Goal: Transaction & Acquisition: Purchase product/service

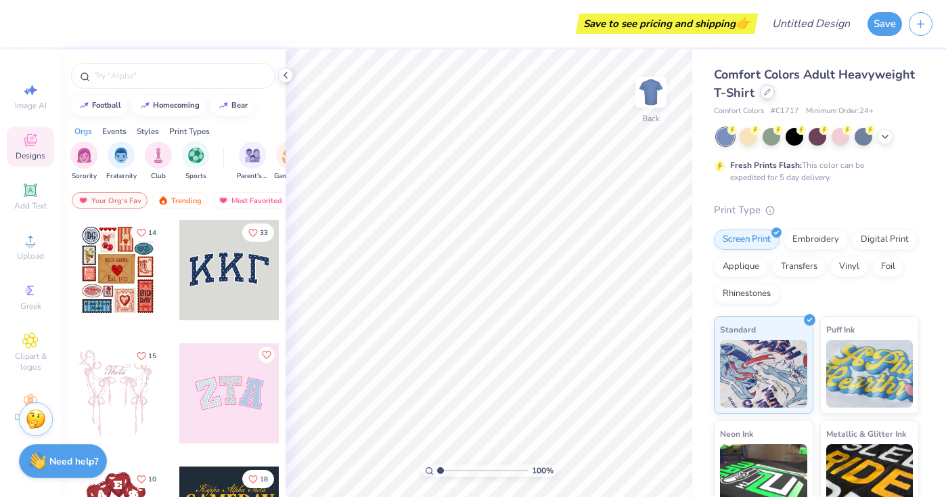
click at [770, 93] on icon at bounding box center [767, 92] width 7 height 7
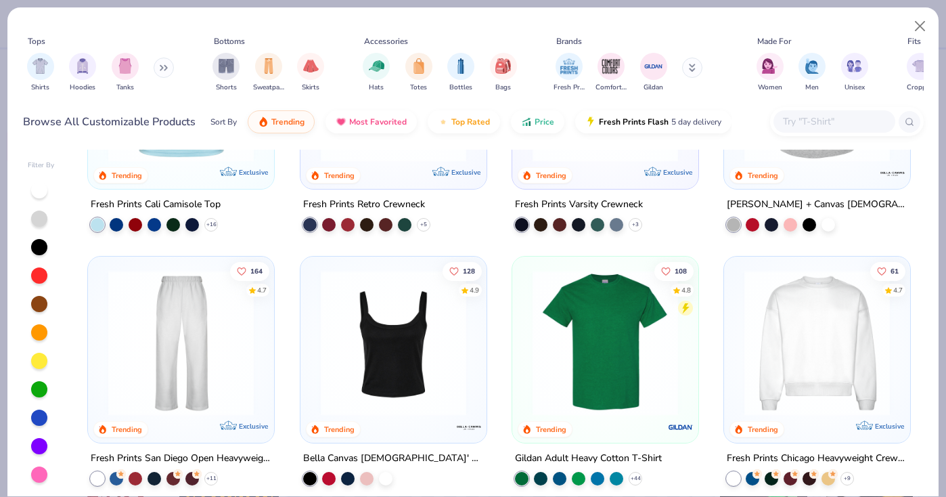
scroll to position [455, 0]
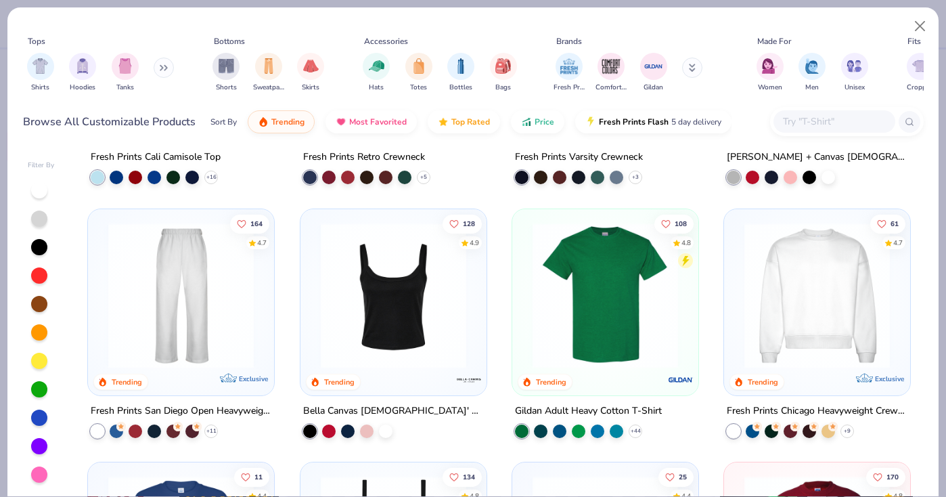
click at [402, 300] on img at bounding box center [393, 295] width 159 height 146
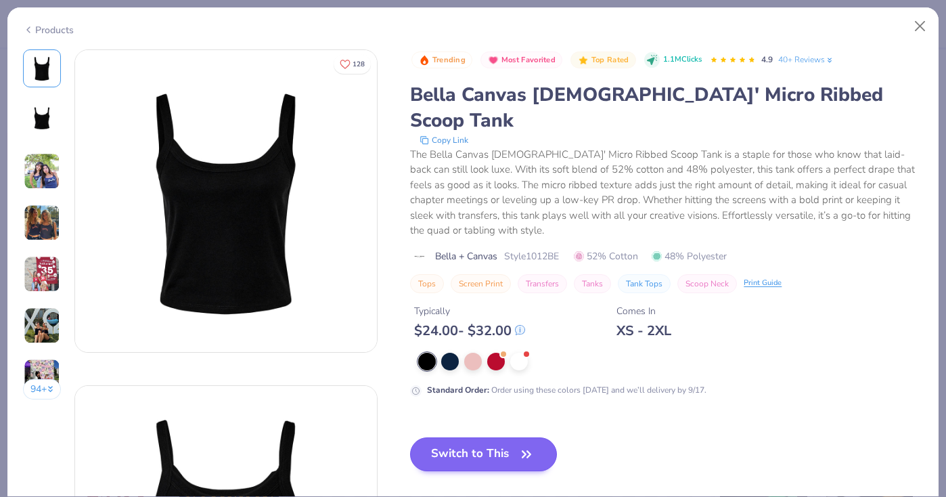
click at [483, 437] on button "Switch to This" at bounding box center [483, 454] width 147 height 34
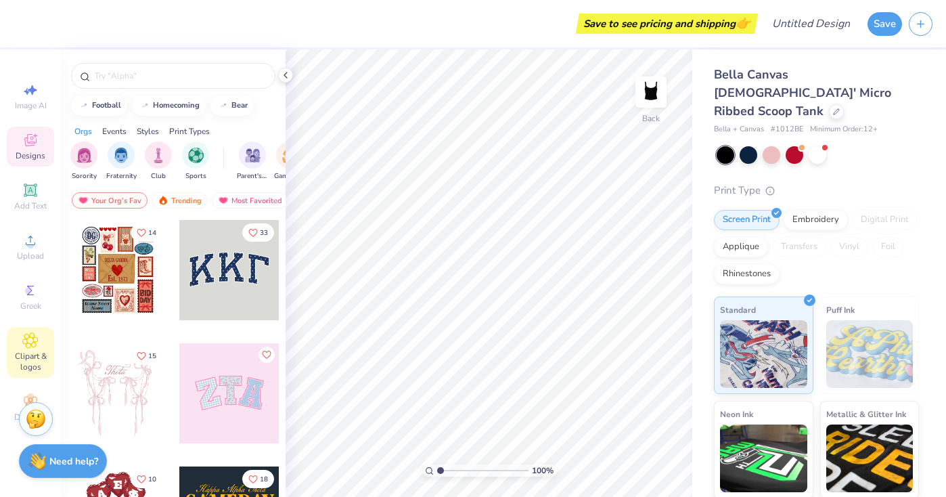
click at [33, 349] on div "Clipart & logos" at bounding box center [30, 352] width 47 height 51
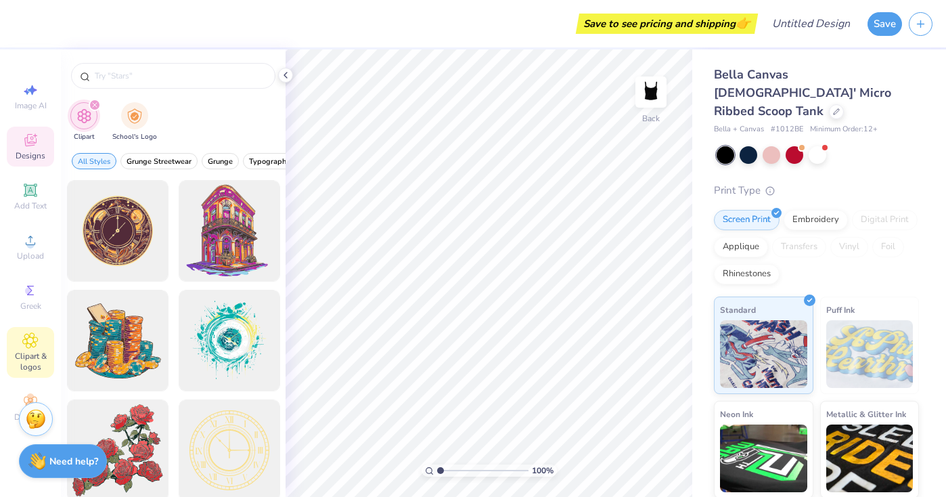
click at [29, 142] on icon at bounding box center [30, 140] width 12 height 12
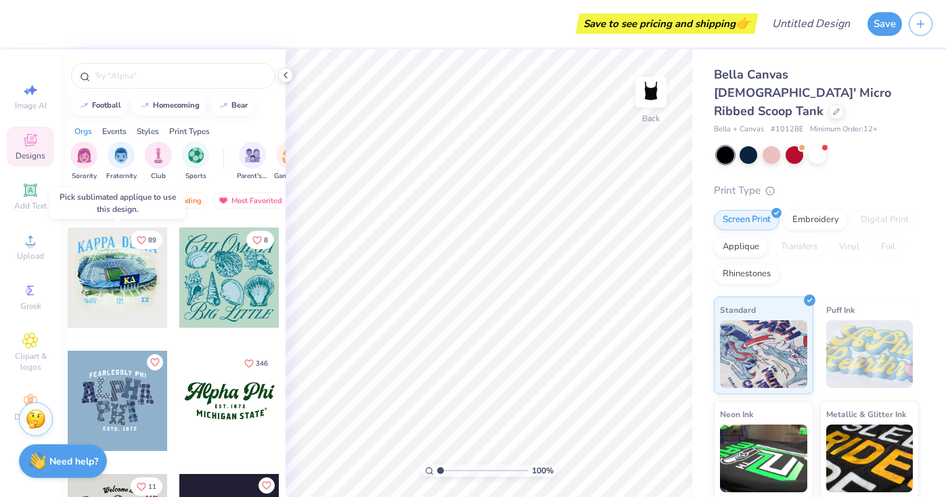
scroll to position [1104, 0]
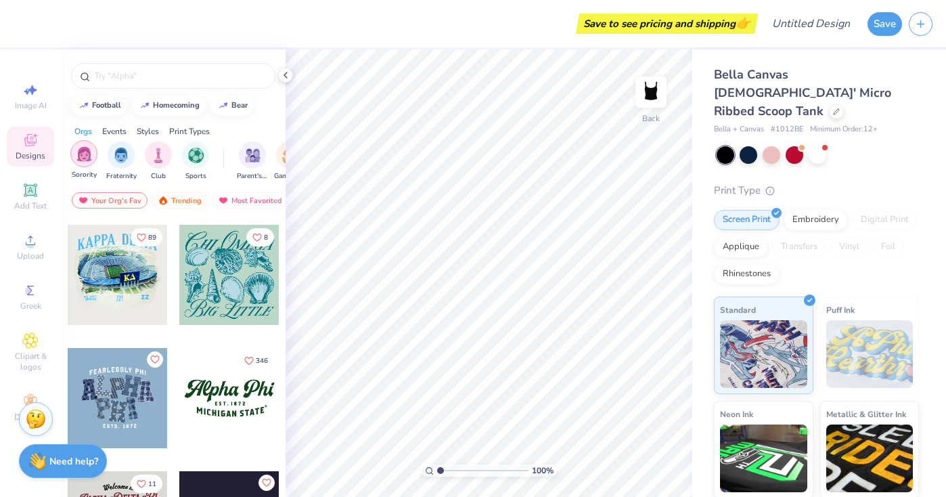
click at [85, 167] on div "filter for Sorority" at bounding box center [83, 153] width 27 height 27
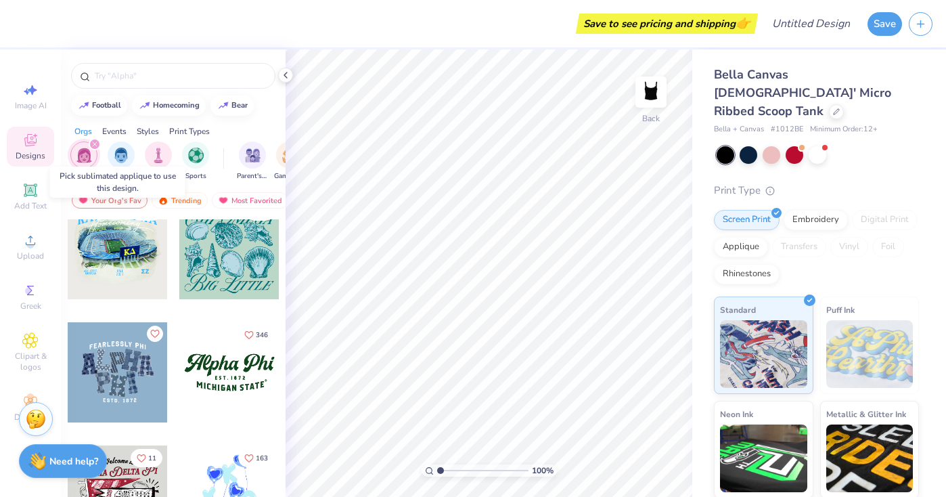
scroll to position [886, 0]
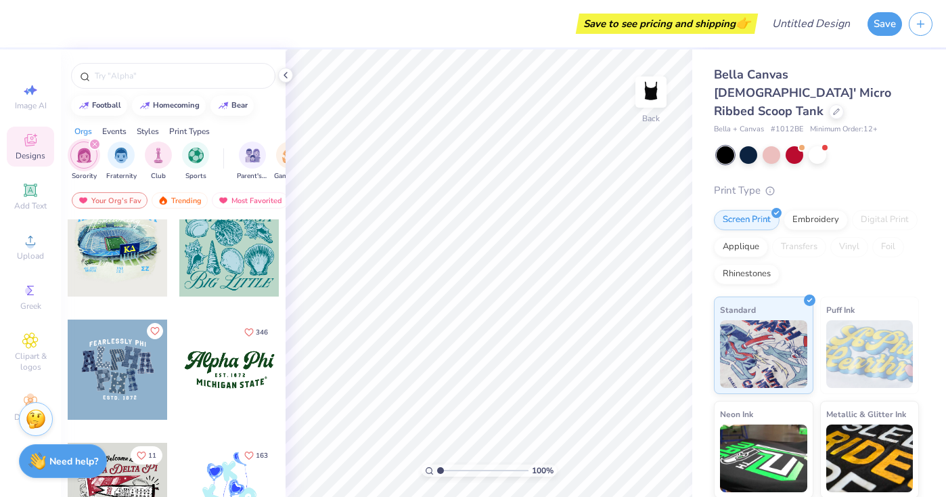
click at [245, 375] on div at bounding box center [229, 370] width 100 height 100
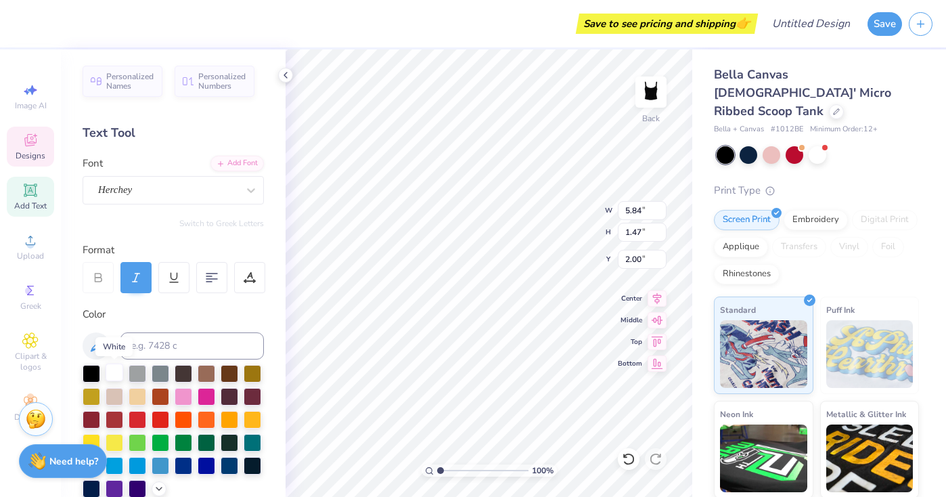
click at [117, 370] on div at bounding box center [115, 373] width 18 height 18
type input "5.95"
type input "1.50"
type input "1.87"
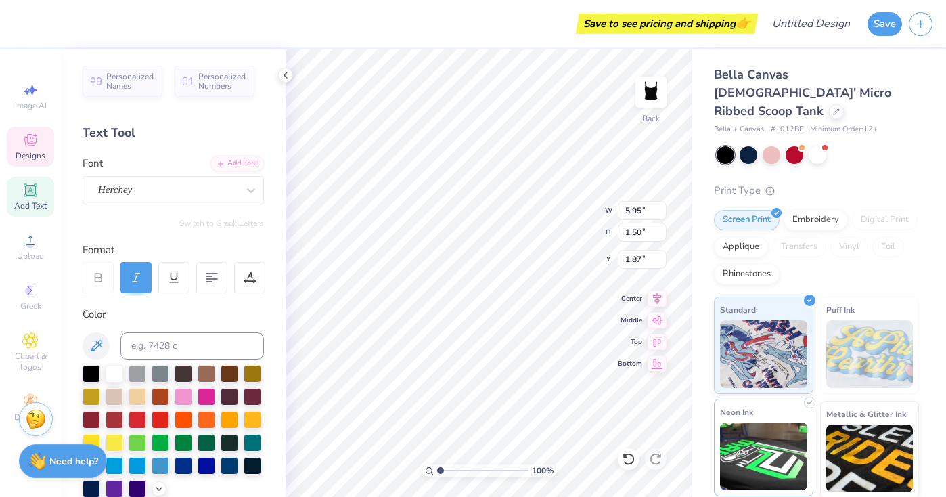
type textarea "A"
type textarea "pi beta phi"
type input "0.61"
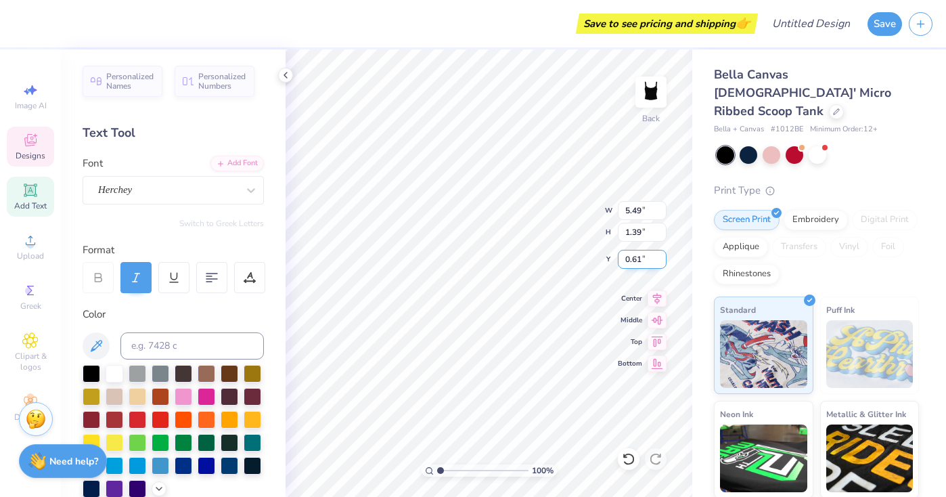
scroll to position [0, 2]
type input "0.96"
click at [662, 211] on input "5.48" at bounding box center [642, 210] width 49 height 19
click at [662, 212] on input "5.47" at bounding box center [642, 210] width 49 height 19
click at [662, 213] on input "5.46" at bounding box center [642, 210] width 49 height 19
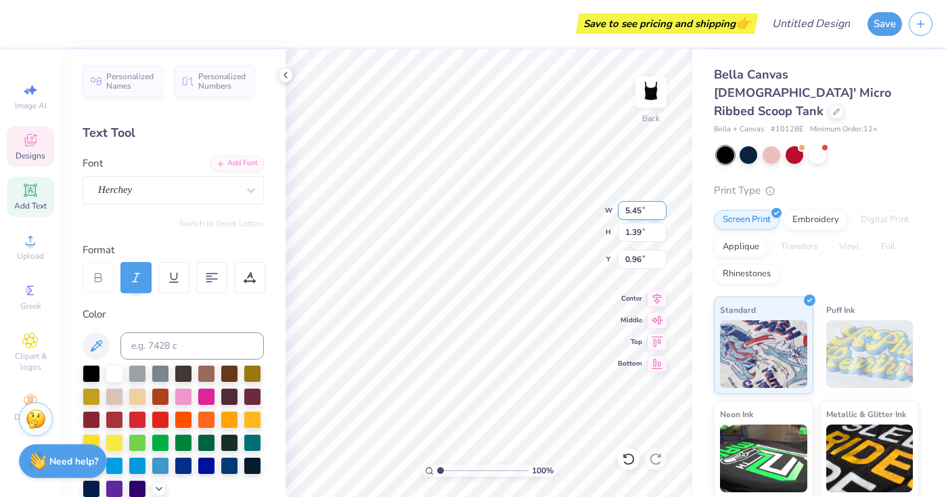
click at [662, 213] on input "5.45" at bounding box center [642, 210] width 49 height 19
click at [662, 213] on input "5.44" at bounding box center [642, 210] width 49 height 19
click at [662, 213] on input "5.43" at bounding box center [642, 210] width 49 height 19
click at [662, 213] on input "5.42" at bounding box center [642, 210] width 49 height 19
click at [662, 213] on input "5.41" at bounding box center [642, 210] width 49 height 19
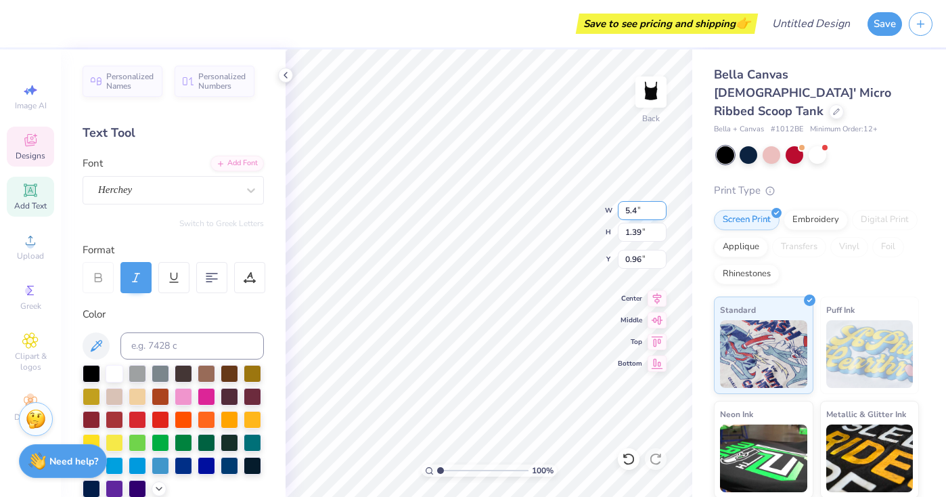
click at [662, 213] on input "5.4" at bounding box center [642, 210] width 49 height 19
click at [662, 213] on input "5.39" at bounding box center [642, 210] width 49 height 19
click at [662, 213] on input "5.38" at bounding box center [642, 210] width 49 height 19
click at [662, 213] on input "5.37" at bounding box center [642, 210] width 49 height 19
click at [662, 213] on input "5.36" at bounding box center [642, 210] width 49 height 19
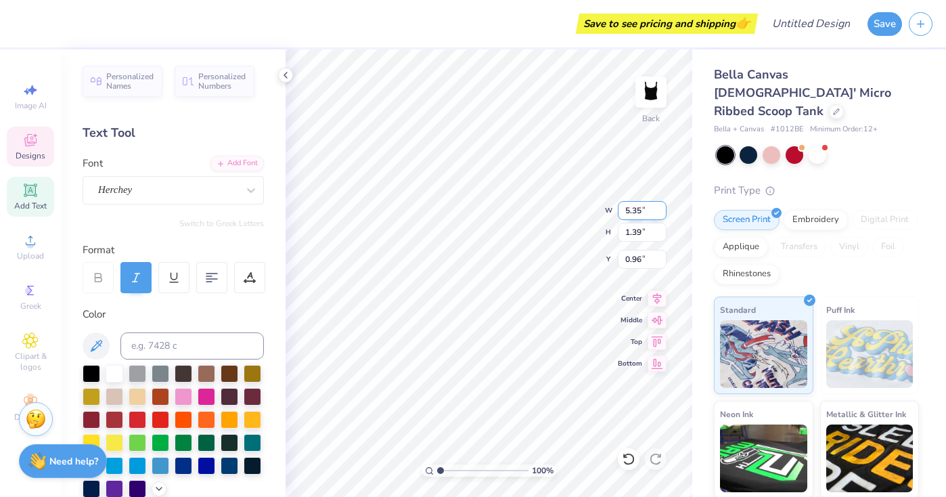
click at [662, 213] on input "5.35" at bounding box center [642, 210] width 49 height 19
click at [662, 213] on input "5.34" at bounding box center [642, 210] width 49 height 19
type input "5.05"
click at [662, 213] on input "5.05" at bounding box center [642, 210] width 49 height 19
type input "1.38"
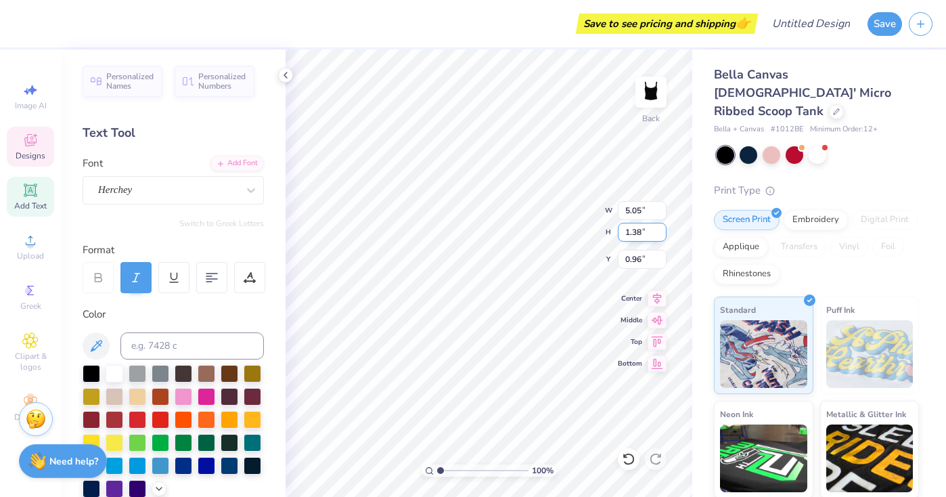
type input "1.02"
click at [663, 236] on input "1.38" at bounding box center [642, 232] width 49 height 19
click at [663, 236] on input "1.37" at bounding box center [642, 232] width 49 height 19
click at [663, 236] on input "1.36" at bounding box center [642, 232] width 49 height 19
click at [663, 236] on input "1.35" at bounding box center [642, 232] width 49 height 19
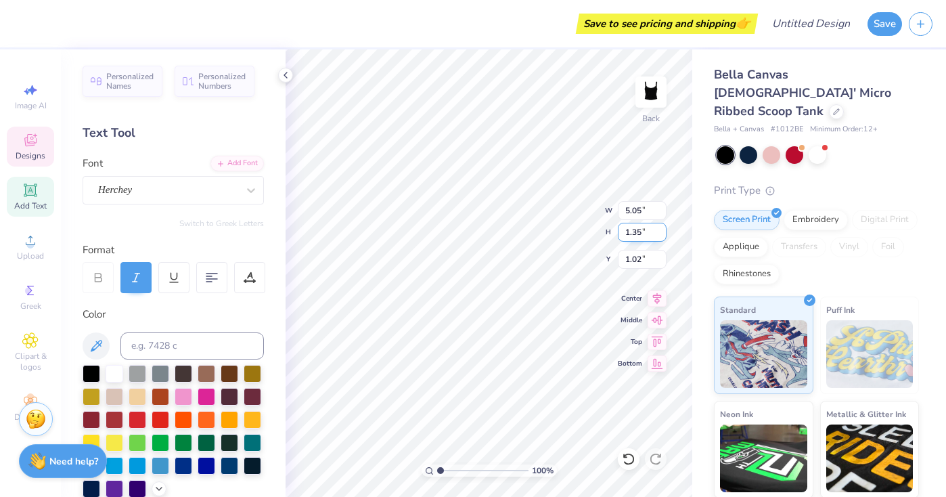
type input "1.34"
click at [663, 236] on input "1.34" at bounding box center [642, 232] width 49 height 19
type input "5.04"
type input "0.99"
click at [663, 215] on input "5.04" at bounding box center [642, 210] width 49 height 19
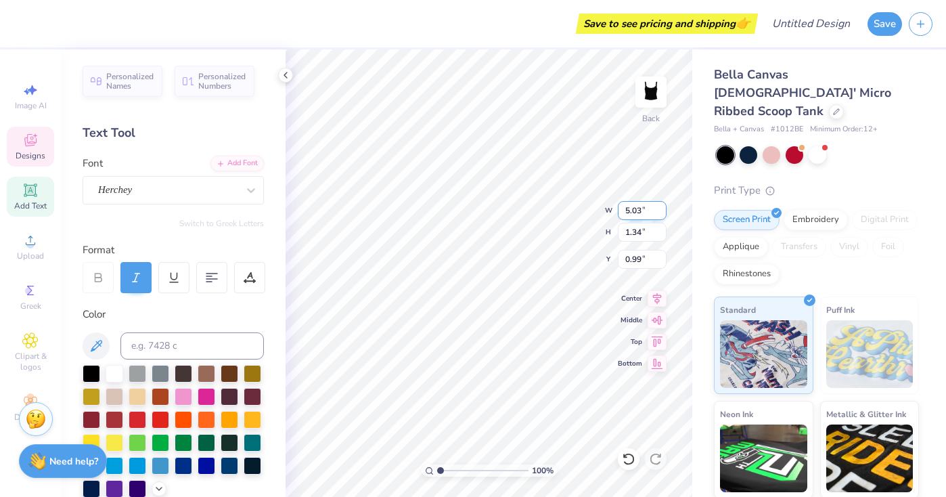
click at [663, 215] on input "5.03" at bounding box center [642, 210] width 49 height 19
click at [663, 215] on input "5.02" at bounding box center [642, 210] width 49 height 19
click at [663, 215] on input "5.01" at bounding box center [642, 210] width 49 height 19
click at [663, 215] on input "5" at bounding box center [642, 210] width 49 height 19
click at [663, 215] on input "4.99" at bounding box center [642, 210] width 49 height 19
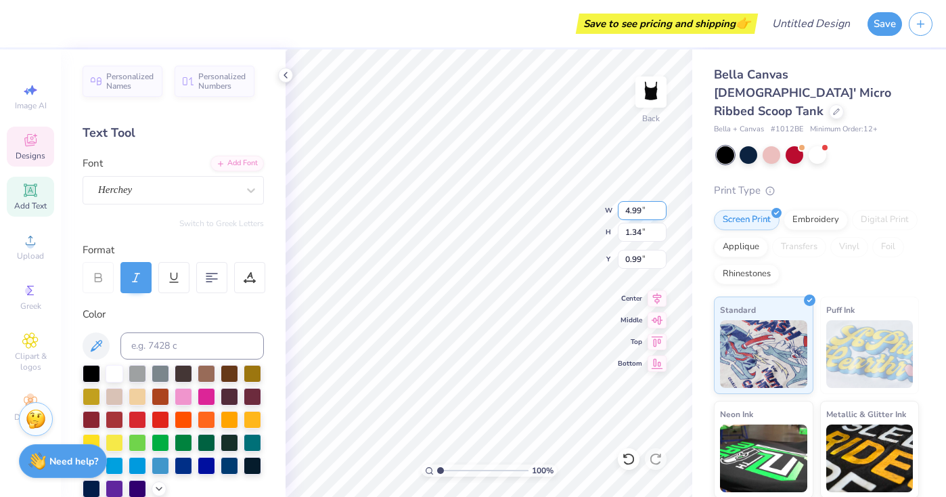
type input "4.98"
click at [663, 215] on input "4.98" at bounding box center [642, 210] width 49 height 19
click at [663, 238] on input "1.34" at bounding box center [642, 232] width 49 height 19
type input "1.26"
type input "1.02"
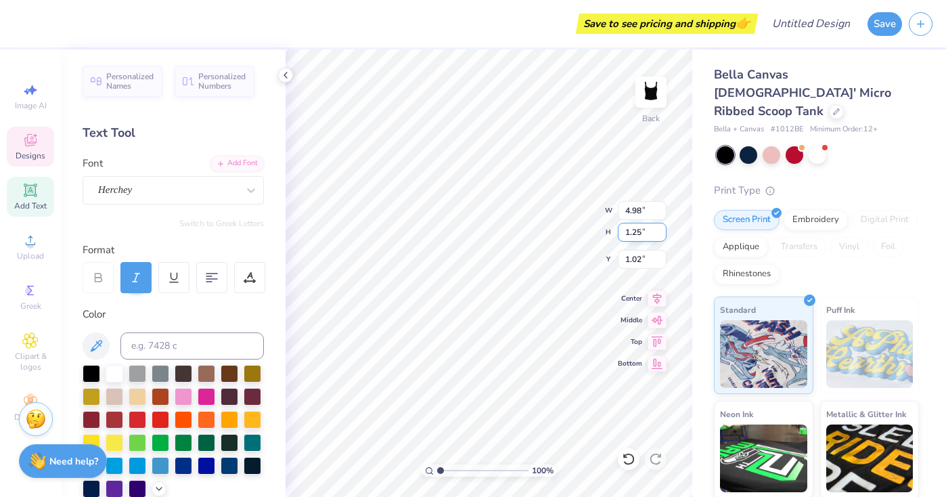
click at [662, 234] on input "1.25" at bounding box center [642, 232] width 49 height 19
click at [662, 234] on input "1.24" at bounding box center [642, 232] width 49 height 19
click at [662, 234] on input "1.23" at bounding box center [642, 232] width 49 height 19
type input "1.22"
click at [662, 234] on input "1.22" at bounding box center [642, 232] width 49 height 19
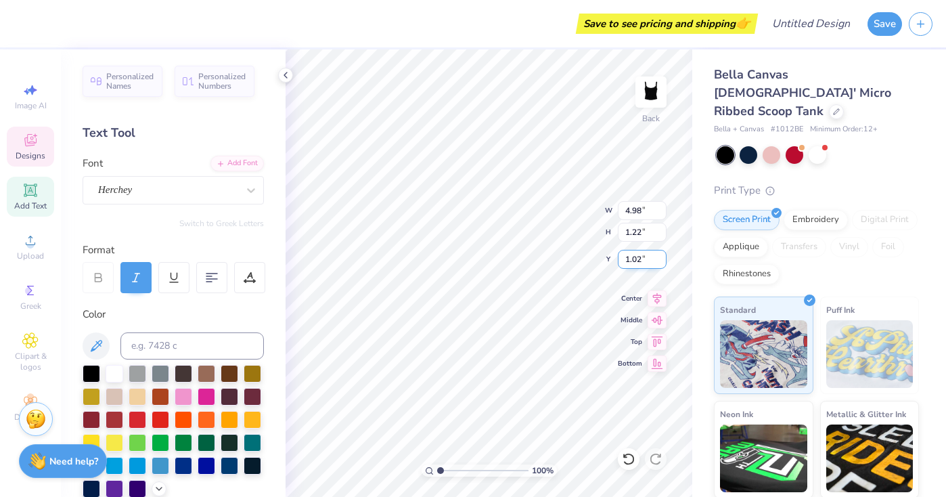
type input "1.01"
click at [662, 263] on input "1.01" at bounding box center [642, 259] width 49 height 19
type input "4.81"
click at [662, 263] on input "1" at bounding box center [642, 259] width 49 height 19
click at [662, 263] on input "0.99" at bounding box center [642, 259] width 49 height 19
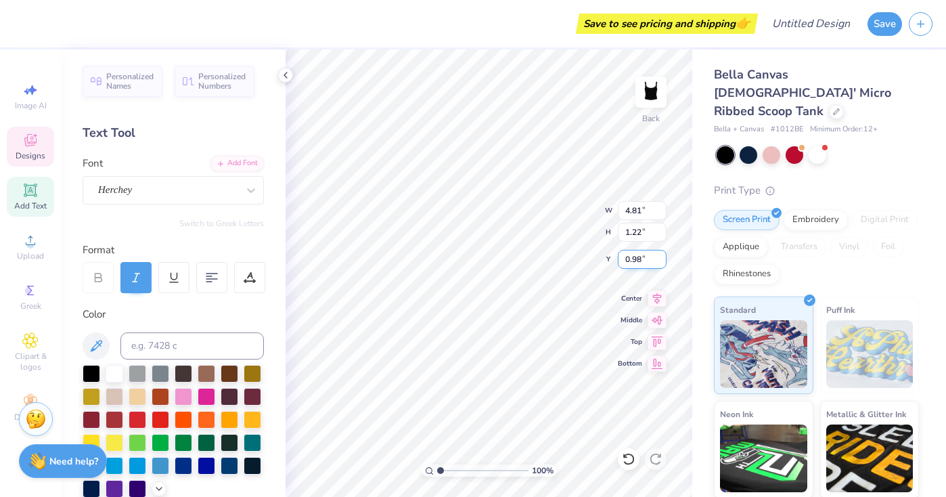
click at [663, 263] on input "0.98" at bounding box center [642, 259] width 49 height 19
type input "0.97"
click at [663, 263] on input "0.97" at bounding box center [642, 259] width 49 height 19
click at [663, 235] on input "1.21" at bounding box center [642, 232] width 49 height 19
click at [663, 235] on input "1.2" at bounding box center [642, 232] width 49 height 19
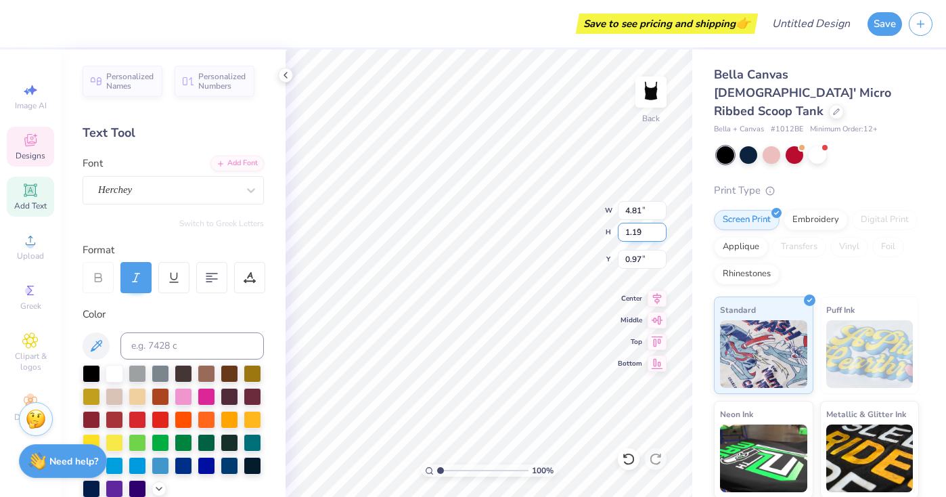
click at [663, 235] on input "1.19" at bounding box center [642, 232] width 49 height 19
type input "1.18"
click at [663, 235] on input "1.18" at bounding box center [642, 232] width 49 height 19
type input "4.8"
type input "0.99"
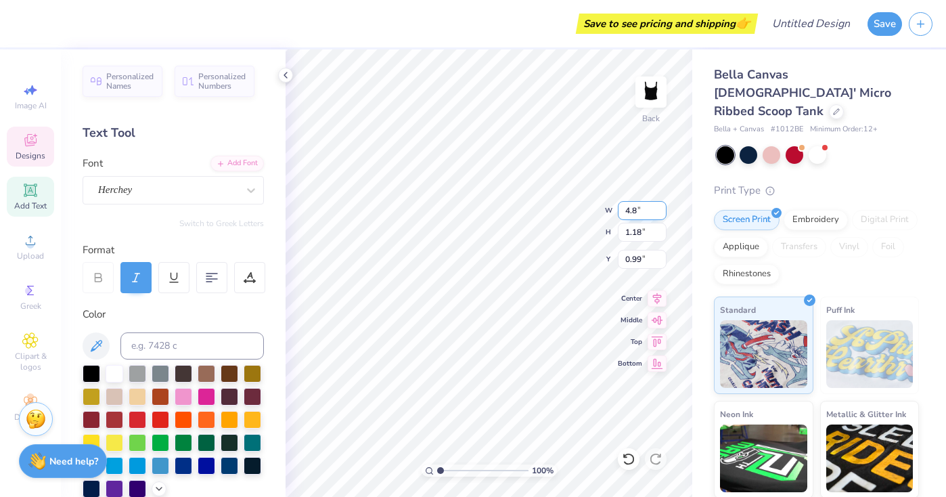
click at [662, 213] on input "4.8" at bounding box center [642, 210] width 49 height 19
click at [662, 213] on input "4.79" at bounding box center [642, 210] width 49 height 19
click at [662, 213] on input "4.78" at bounding box center [642, 210] width 49 height 19
type input "4.77"
click at [662, 213] on input "4.77" at bounding box center [642, 210] width 49 height 19
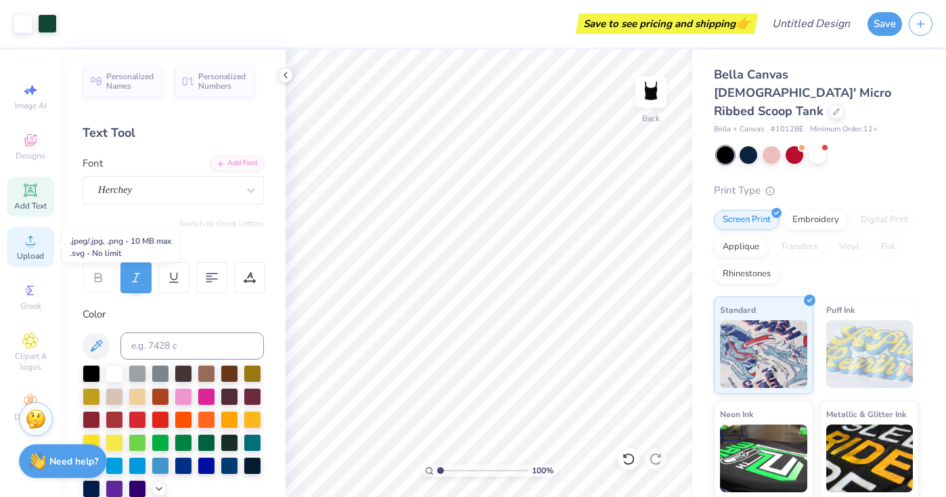
click at [24, 240] on icon at bounding box center [30, 240] width 16 height 16
click at [24, 294] on icon at bounding box center [30, 290] width 16 height 16
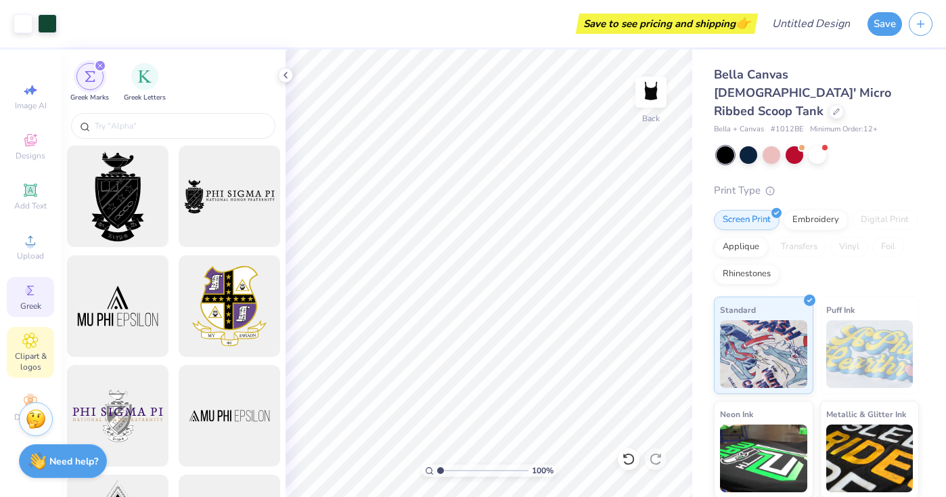
click at [26, 351] on span "Clipart & logos" at bounding box center [30, 362] width 47 height 22
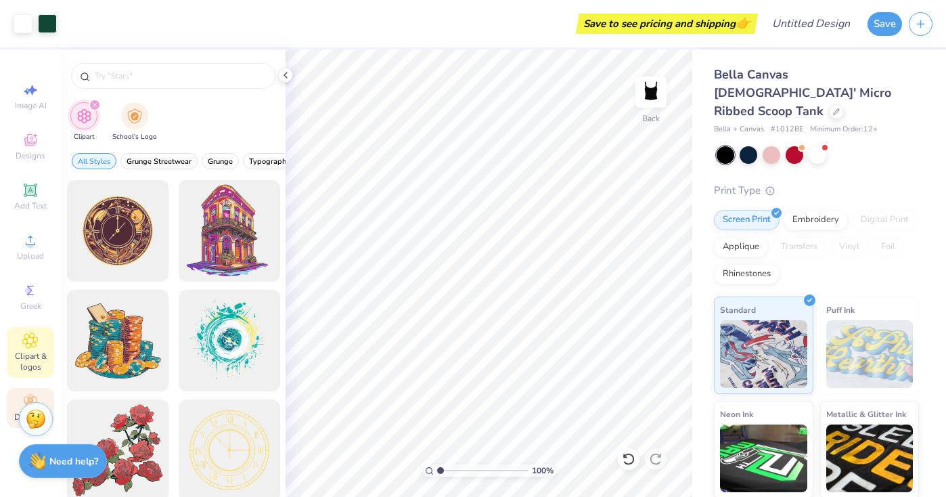
click at [20, 401] on div "Decorate" at bounding box center [30, 408] width 47 height 40
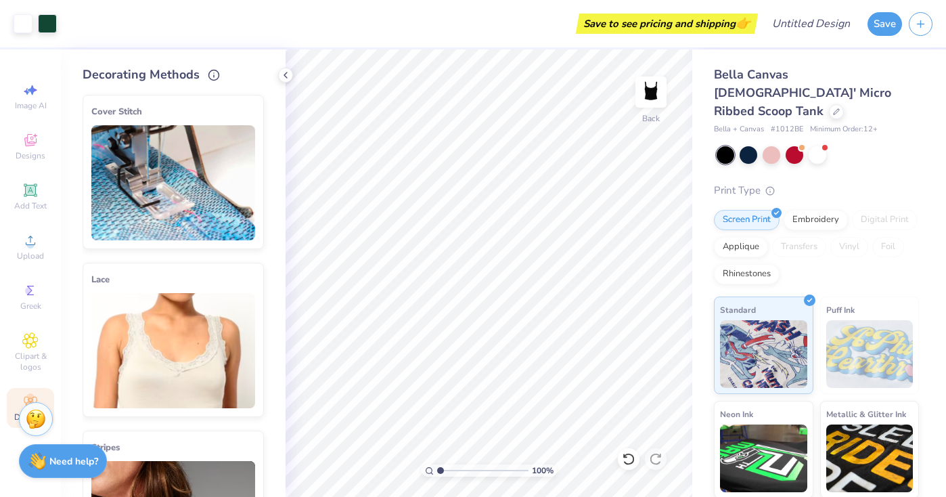
scroll to position [0, 0]
click at [26, 146] on icon at bounding box center [30, 140] width 12 height 12
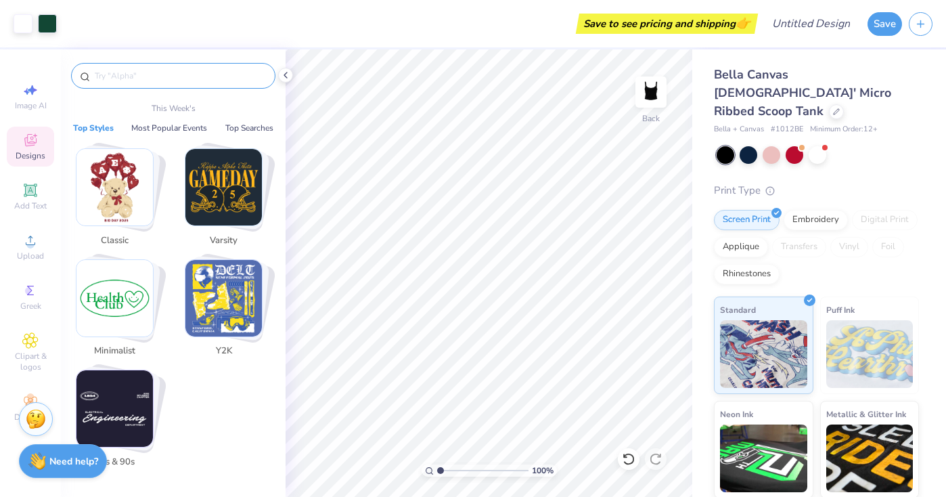
click at [140, 81] on input "text" at bounding box center [179, 76] width 173 height 14
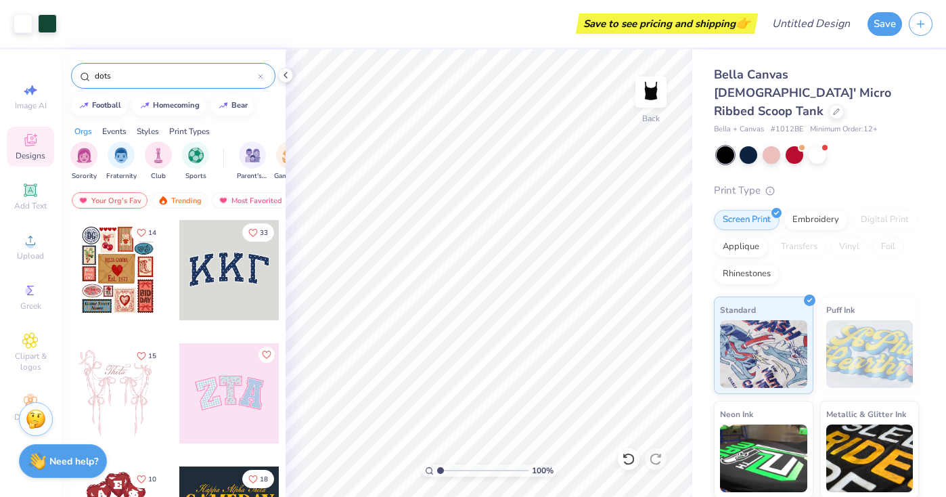
type input "dots"
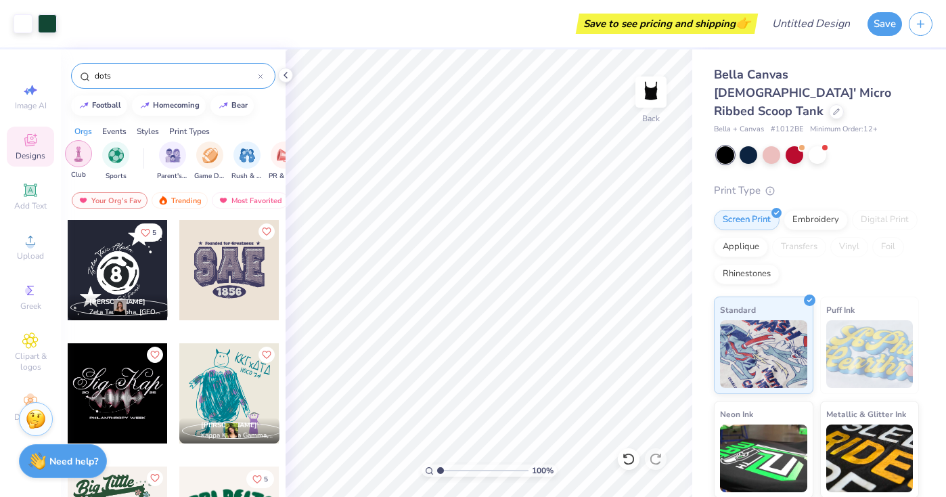
scroll to position [0, 86]
click at [114, 133] on div "Events" at bounding box center [114, 131] width 24 height 12
click at [156, 130] on div "Styles" at bounding box center [148, 131] width 22 height 12
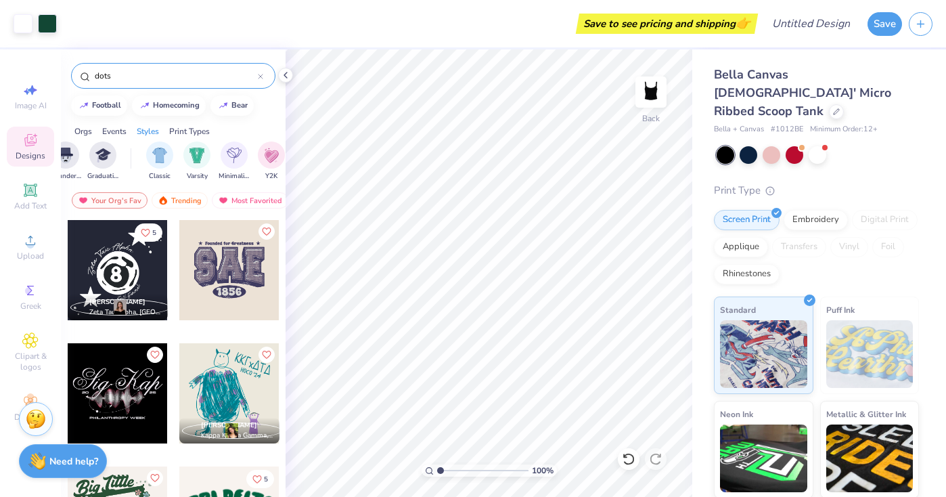
scroll to position [0, 709]
click at [86, 154] on img "filter for Classic" at bounding box center [84, 154] width 16 height 16
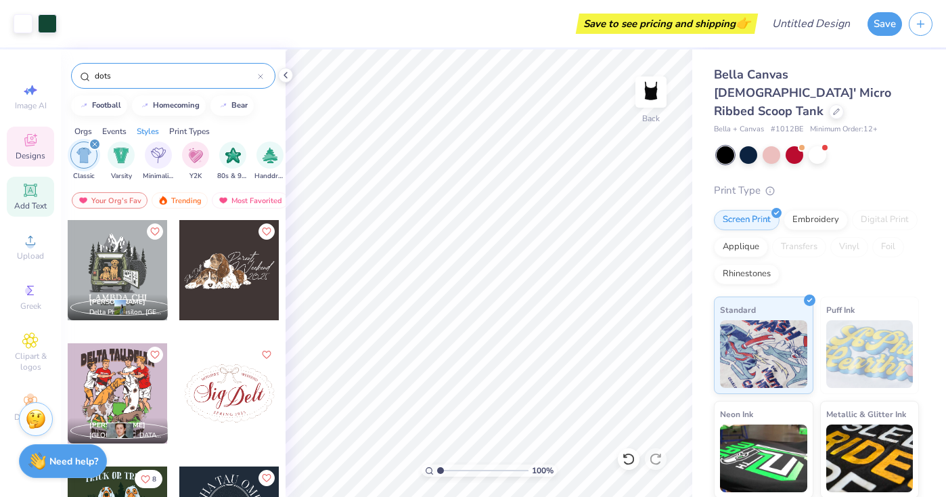
click at [30, 198] on icon at bounding box center [30, 190] width 16 height 16
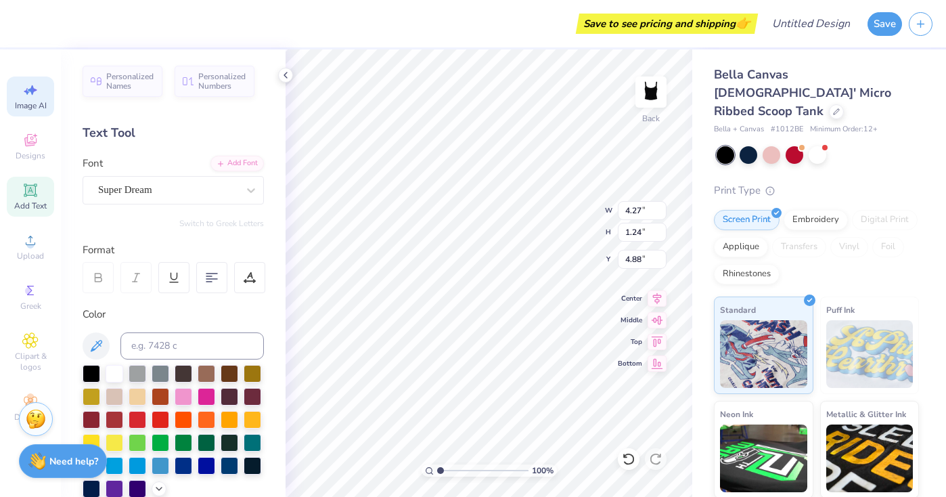
click at [40, 97] on div "Image AI" at bounding box center [30, 96] width 47 height 40
select select "4"
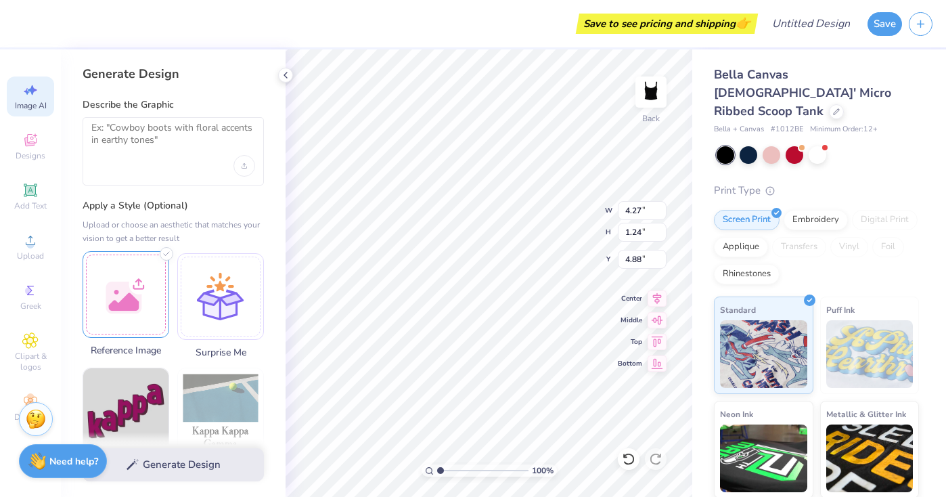
click at [133, 269] on div at bounding box center [126, 294] width 87 height 87
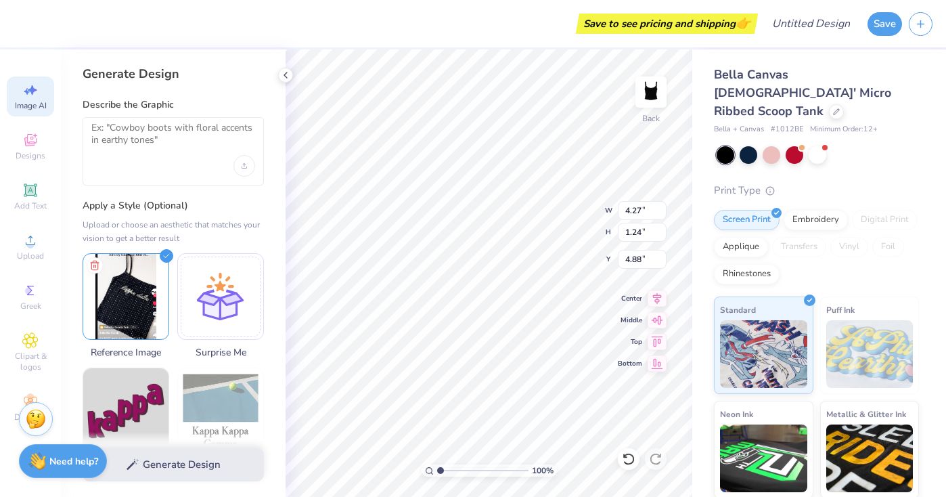
click at [173, 464] on div "Generate Design" at bounding box center [173, 465] width 225 height 66
click at [151, 291] on img at bounding box center [125, 294] width 85 height 85
click at [238, 281] on div at bounding box center [220, 294] width 87 height 87
click at [129, 311] on img at bounding box center [125, 294] width 85 height 85
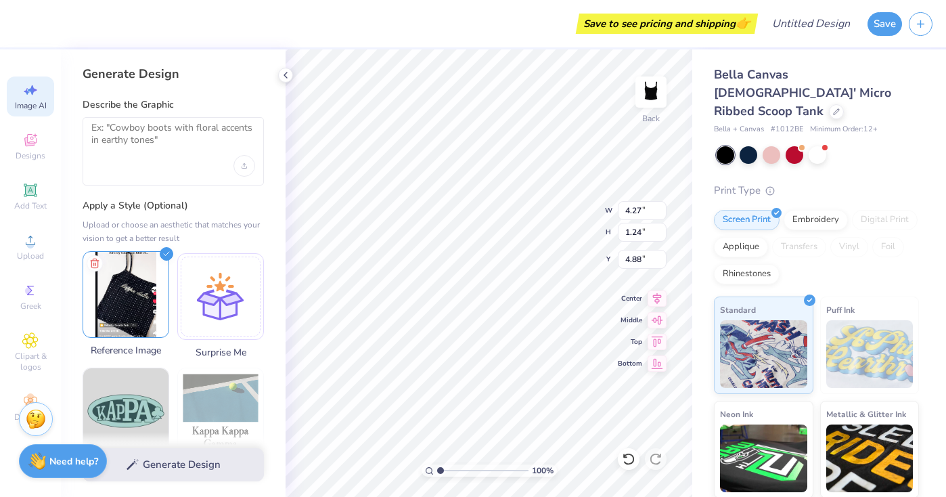
scroll to position [0, 0]
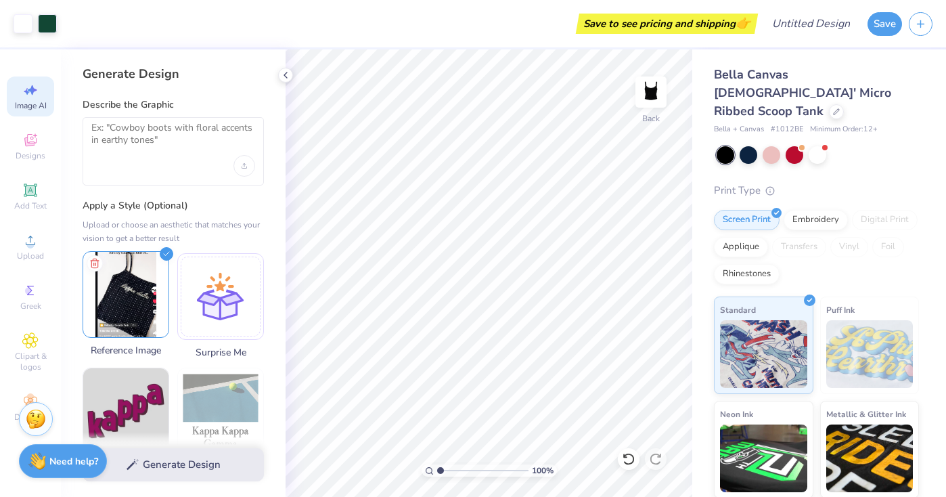
click at [133, 305] on img at bounding box center [125, 294] width 85 height 85
click at [173, 464] on div "Generate Design" at bounding box center [173, 465] width 225 height 66
click at [117, 288] on img at bounding box center [125, 294] width 85 height 85
click at [242, 165] on icon "Upload image" at bounding box center [244, 165] width 5 height 5
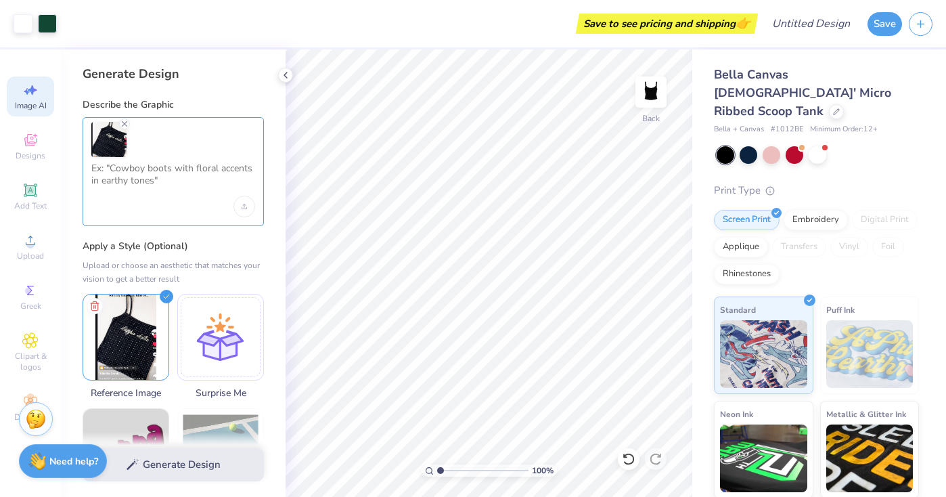
click at [114, 195] on textarea at bounding box center [173, 179] width 164 height 34
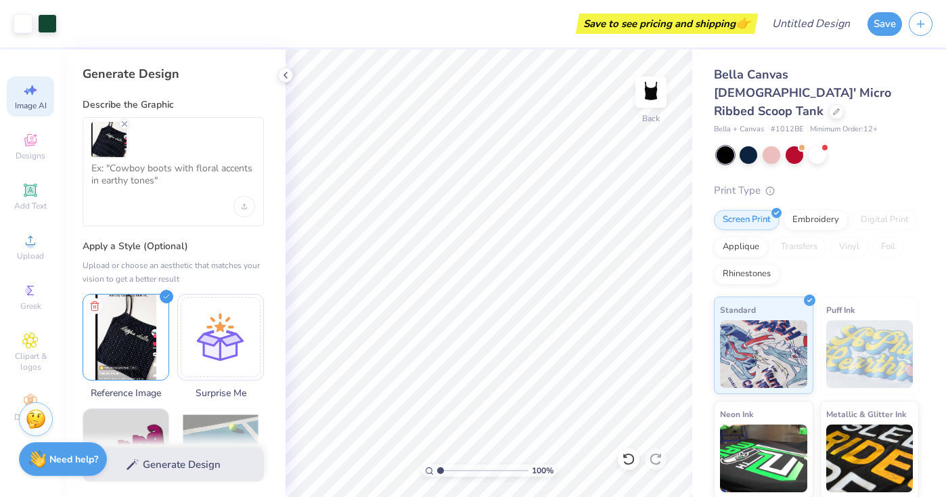
click at [69, 461] on strong "Need help?" at bounding box center [73, 459] width 49 height 13
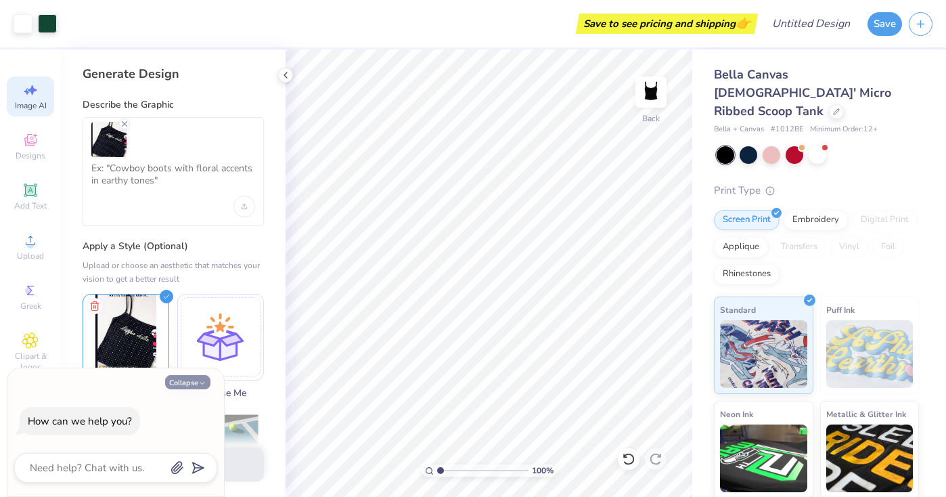
click at [197, 378] on button "Collapse" at bounding box center [187, 382] width 45 height 14
type textarea "x"
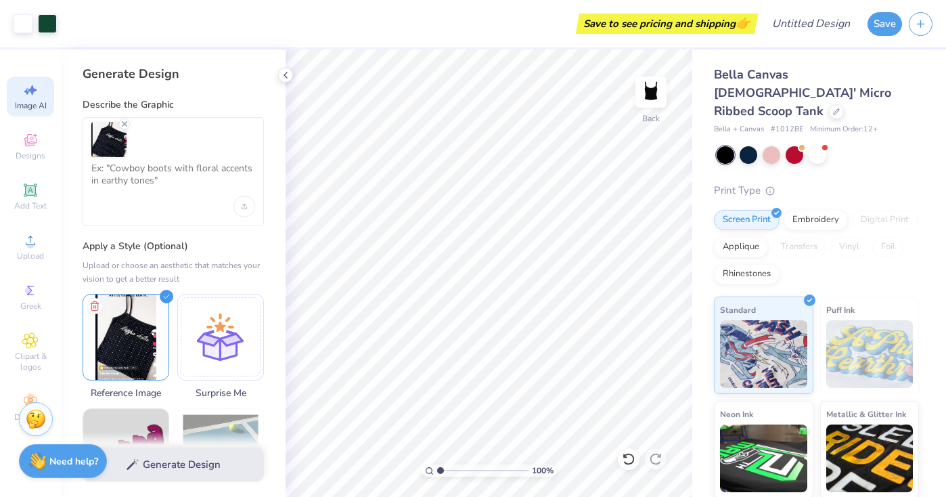
click at [179, 456] on div "Generate Design" at bounding box center [173, 465] width 225 height 66
click at [284, 79] on icon at bounding box center [285, 75] width 11 height 11
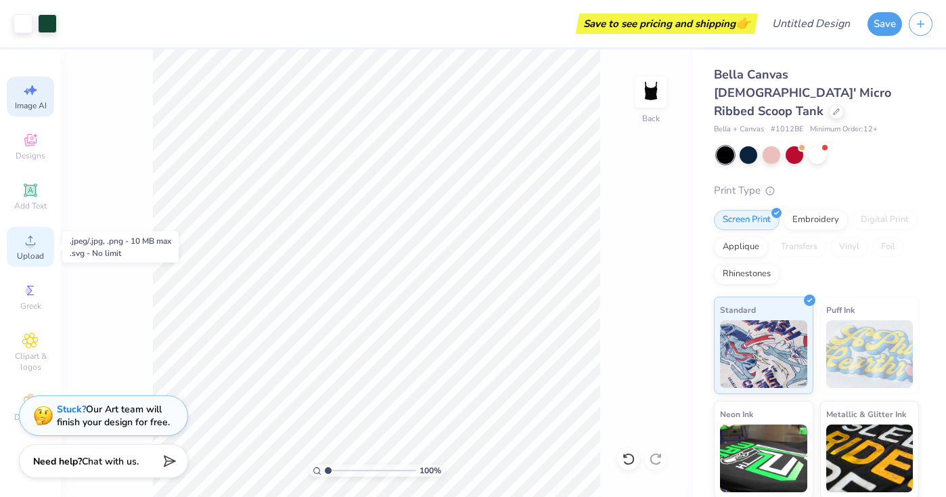
click at [37, 236] on icon at bounding box center [30, 240] width 16 height 16
click at [30, 241] on icon at bounding box center [30, 240] width 16 height 16
click at [32, 239] on icon at bounding box center [30, 240] width 16 height 16
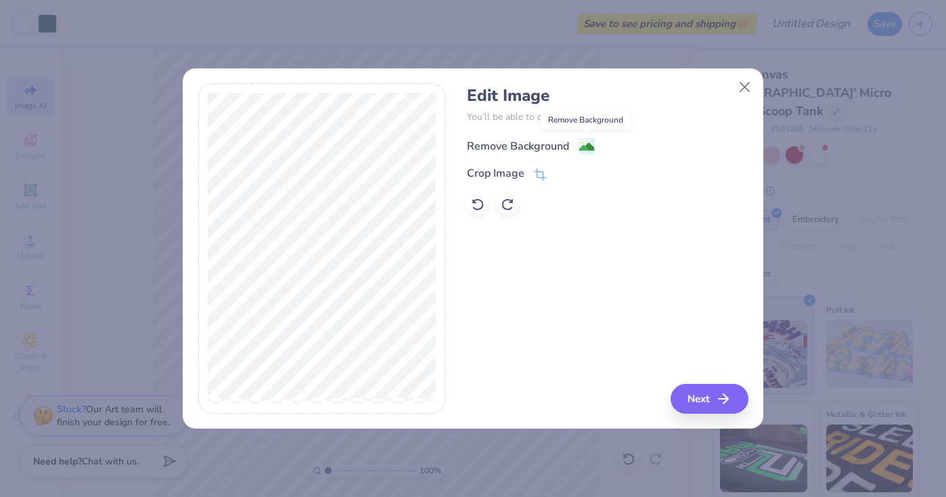
click at [583, 146] on image at bounding box center [586, 146] width 15 height 15
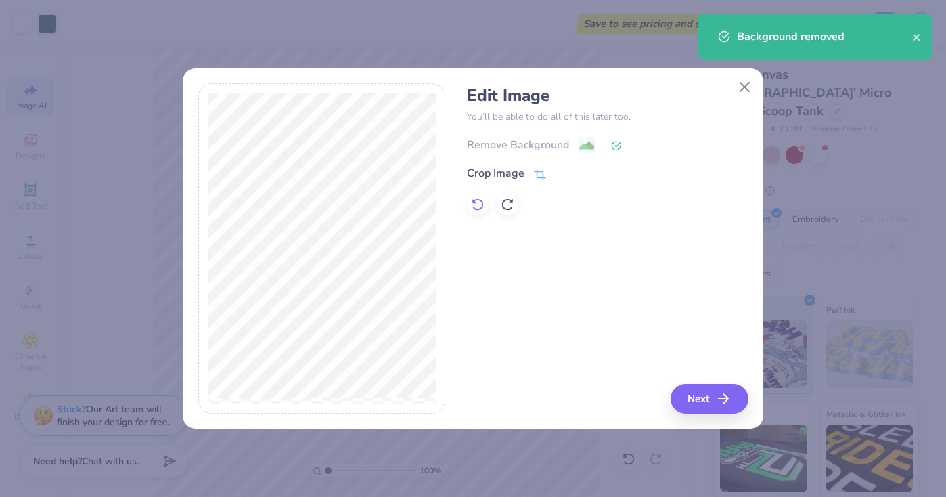
click at [483, 200] on icon at bounding box center [478, 205] width 14 height 14
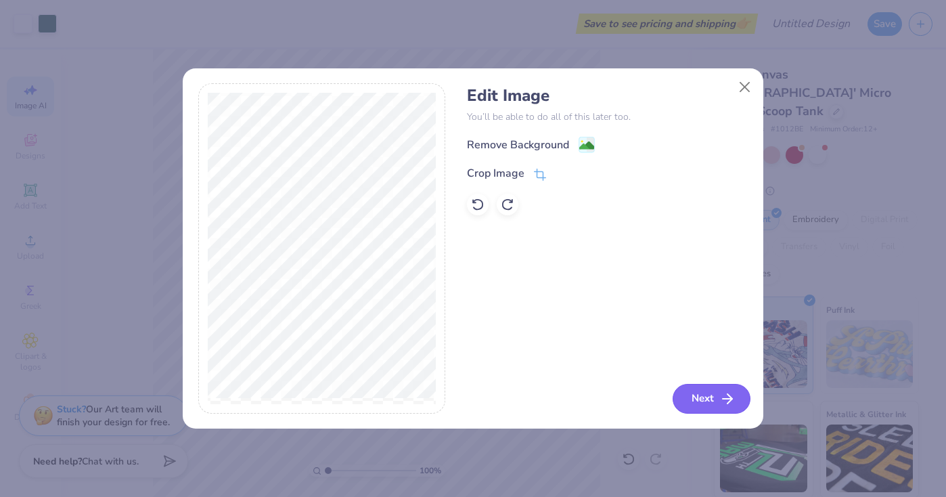
click at [693, 403] on button "Next" at bounding box center [712, 399] width 78 height 30
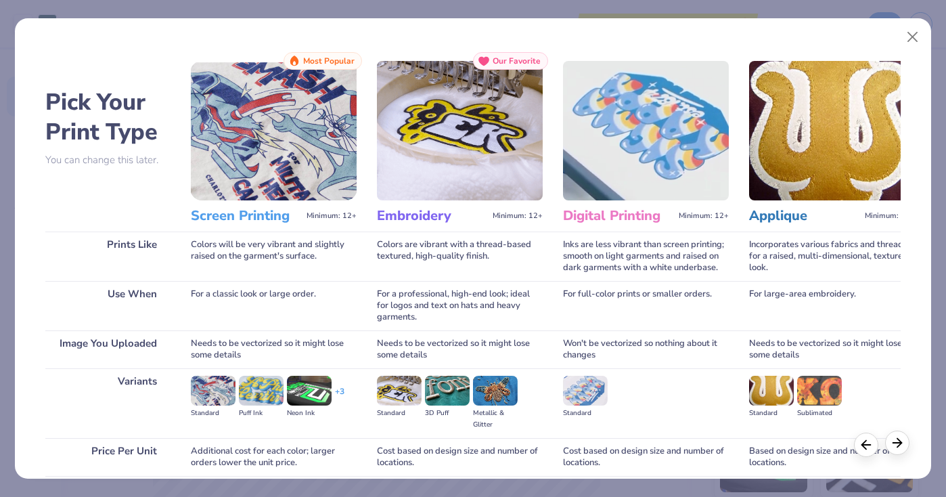
click at [890, 443] on div at bounding box center [897, 443] width 24 height 24
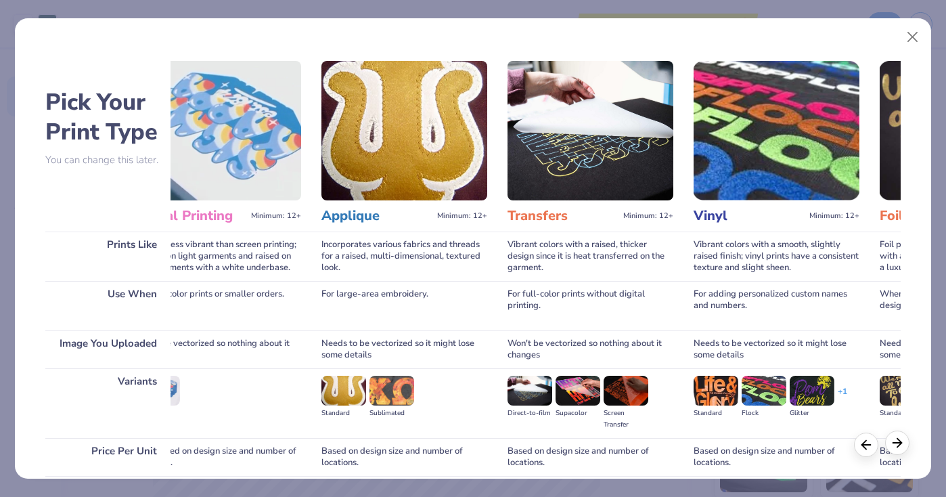
click at [890, 443] on div at bounding box center [897, 443] width 24 height 24
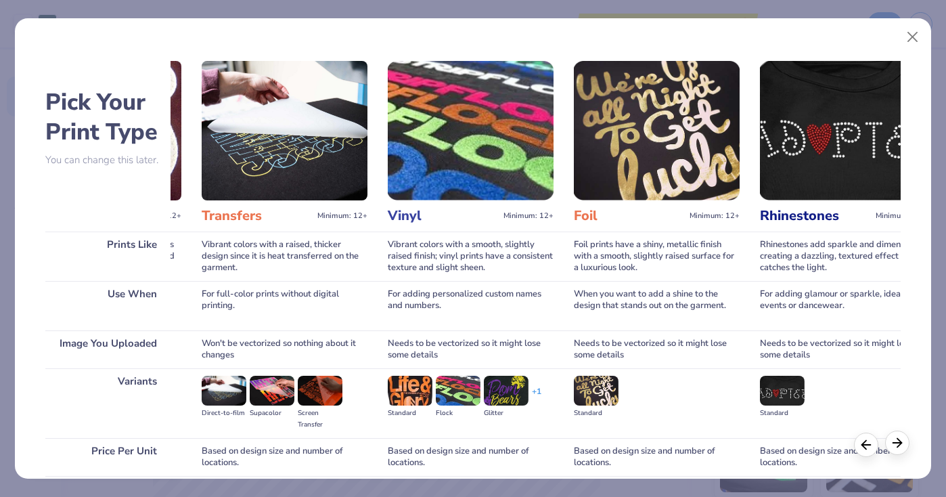
scroll to position [0, 779]
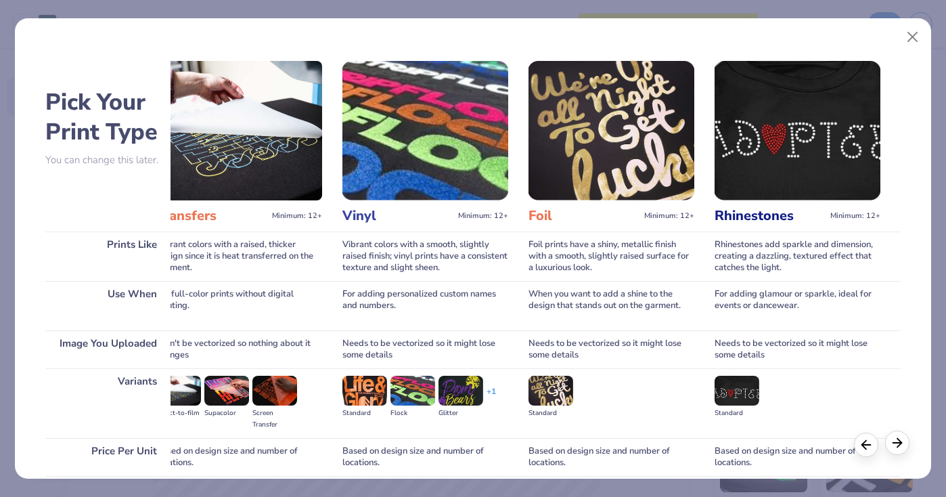
click at [898, 441] on icon at bounding box center [897, 442] width 15 height 15
click at [913, 37] on button "Close" at bounding box center [913, 37] width 26 height 26
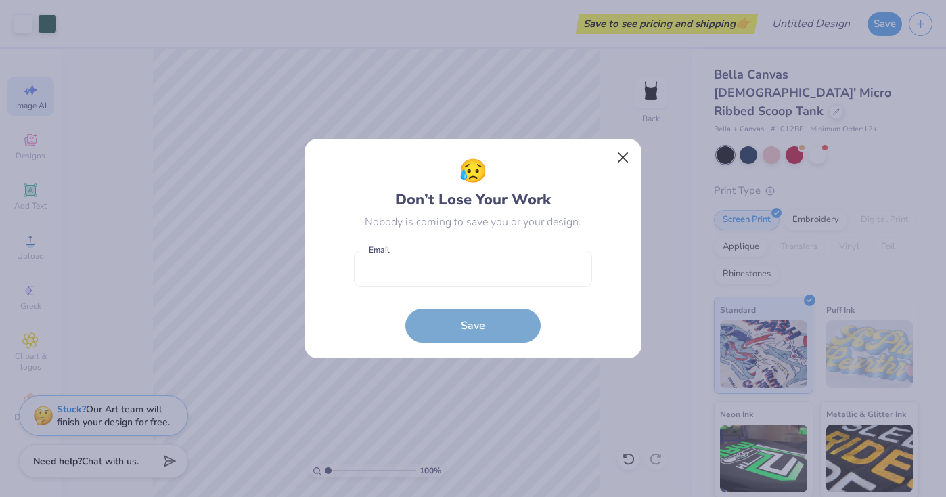
click at [621, 156] on button "Close" at bounding box center [624, 158] width 26 height 26
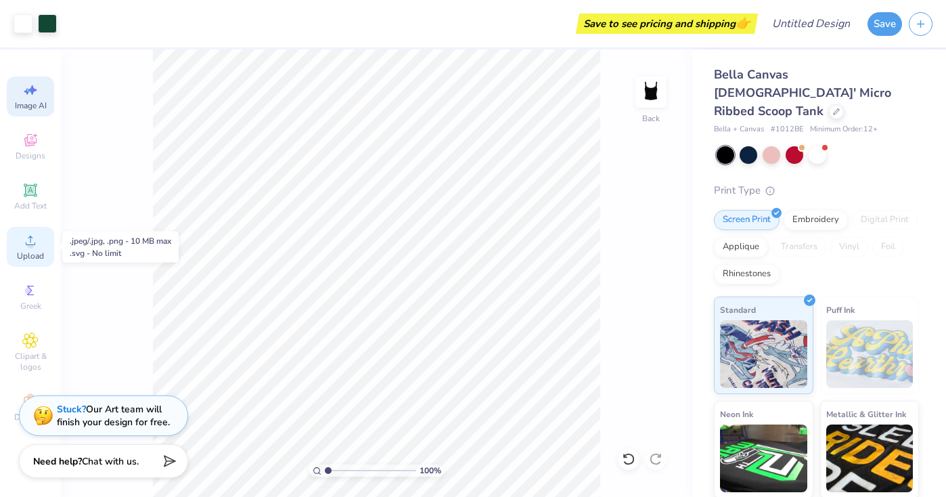
click at [31, 252] on span "Upload" at bounding box center [30, 255] width 27 height 11
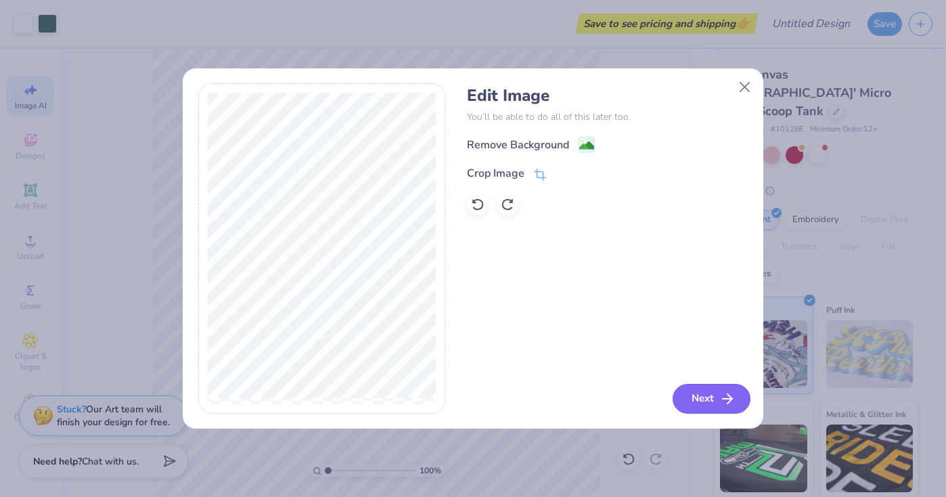
click at [697, 399] on button "Next" at bounding box center [712, 399] width 78 height 30
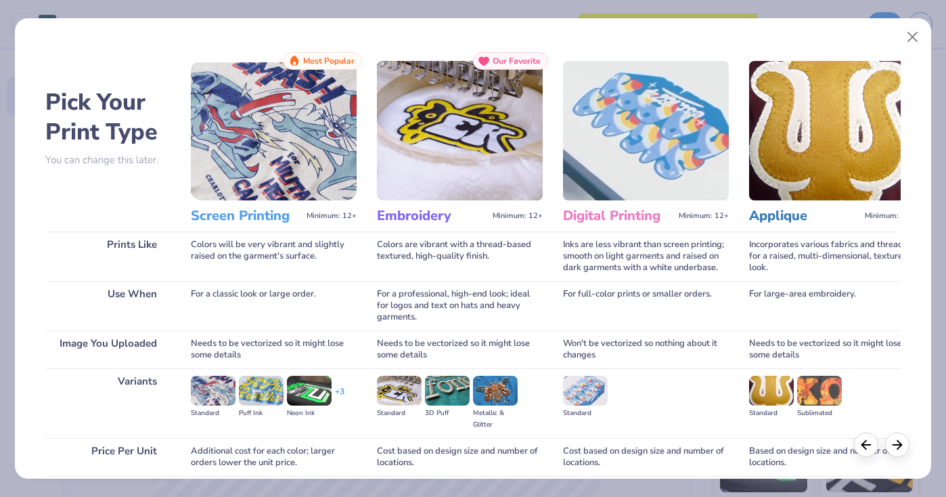
click at [317, 178] on img at bounding box center [274, 130] width 166 height 139
click at [249, 218] on h3 "Screen Printing" at bounding box center [246, 216] width 110 height 18
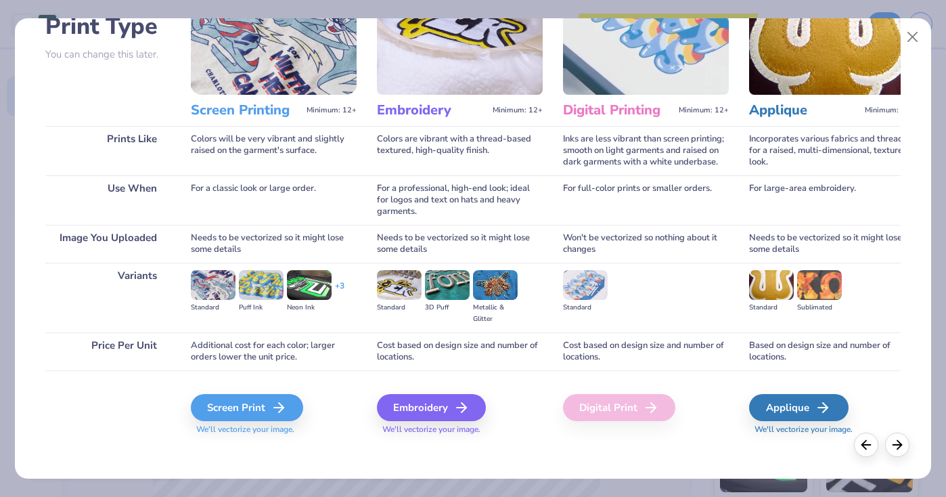
scroll to position [110, 0]
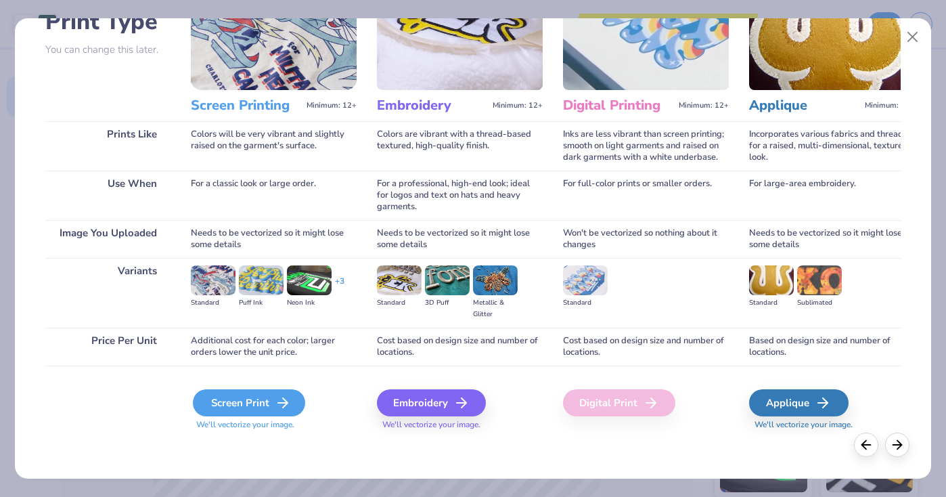
click at [261, 403] on div "Screen Print" at bounding box center [249, 402] width 112 height 27
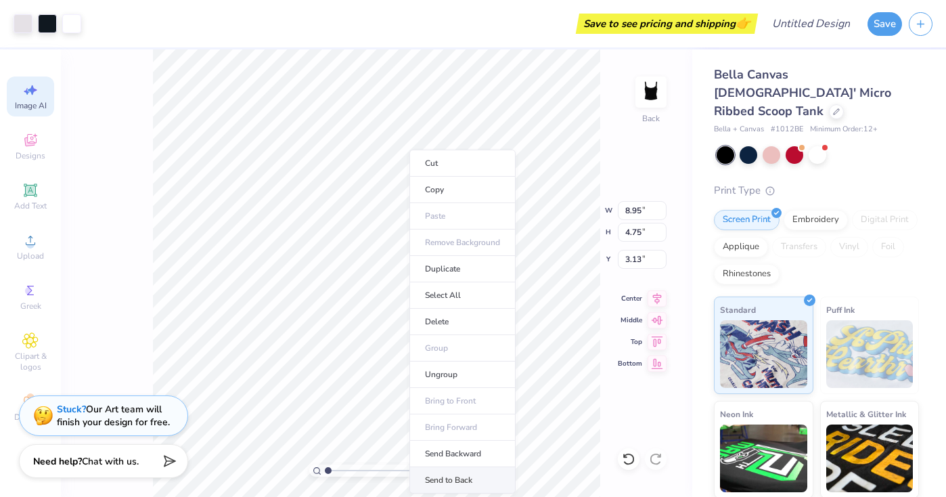
click at [454, 474] on li "Send to Back" at bounding box center [463, 480] width 106 height 26
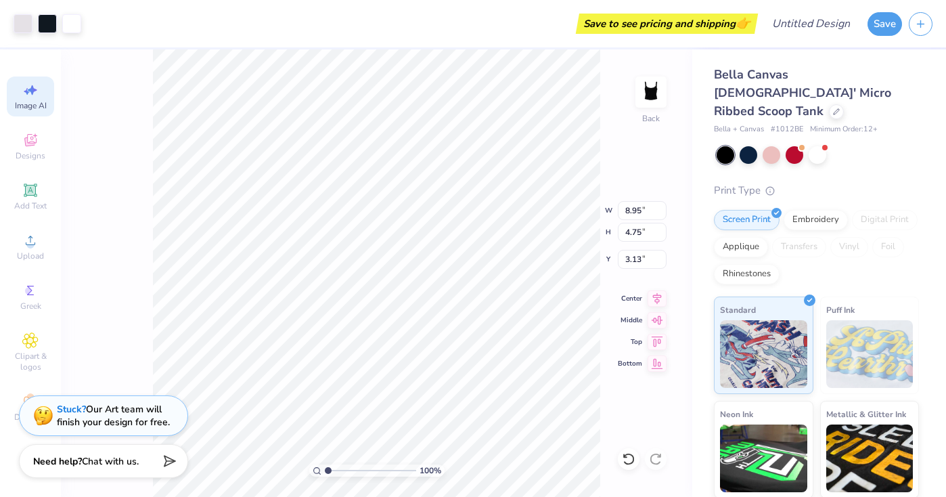
type input "5.04"
type input "9.10"
type input "0.95"
type input "4.87"
type input "9.02"
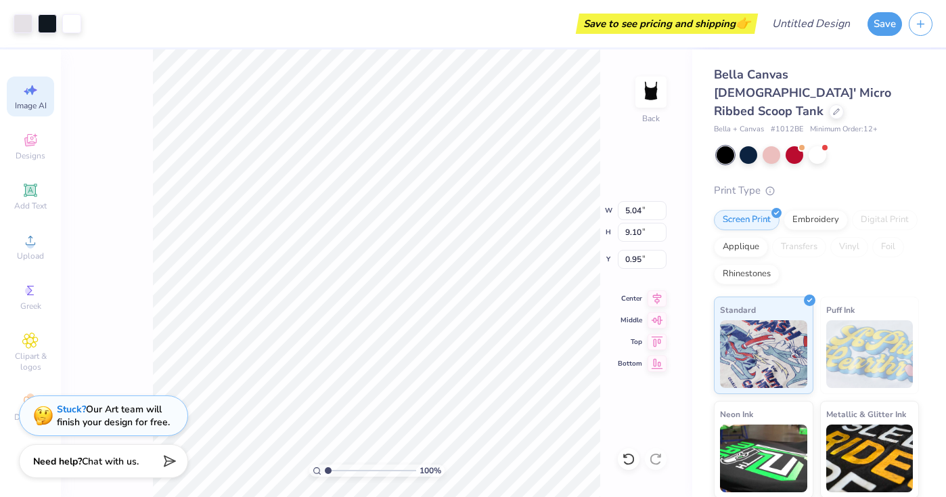
type input "0.99"
type input "0.50"
click at [663, 208] on input "4.88" at bounding box center [642, 210] width 49 height 19
click at [663, 208] on input "4.89" at bounding box center [642, 210] width 49 height 19
click at [663, 208] on input "4.9" at bounding box center [642, 210] width 49 height 19
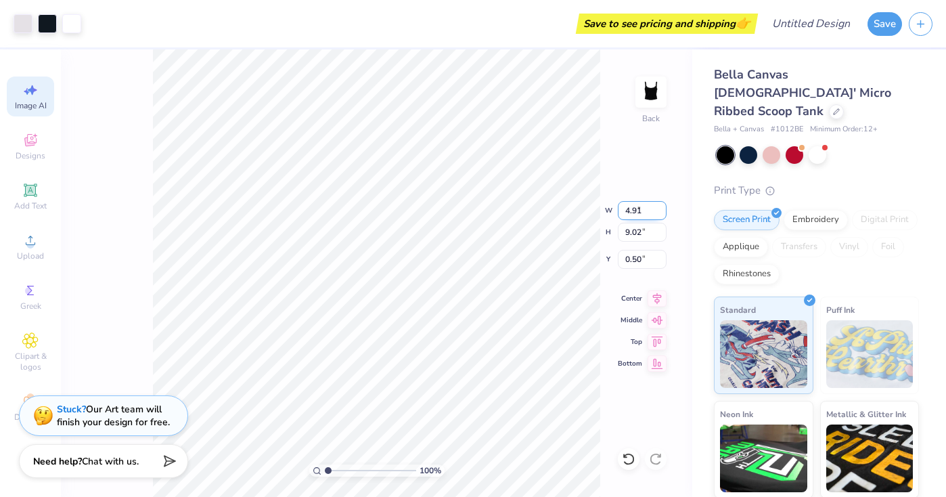
click at [661, 206] on input "4.91" at bounding box center [642, 210] width 49 height 19
click at [661, 206] on input "4.92" at bounding box center [642, 210] width 49 height 19
click at [661, 206] on input "4.93" at bounding box center [642, 210] width 49 height 19
click at [661, 206] on input "4.94" at bounding box center [642, 210] width 49 height 19
click at [661, 206] on input "4.95" at bounding box center [642, 210] width 49 height 19
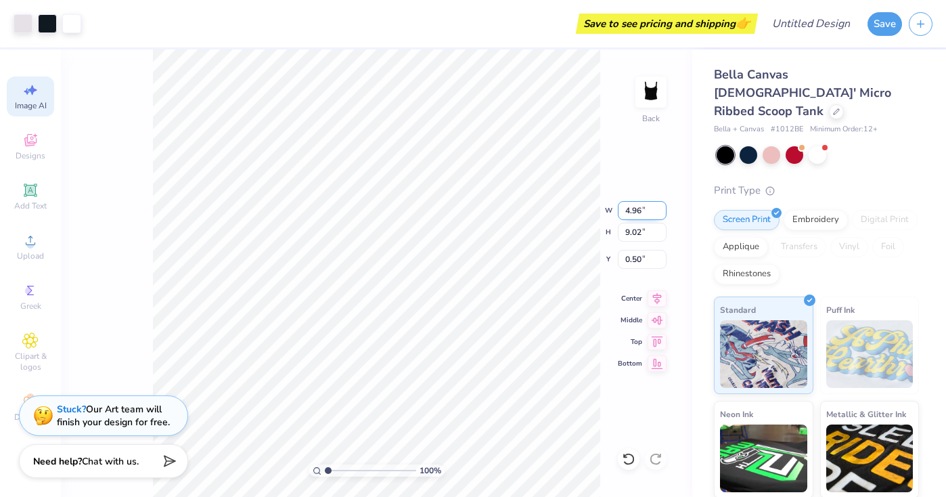
click at [661, 206] on input "4.96" at bounding box center [642, 210] width 49 height 19
click at [661, 206] on input "4.97" at bounding box center [642, 210] width 49 height 19
type input "4.98"
click at [661, 206] on input "4.98" at bounding box center [642, 210] width 49 height 19
click at [661, 229] on input "9.03" at bounding box center [642, 232] width 49 height 19
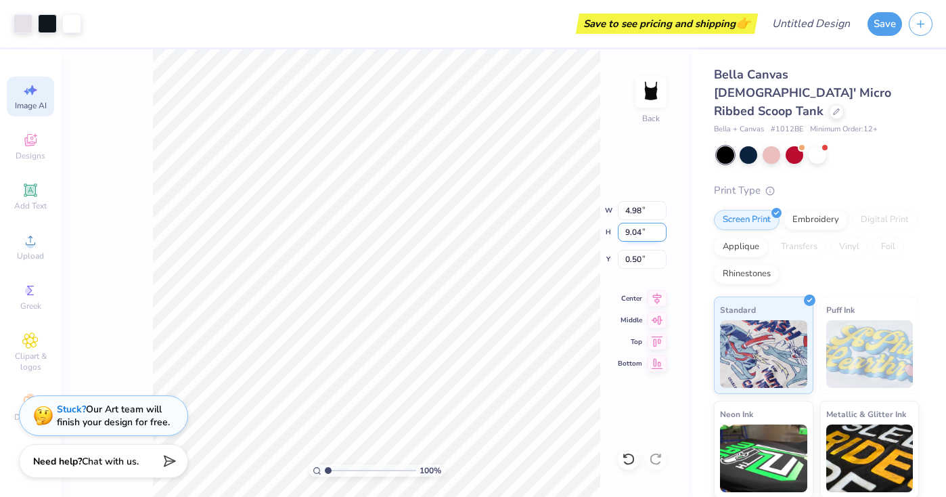
click at [661, 229] on input "9.04" at bounding box center [642, 232] width 49 height 19
click at [661, 229] on input "9.05" at bounding box center [642, 232] width 49 height 19
click at [661, 229] on input "9.06" at bounding box center [642, 232] width 49 height 19
type input "9.07"
click at [661, 229] on input "9.07" at bounding box center [642, 232] width 49 height 19
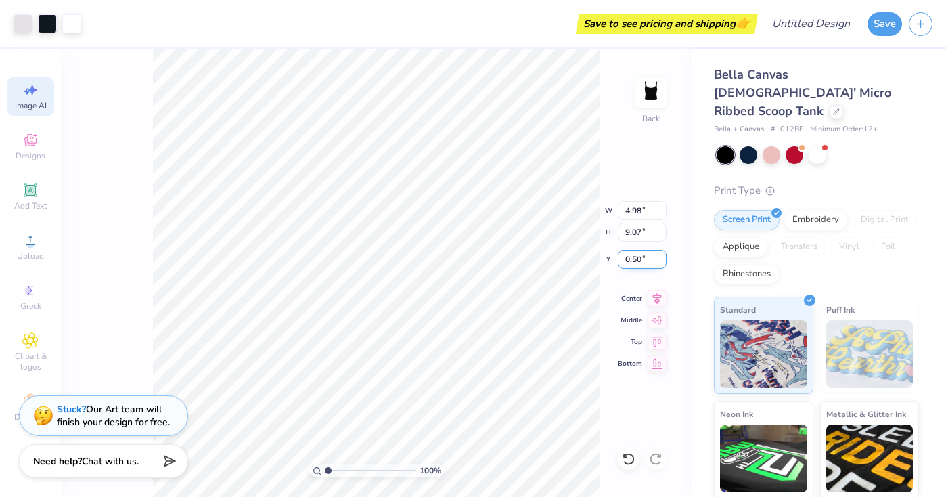
type input "0.51"
type input "4.90"
click at [661, 257] on input "0.51" at bounding box center [642, 259] width 49 height 19
click at [661, 257] on input "0.52" at bounding box center [642, 259] width 49 height 19
click at [661, 257] on input "0.53" at bounding box center [642, 259] width 49 height 19
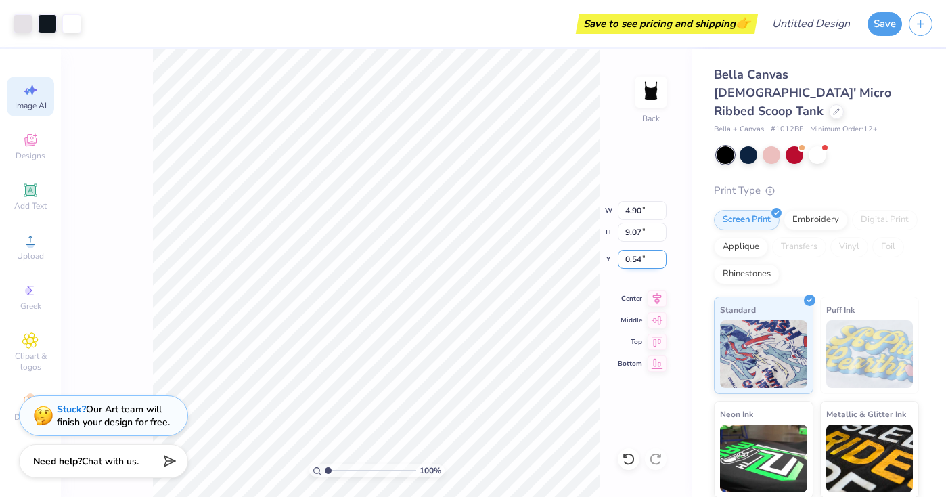
click at [661, 257] on input "0.54" at bounding box center [642, 259] width 49 height 19
click at [661, 257] on input "0.55" at bounding box center [642, 259] width 49 height 19
click at [661, 257] on input "0.56" at bounding box center [642, 259] width 49 height 19
click at [661, 257] on input "0.57" at bounding box center [642, 259] width 49 height 19
click at [661, 257] on input "0.58" at bounding box center [642, 259] width 49 height 19
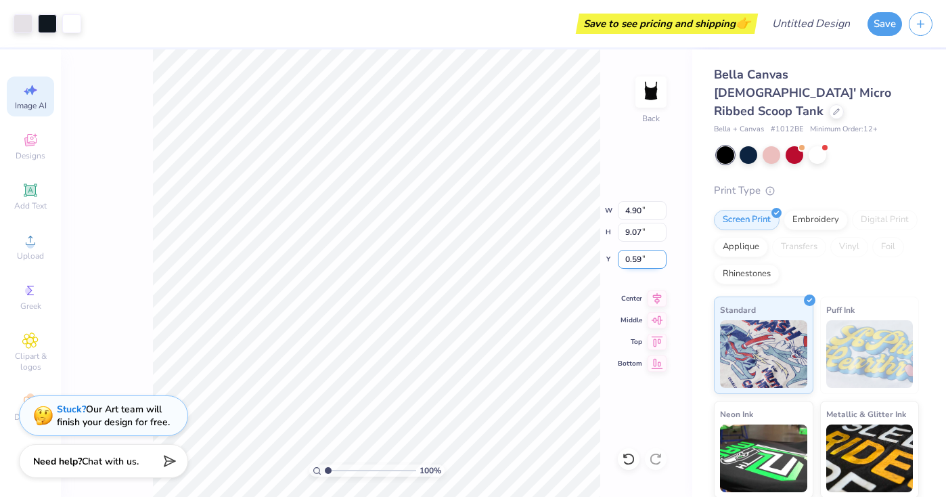
click at [661, 257] on input "0.59" at bounding box center [642, 259] width 49 height 19
click at [661, 257] on input "0.6" at bounding box center [642, 259] width 49 height 19
click at [661, 257] on input "0.61" at bounding box center [642, 259] width 49 height 19
click at [661, 257] on input "0.62" at bounding box center [642, 259] width 49 height 19
click at [661, 257] on input "0.63" at bounding box center [642, 259] width 49 height 19
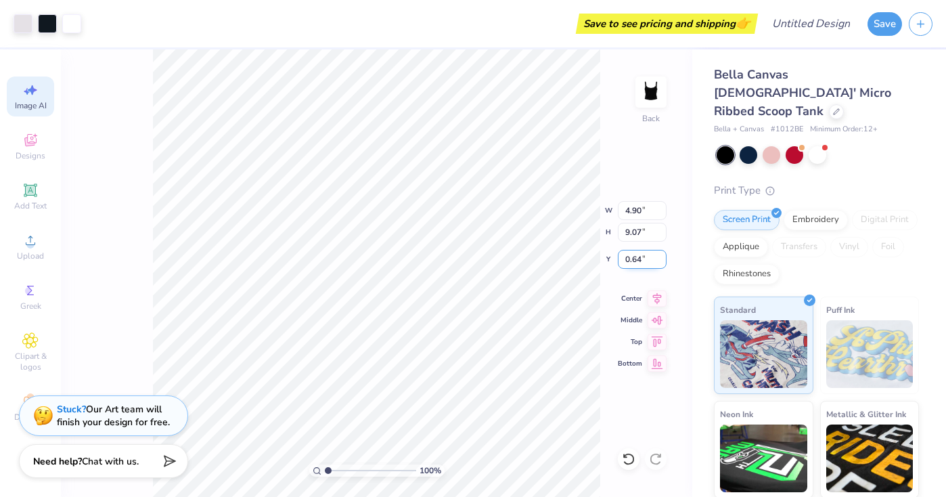
click at [661, 257] on input "0.64" at bounding box center [642, 259] width 49 height 19
click at [661, 257] on input "0.65" at bounding box center [642, 259] width 49 height 19
click at [661, 257] on input "0.66" at bounding box center [642, 259] width 49 height 19
click at [661, 257] on input "0.67" at bounding box center [642, 259] width 49 height 19
click at [661, 257] on input "0.68" at bounding box center [642, 259] width 49 height 19
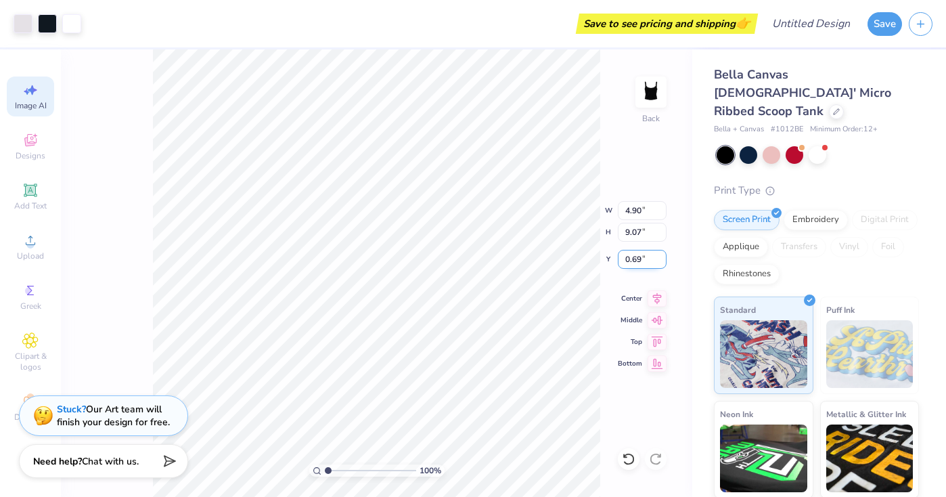
click at [661, 257] on input "0.69" at bounding box center [642, 259] width 49 height 19
click at [661, 257] on input "0.7" at bounding box center [642, 259] width 49 height 19
click at [661, 257] on input "0.71" at bounding box center [642, 259] width 49 height 19
click at [661, 257] on input "0.72" at bounding box center [642, 259] width 49 height 19
click at [661, 257] on input "0.73" at bounding box center [642, 259] width 49 height 19
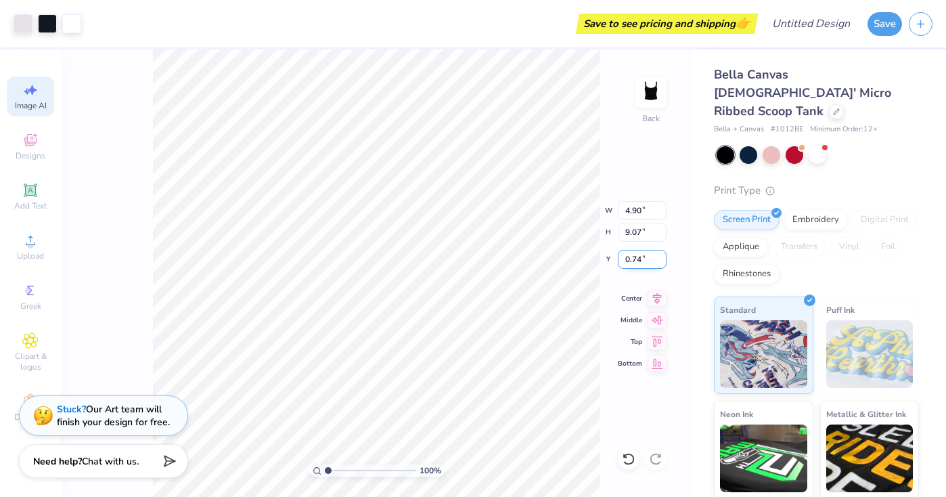
click at [661, 257] on input "0.74" at bounding box center [642, 259] width 49 height 19
type input "0.75"
click at [661, 257] on input "0.75" at bounding box center [642, 259] width 49 height 19
click at [662, 229] on input "9.08" at bounding box center [642, 232] width 49 height 19
click at [662, 229] on input "9.09" at bounding box center [642, 232] width 49 height 19
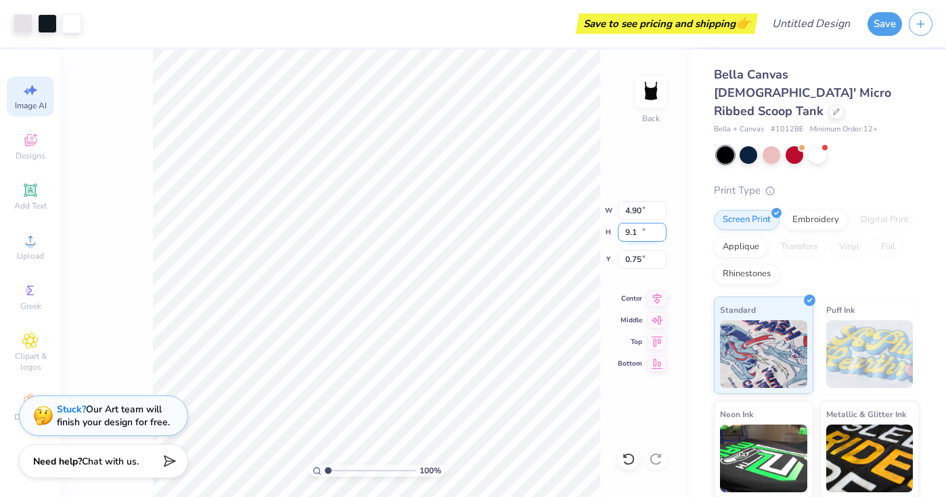
click at [662, 229] on input "9.1" at bounding box center [642, 232] width 49 height 19
click at [662, 229] on input "9.11" at bounding box center [642, 232] width 49 height 19
click at [662, 229] on input "9.12" at bounding box center [642, 232] width 49 height 19
type input "9.13"
click at [662, 229] on input "9.13" at bounding box center [642, 232] width 49 height 19
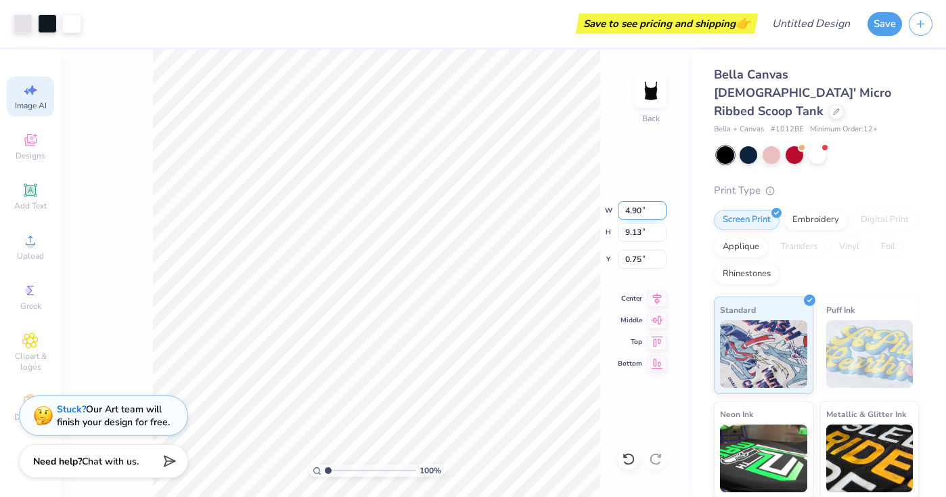
type input "4.91"
click at [662, 208] on input "4.91" at bounding box center [642, 210] width 49 height 19
type input "0.72"
click at [662, 208] on input "4.92" at bounding box center [642, 210] width 49 height 19
click at [662, 208] on input "4.93" at bounding box center [642, 210] width 49 height 19
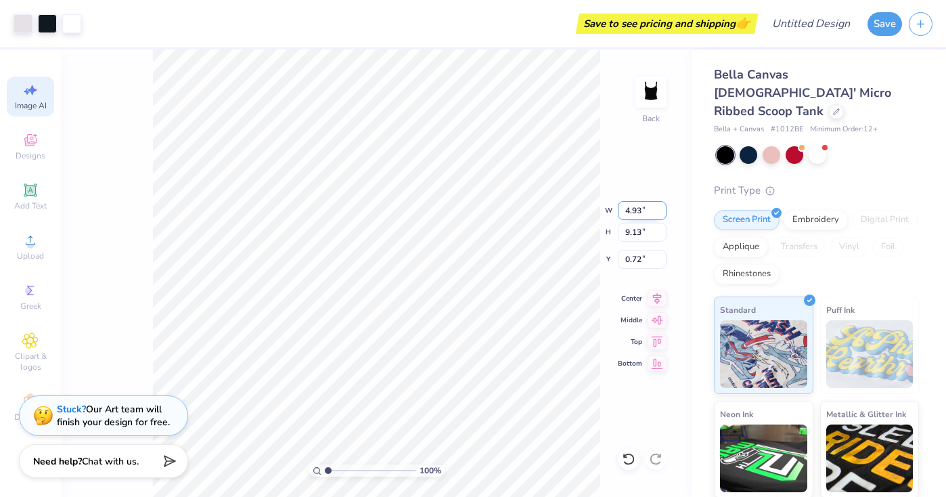
type input "4.94"
click at [662, 208] on input "4.94" at bounding box center [642, 210] width 49 height 19
click at [35, 147] on icon at bounding box center [30, 140] width 16 height 16
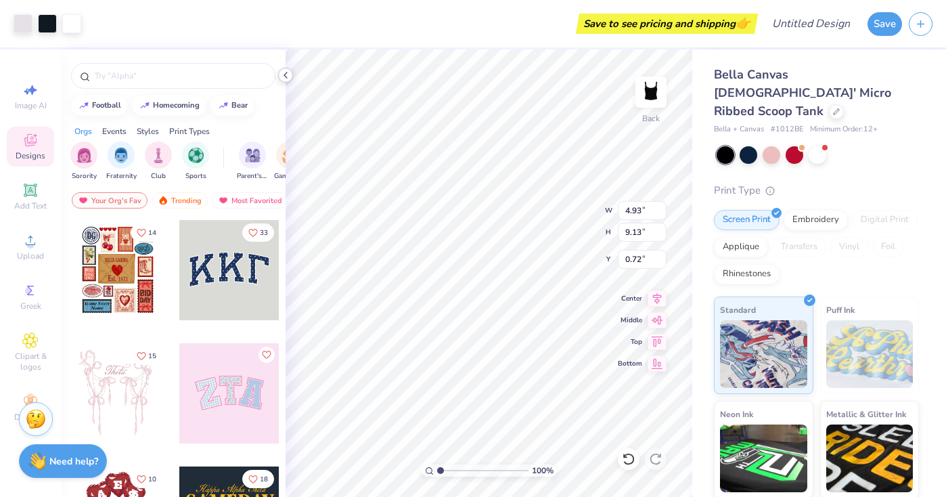
click at [282, 74] on icon at bounding box center [285, 75] width 11 height 11
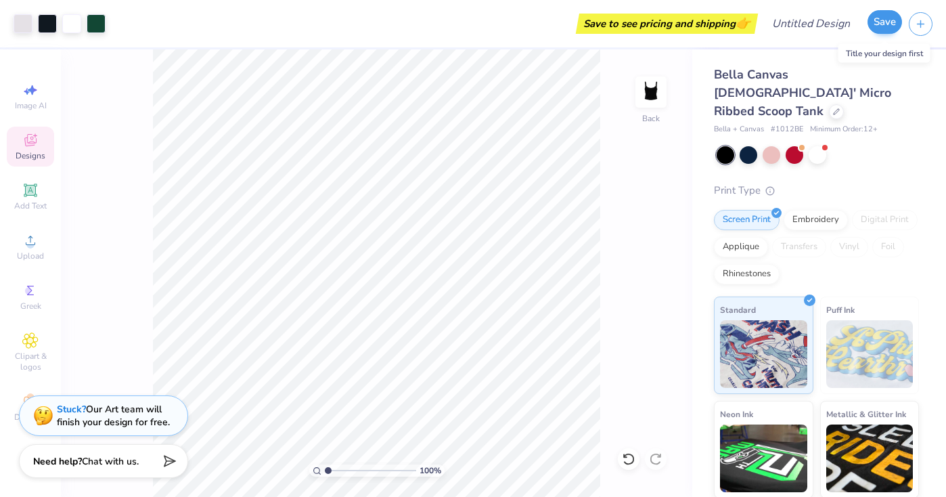
click at [882, 25] on button "Save" at bounding box center [885, 22] width 35 height 24
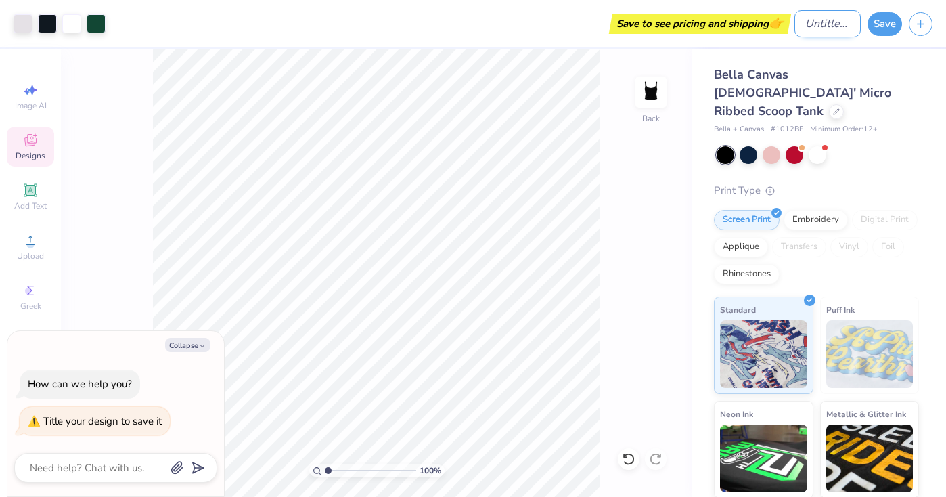
type textarea "x"
click at [805, 30] on input "Design Title" at bounding box center [828, 23] width 66 height 27
type input "p"
type textarea "x"
type input "po"
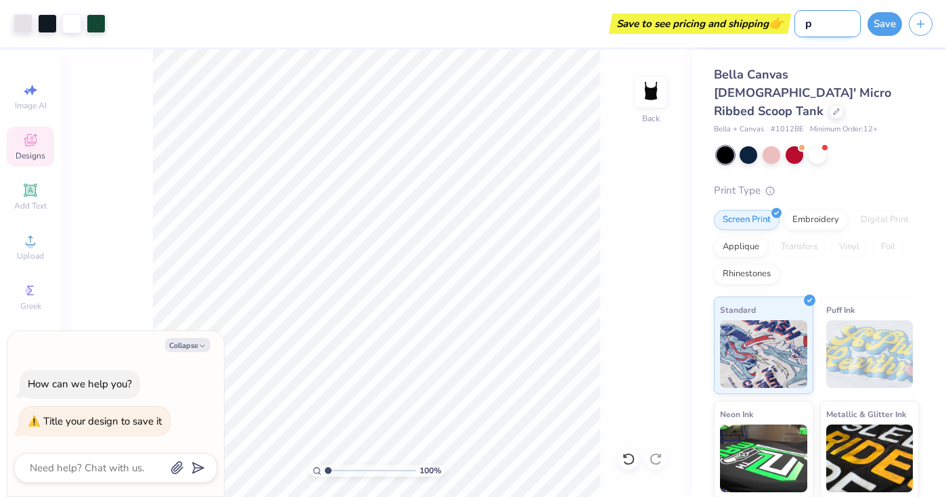
type textarea "x"
type input "pol"
type textarea "x"
type input "polk"
type textarea "x"
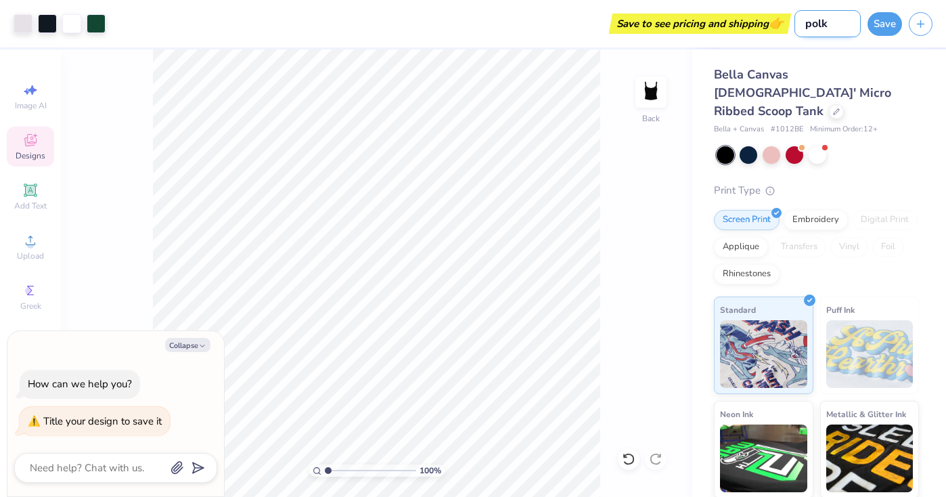
type input "polka"
type textarea "x"
type input "polka"
type textarea "x"
type input "polka d"
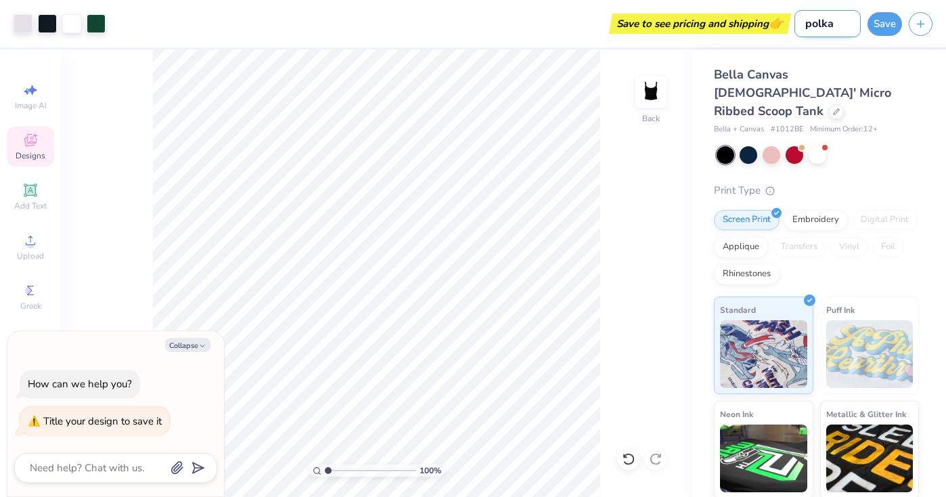
type textarea "x"
type input "polka do"
type textarea "x"
type input "polka dot"
type textarea "x"
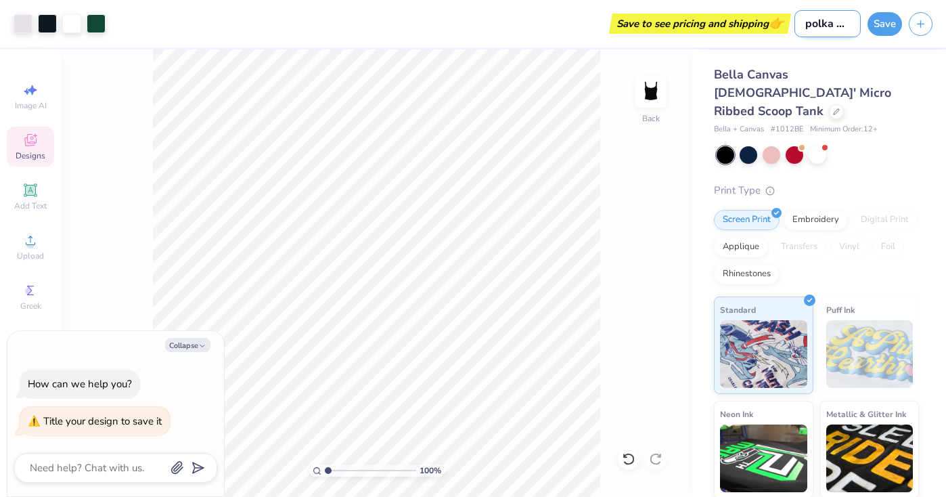
type input "polka dot"
type textarea "x"
type input "polka dot t"
type textarea "x"
type input "polka dot ta"
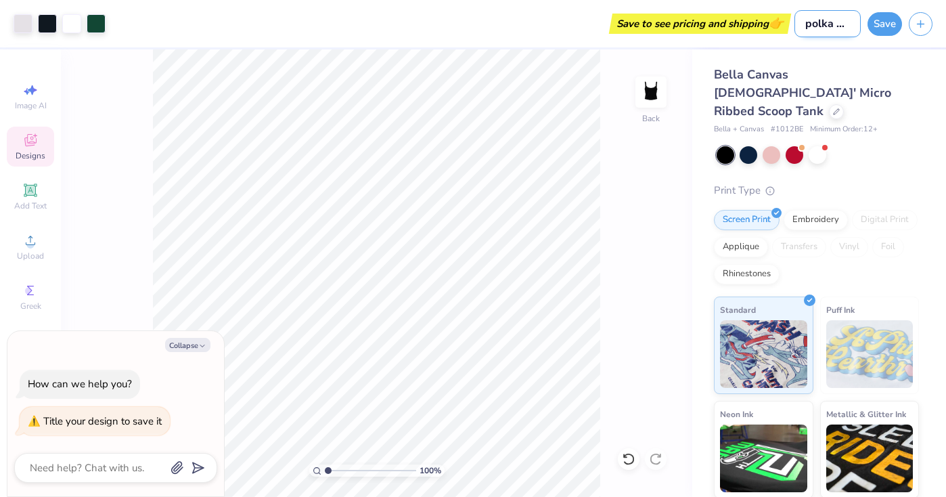
type textarea "x"
type input "polka dot tan"
type textarea "x"
type input "polka dot tank"
type textarea "x"
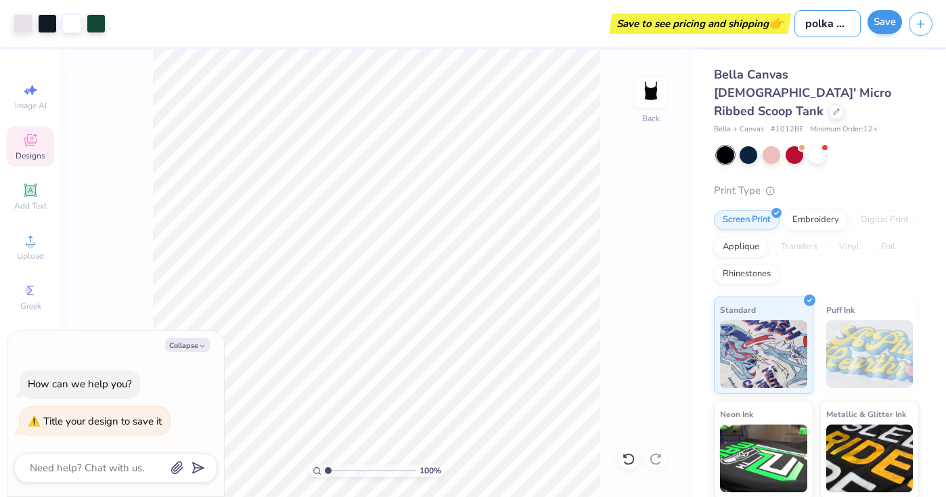
type input "polka dot tank"
click at [889, 20] on button "Save" at bounding box center [885, 22] width 35 height 24
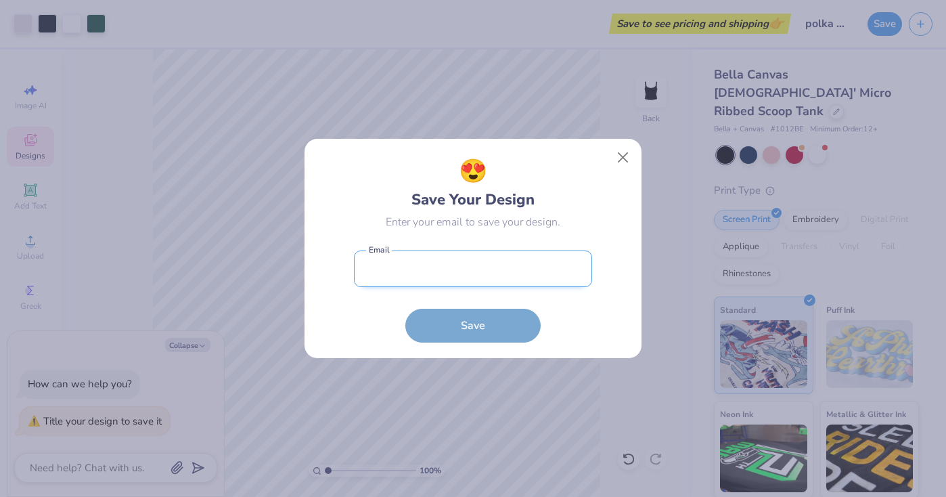
click at [488, 276] on input "email" at bounding box center [473, 268] width 238 height 37
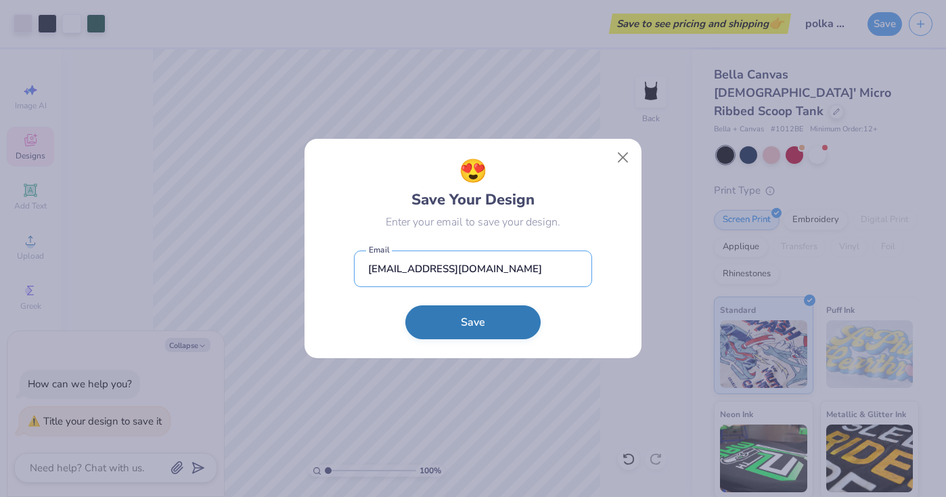
type input "[EMAIL_ADDRESS][DOMAIN_NAME]"
click at [487, 320] on button "Save" at bounding box center [472, 322] width 135 height 34
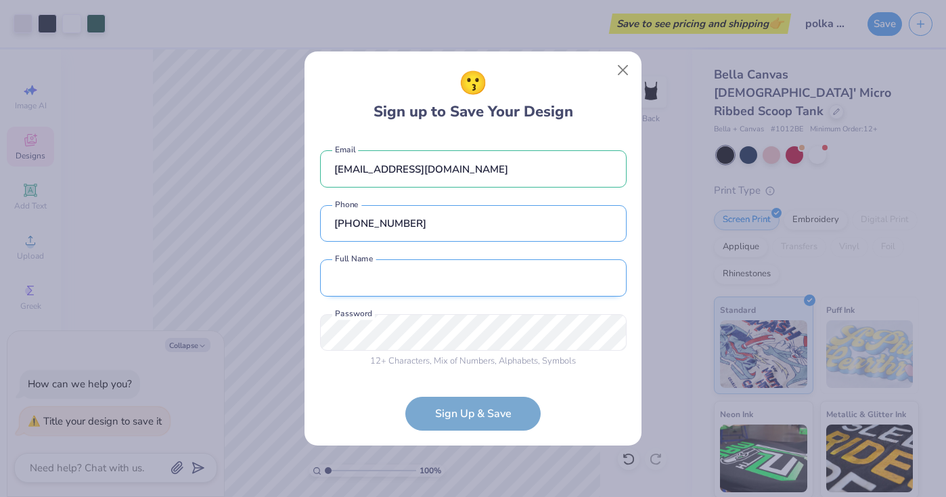
type input "[PHONE_NUMBER]"
type input "[PERSON_NAME]"
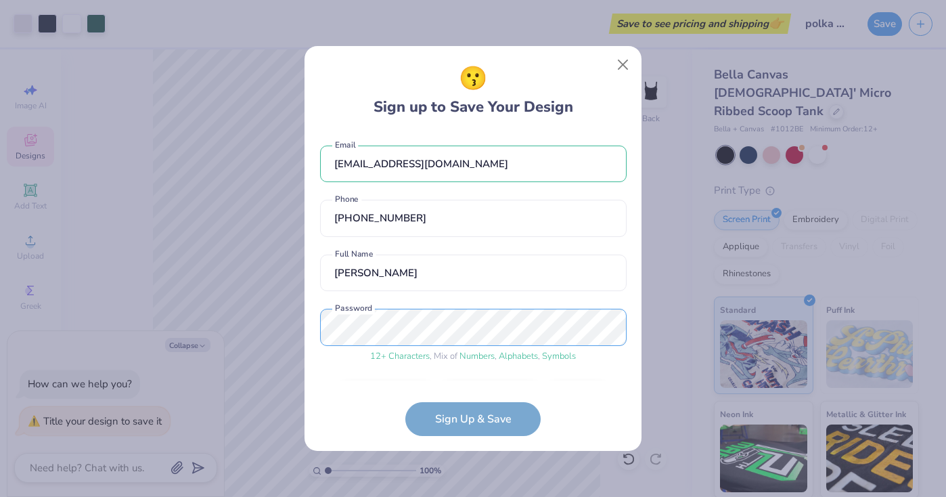
scroll to position [41, 0]
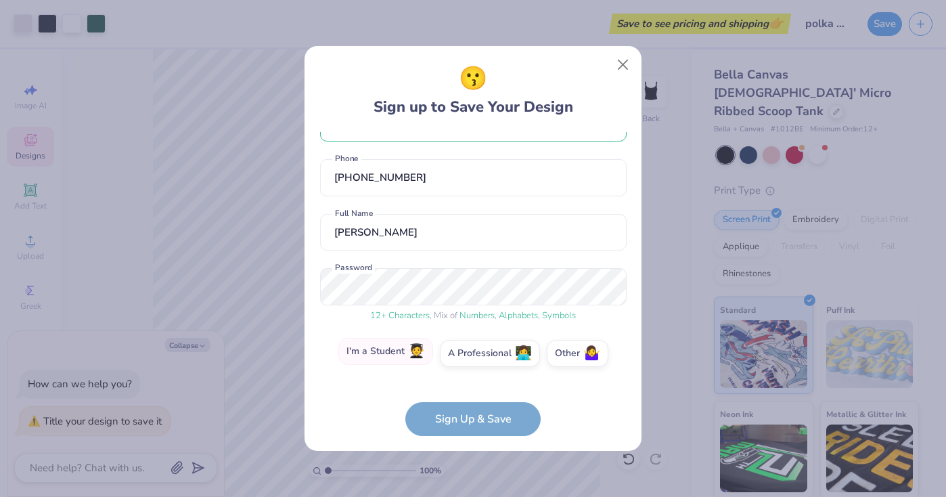
click at [401, 345] on label "I'm a Student 🧑‍🎓" at bounding box center [385, 351] width 95 height 27
click at [469, 393] on input "I'm a Student 🧑‍🎓" at bounding box center [473, 397] width 9 height 9
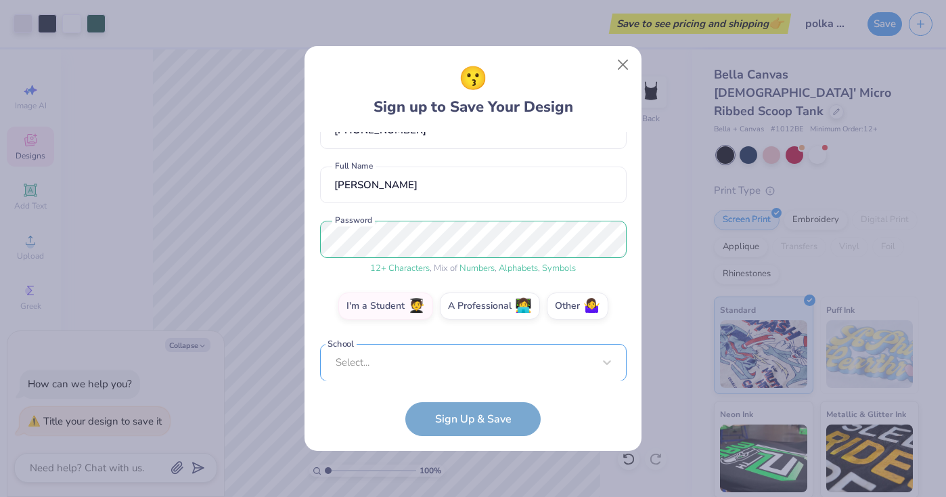
click at [426, 366] on div "Select..." at bounding box center [473, 362] width 307 height 37
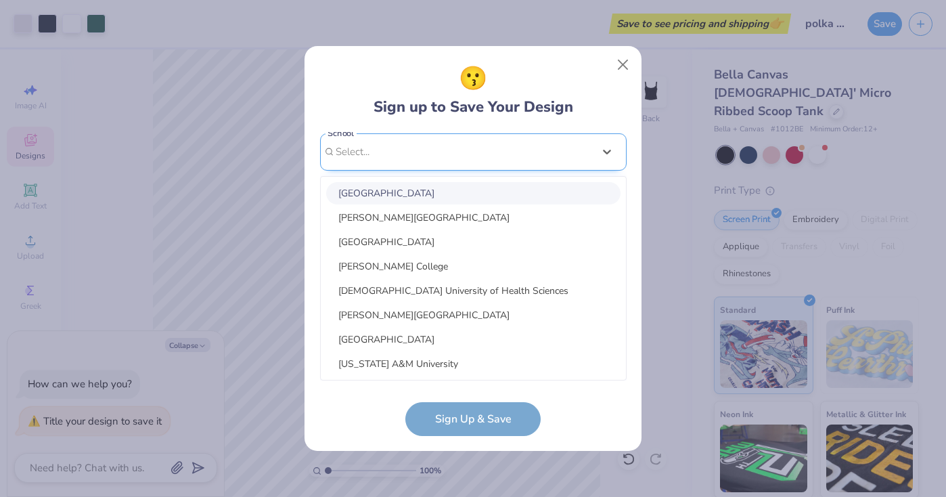
scroll to position [298, 0]
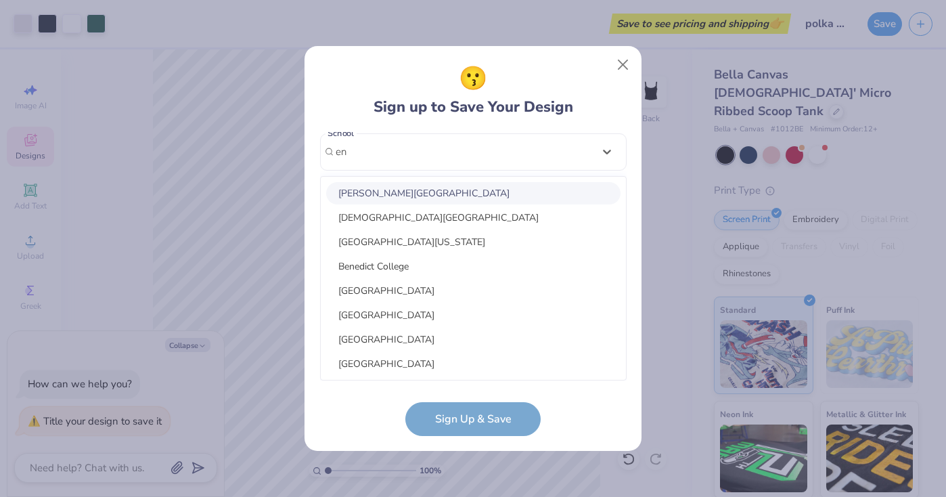
type input "e"
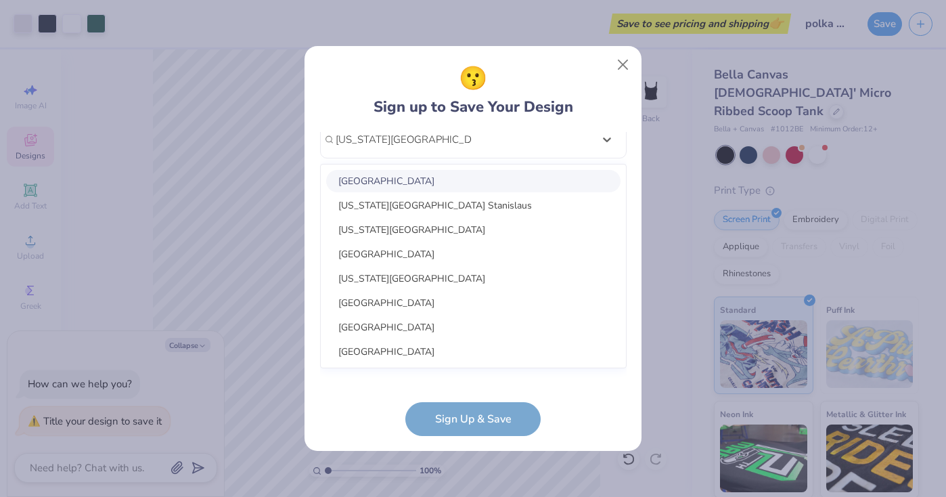
scroll to position [311, 0]
click at [399, 139] on input "[US_STATE][GEOGRAPHIC_DATA]" at bounding box center [403, 140] width 135 height 16
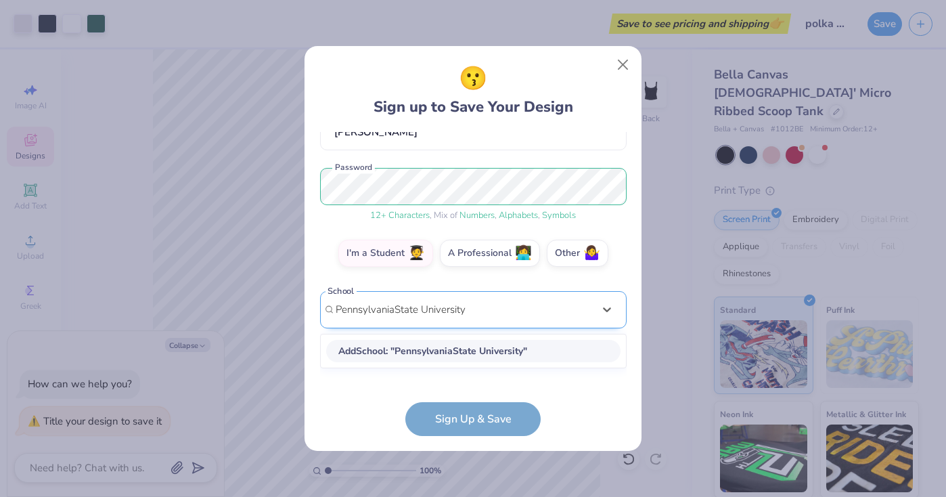
scroll to position [141, 0]
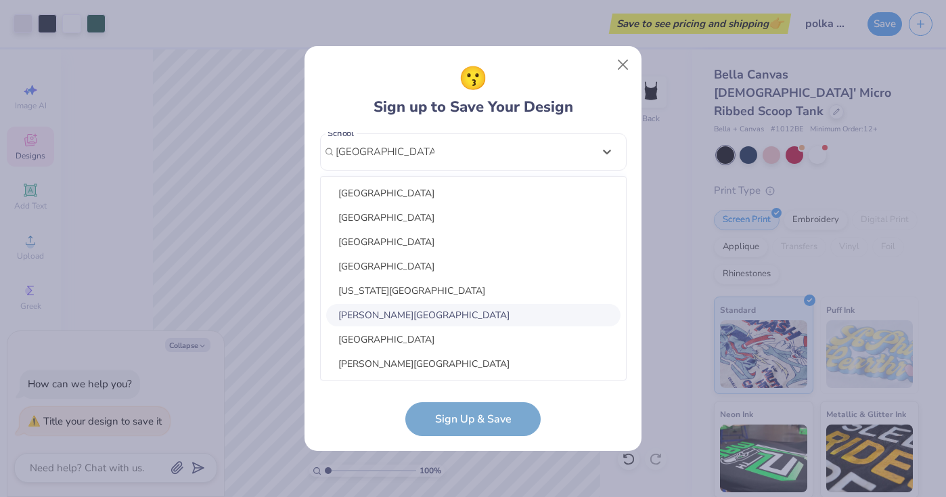
click at [446, 324] on div "[PERSON_NAME][GEOGRAPHIC_DATA]" at bounding box center [473, 315] width 294 height 22
type input "[GEOGRAPHIC_DATA]"
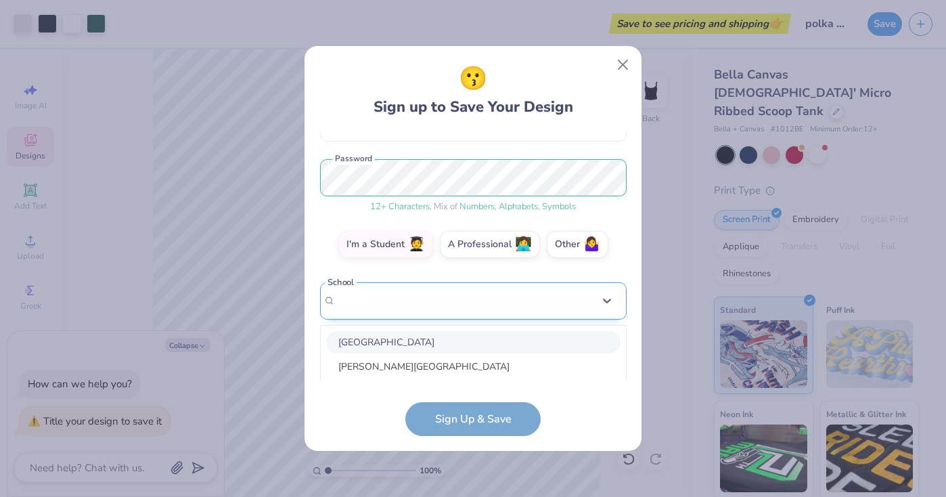
scroll to position [299, 0]
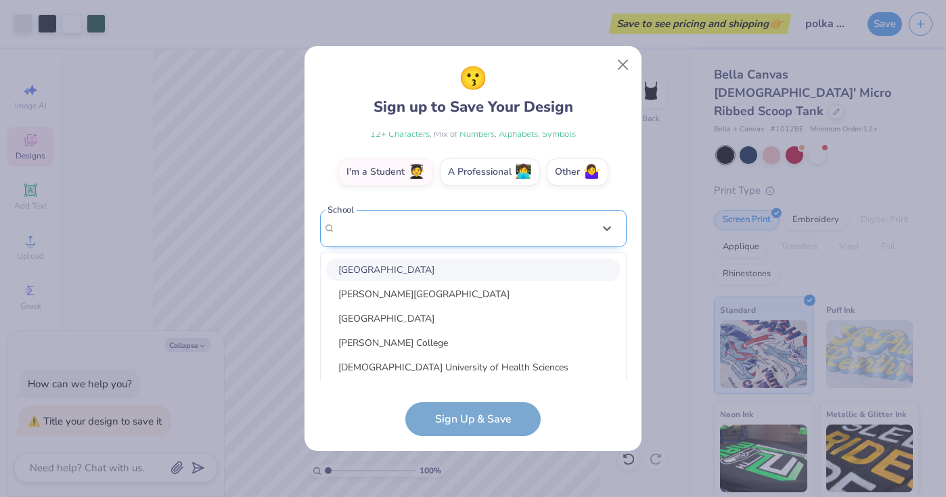
click at [447, 305] on div "option focused, 1 of 30. 30 results available. Use Up and Down to choose option…" at bounding box center [473, 333] width 307 height 247
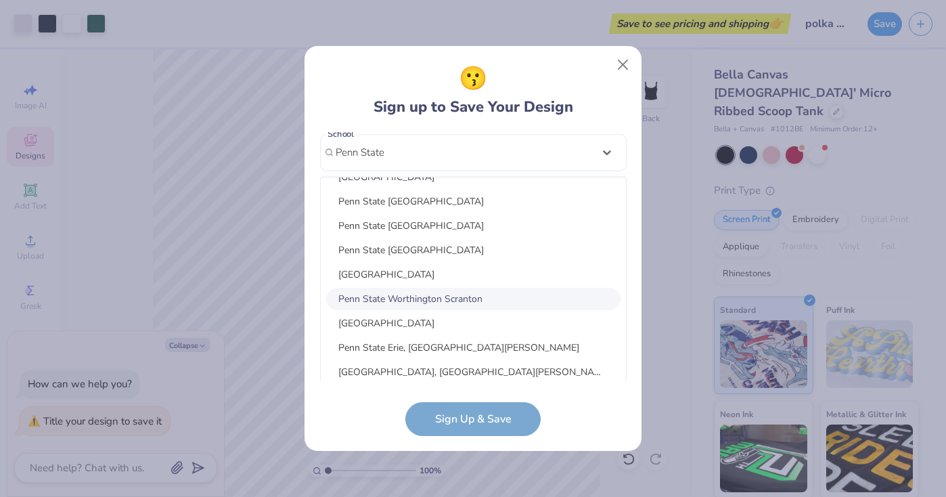
scroll to position [329, 0]
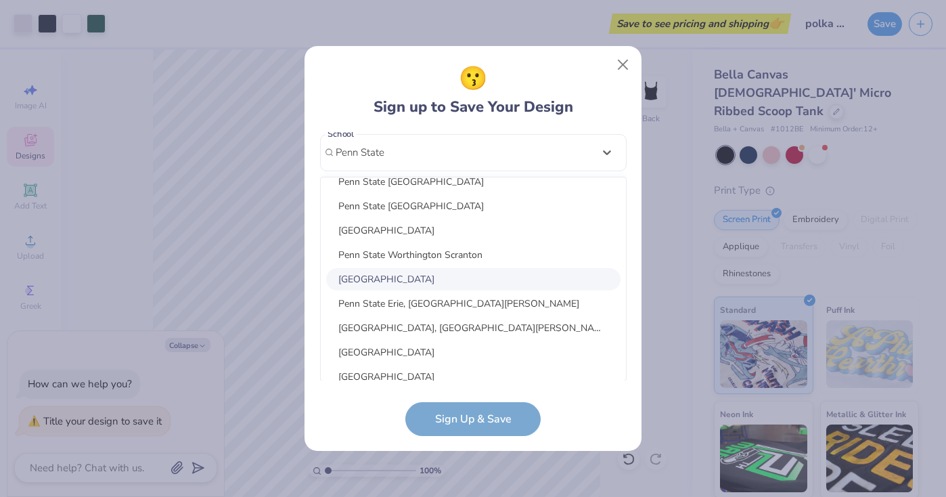
click at [436, 282] on div "[GEOGRAPHIC_DATA]" at bounding box center [473, 279] width 294 height 22
type input "Penn State"
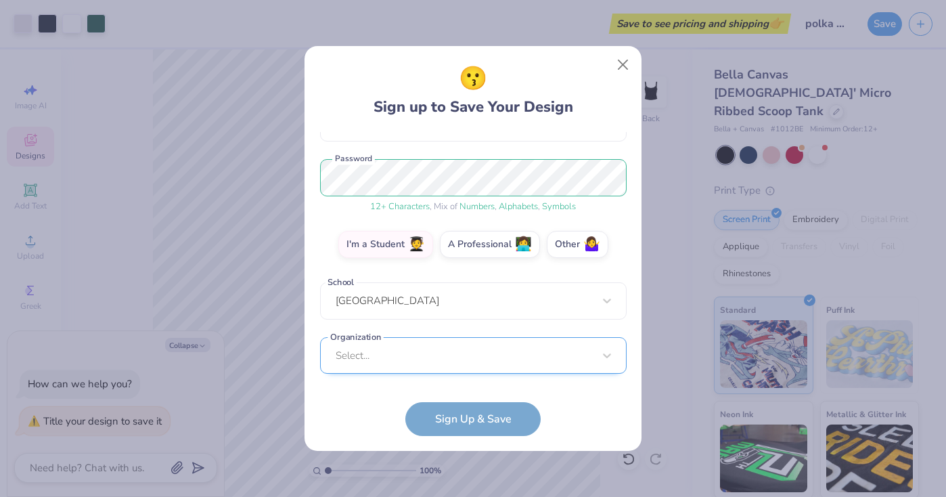
click at [413, 353] on div "Select..." at bounding box center [473, 355] width 307 height 37
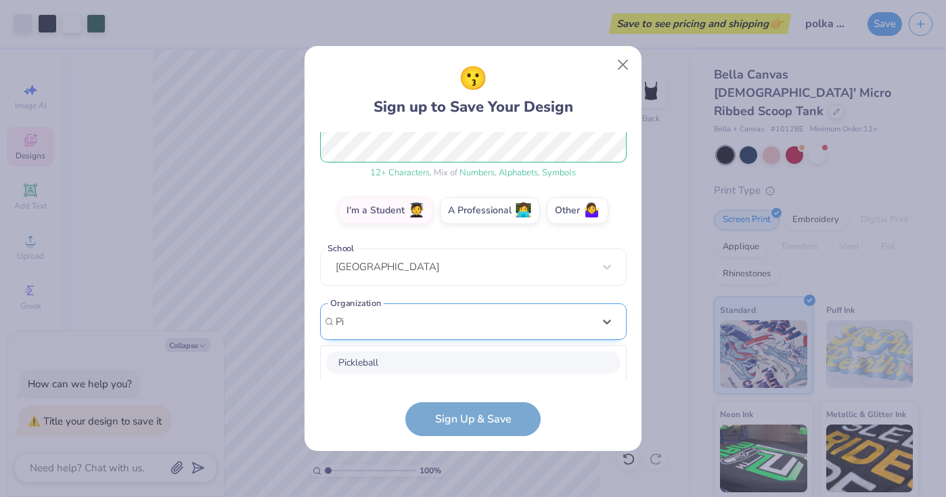
scroll to position [353, 0]
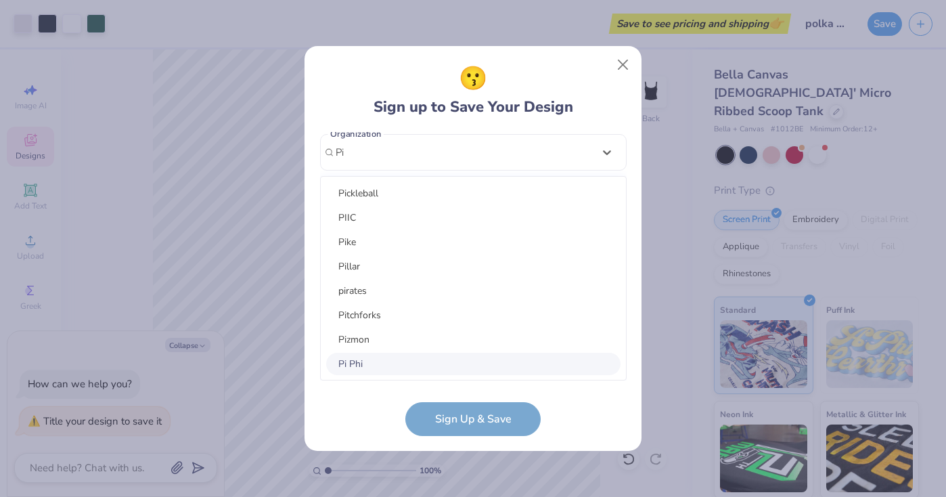
click at [387, 362] on div "Pi Phi" at bounding box center [473, 364] width 294 height 22
type input "Pi"
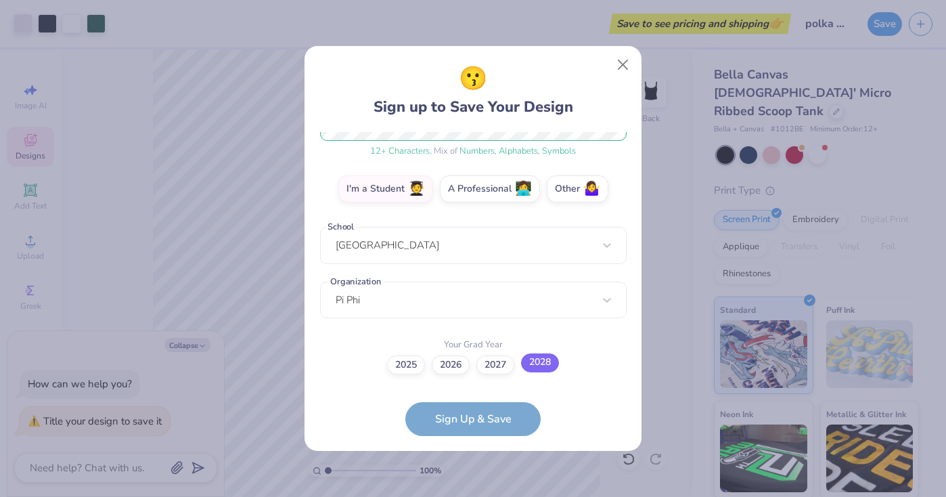
click at [551, 365] on label "2028" at bounding box center [540, 362] width 38 height 19
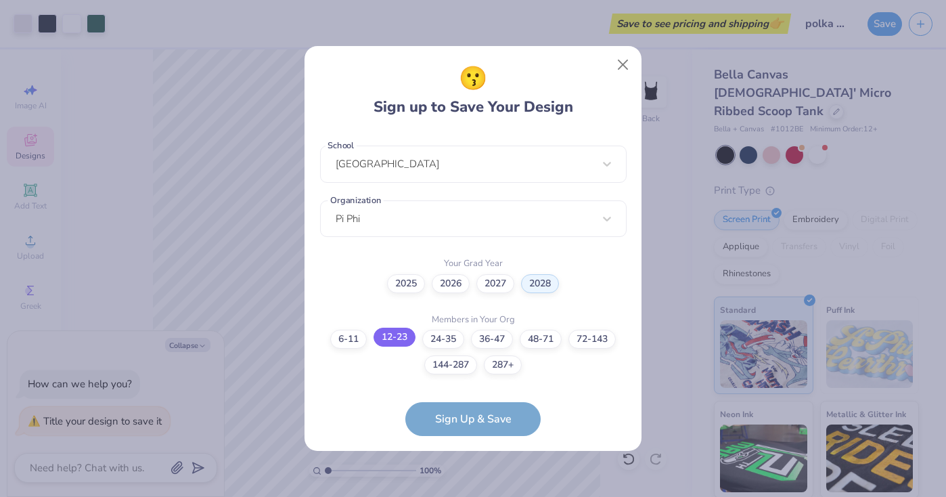
click at [399, 341] on label "12-23" at bounding box center [395, 337] width 42 height 19
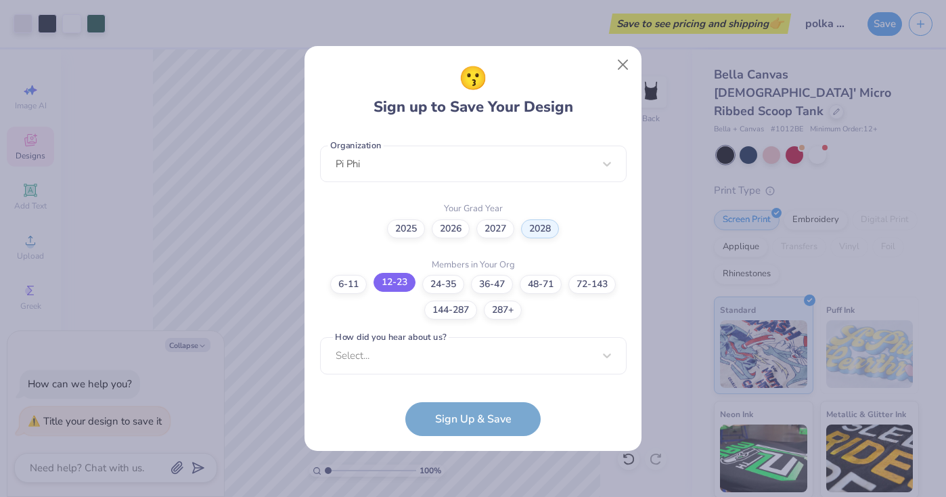
click at [404, 284] on label "12-23" at bounding box center [395, 282] width 42 height 19
click at [403, 282] on label "12-23" at bounding box center [395, 282] width 42 height 19
click at [504, 309] on label "287+" at bounding box center [503, 308] width 38 height 19
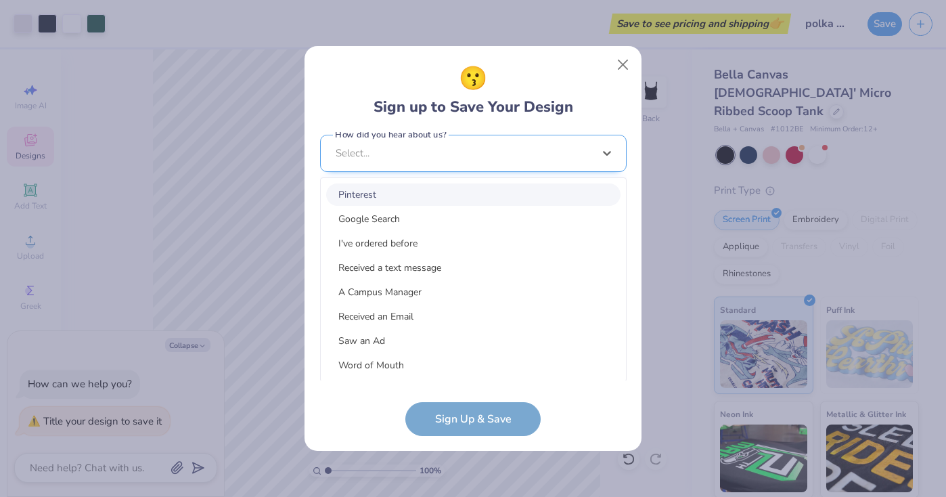
click at [458, 363] on div "option Pinterest focused, 1 of 15. 15 results available. Use Up and Down to cho…" at bounding box center [473, 258] width 307 height 247
click at [456, 198] on div "Pinterest" at bounding box center [473, 194] width 294 height 22
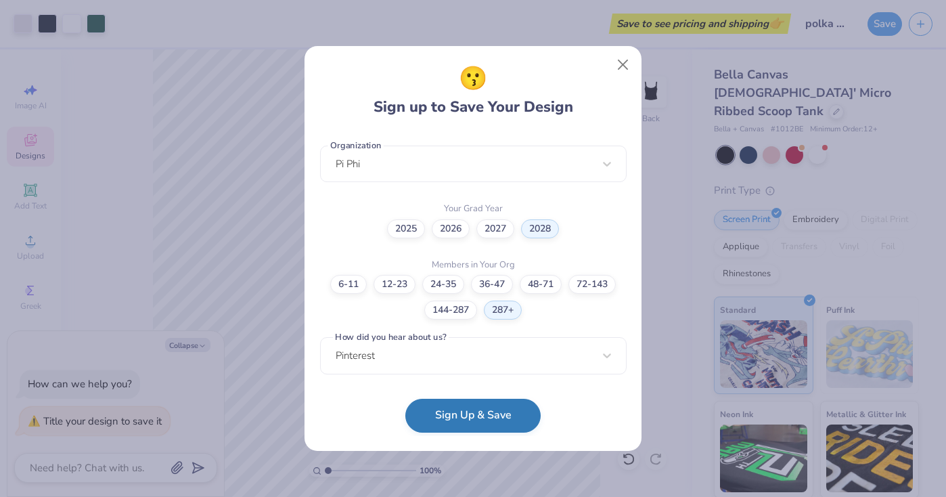
click at [462, 431] on button "Sign Up & Save" at bounding box center [472, 416] width 135 height 34
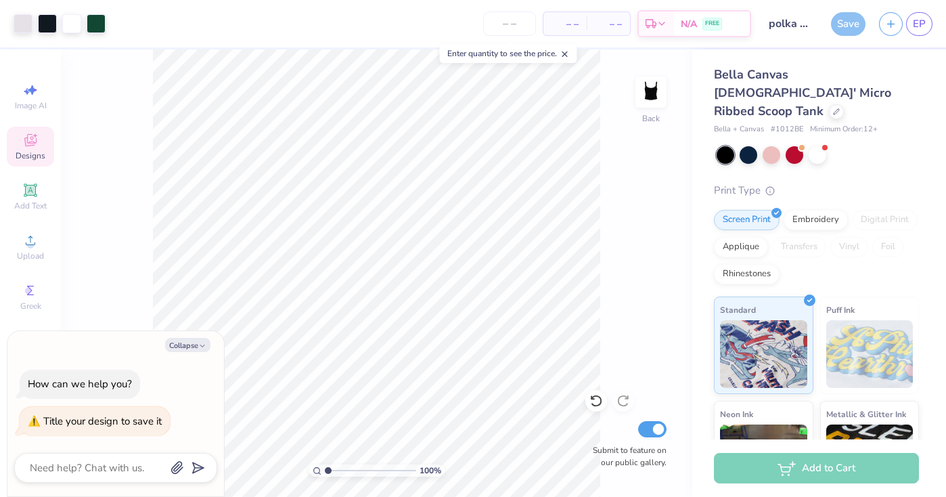
click at [852, 23] on div "Save" at bounding box center [848, 24] width 35 height 24
click at [567, 51] on icon at bounding box center [565, 53] width 9 height 9
click at [850, 27] on div "Save" at bounding box center [848, 24] width 35 height 24
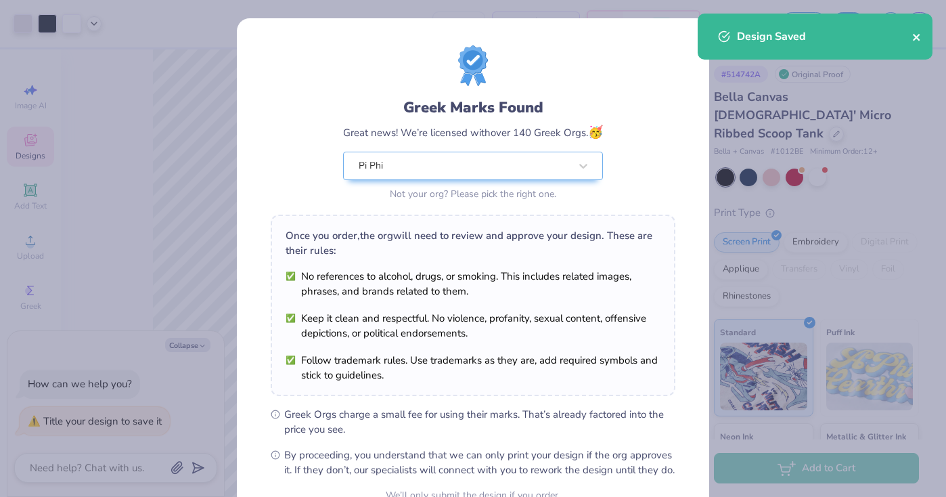
click at [917, 35] on icon "close" at bounding box center [917, 37] width 9 height 11
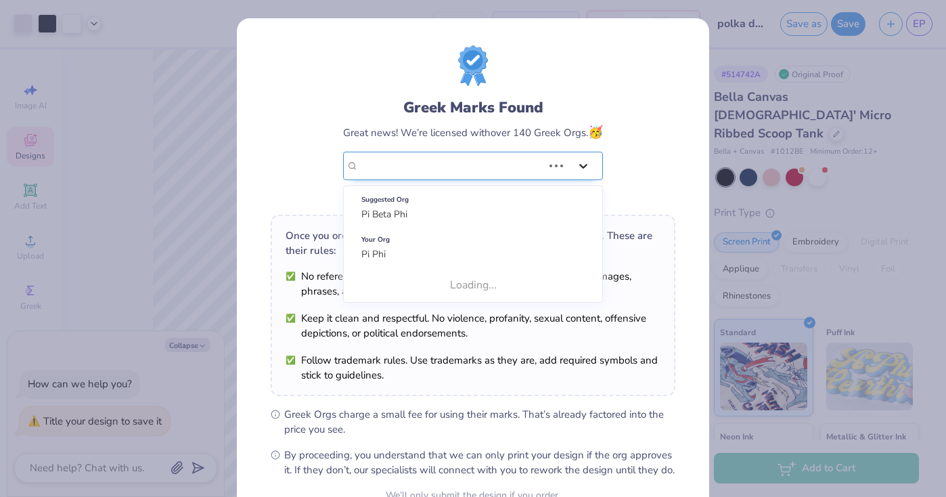
click at [575, 158] on div at bounding box center [583, 166] width 24 height 24
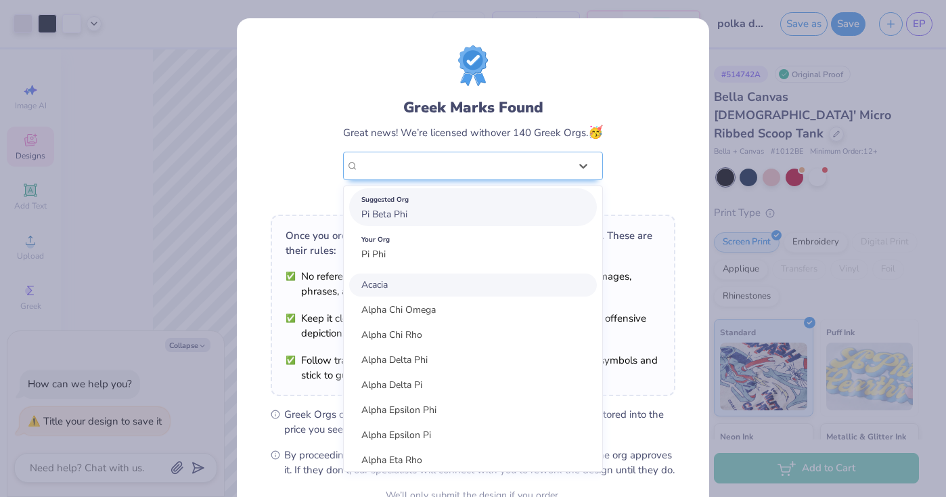
click at [416, 216] on div "Suggested Org Pi Beta Phi" at bounding box center [473, 207] width 248 height 38
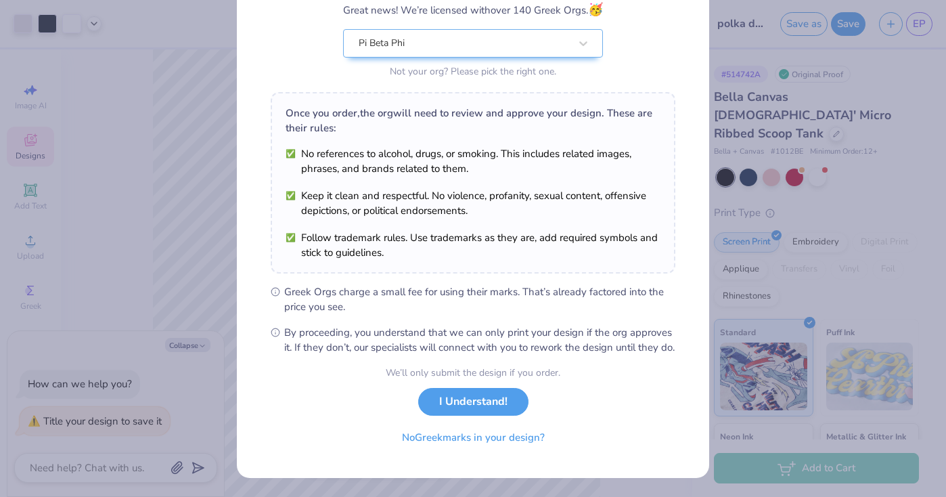
scroll to position [137, 0]
click at [481, 401] on button "I Understand!" at bounding box center [473, 399] width 110 height 28
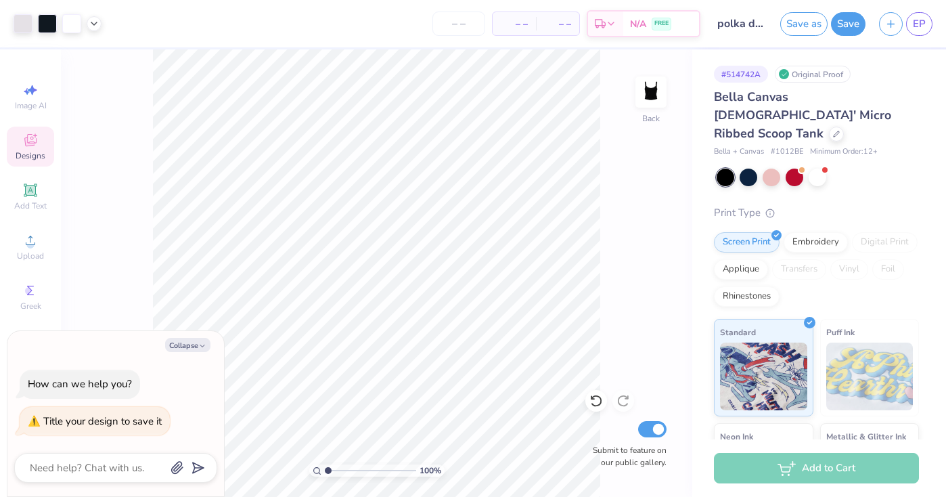
type textarea "x"
click at [891, 18] on icon "button" at bounding box center [891, 22] width 12 height 12
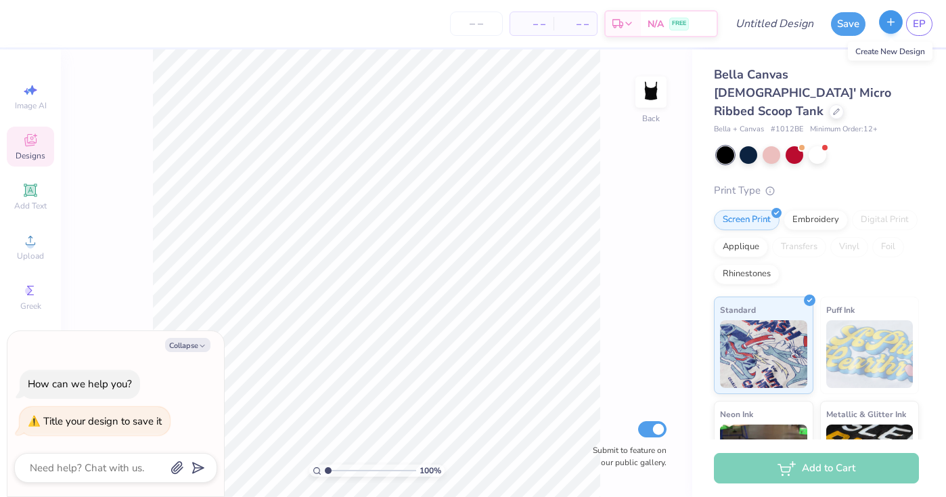
click at [894, 26] on icon "button" at bounding box center [891, 22] width 12 height 12
click at [829, 103] on div at bounding box center [836, 110] width 15 height 15
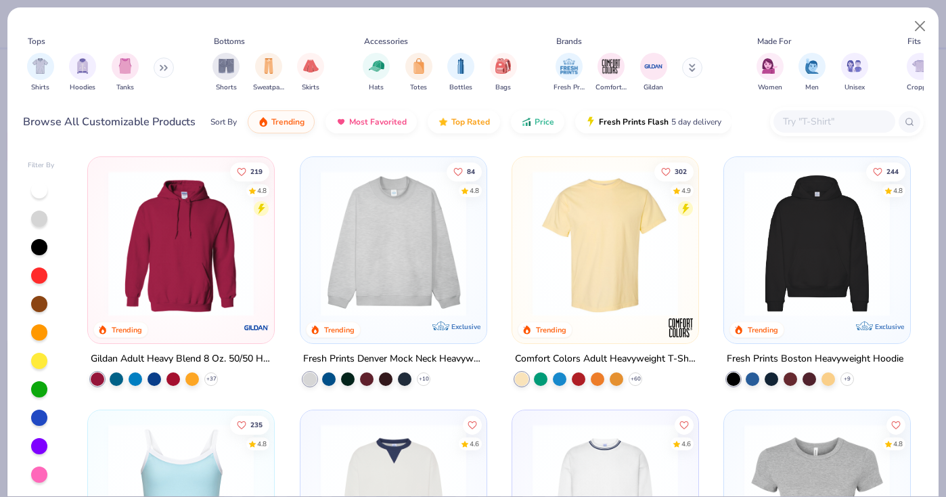
click at [794, 232] on img at bounding box center [817, 244] width 159 height 146
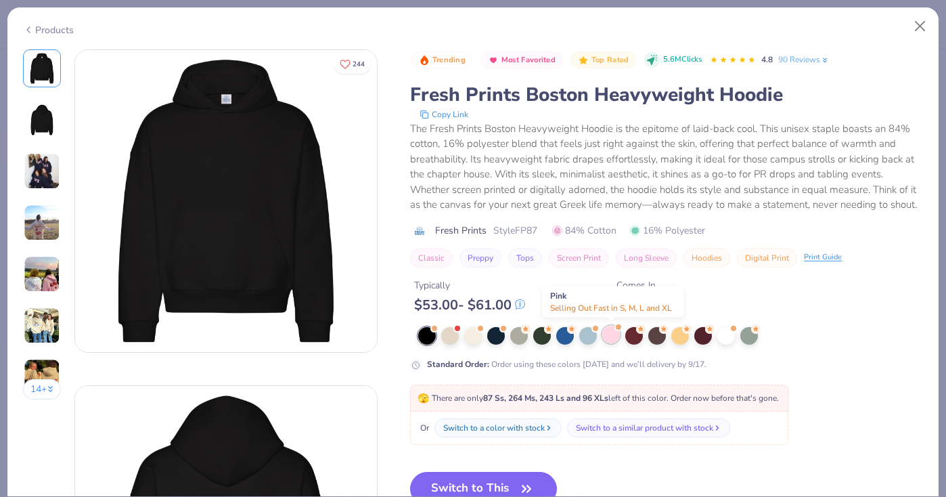
click at [611, 336] on div at bounding box center [611, 335] width 18 height 18
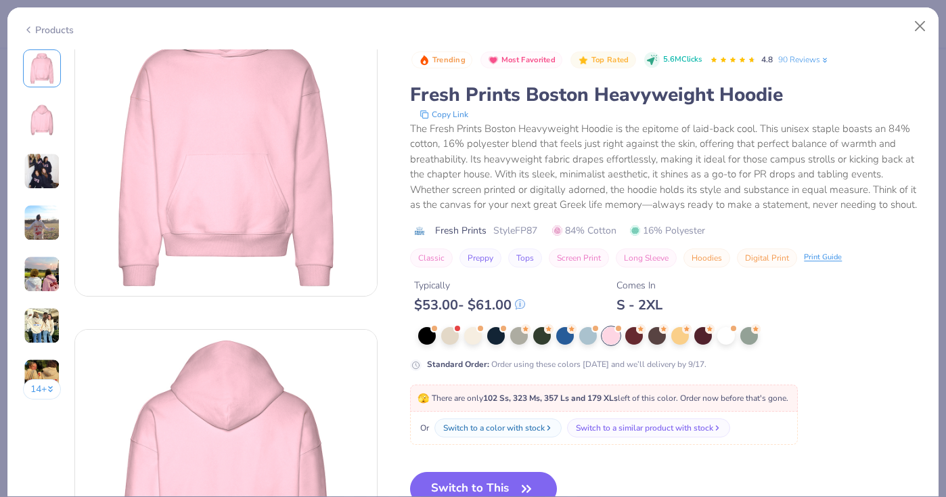
scroll to position [58, 0]
click at [479, 484] on button "Switch to This" at bounding box center [483, 489] width 147 height 34
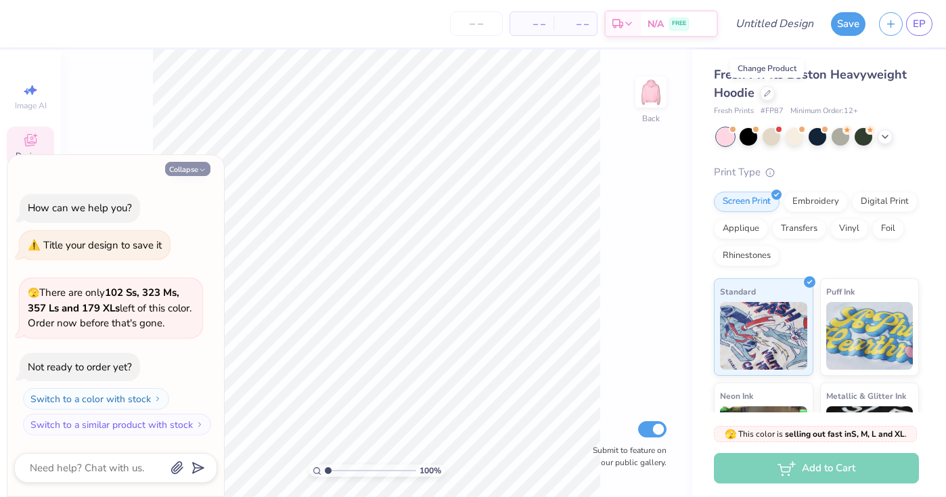
click at [170, 169] on button "Collapse" at bounding box center [187, 169] width 45 height 14
type textarea "x"
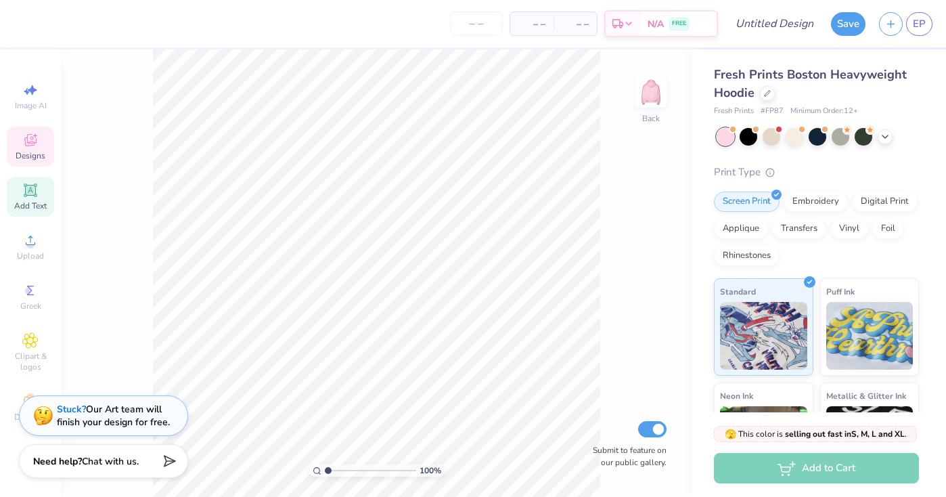
click at [39, 188] on div "Add Text" at bounding box center [30, 197] width 47 height 40
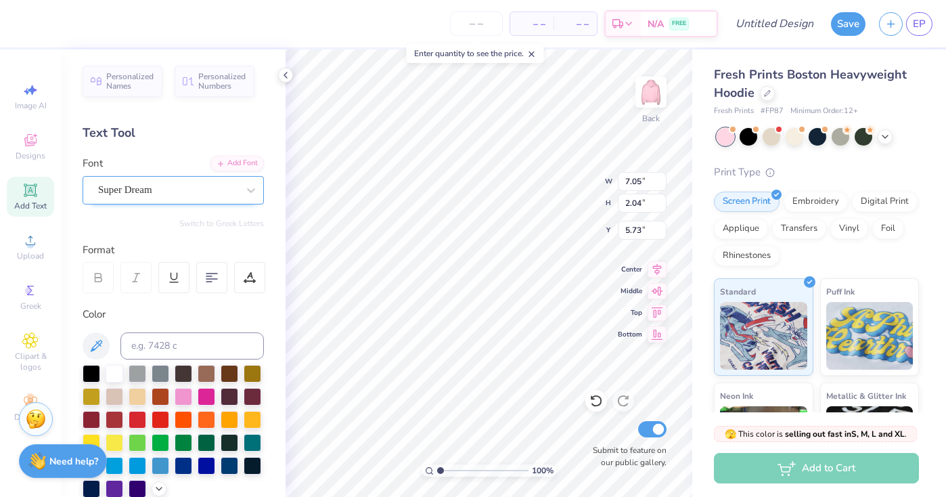
click at [200, 196] on div "Super Dream" at bounding box center [168, 189] width 142 height 21
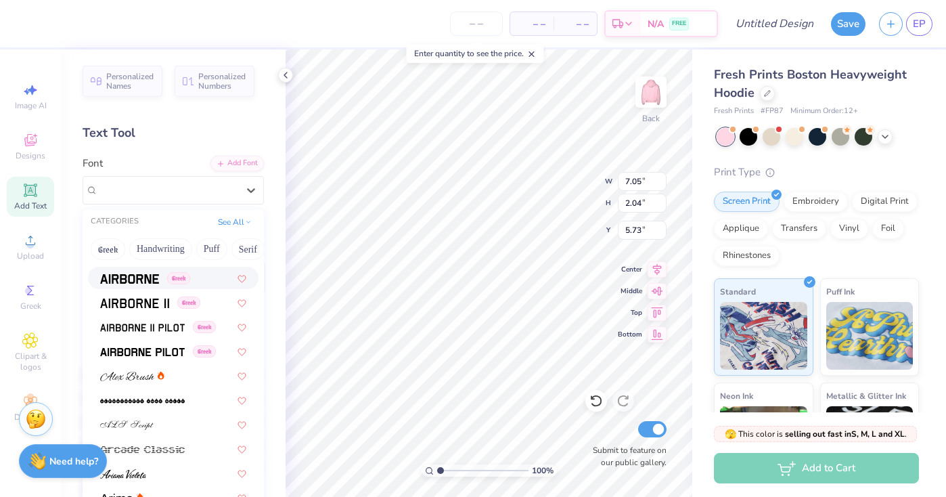
scroll to position [312, 0]
click at [125, 376] on img at bounding box center [127, 375] width 54 height 9
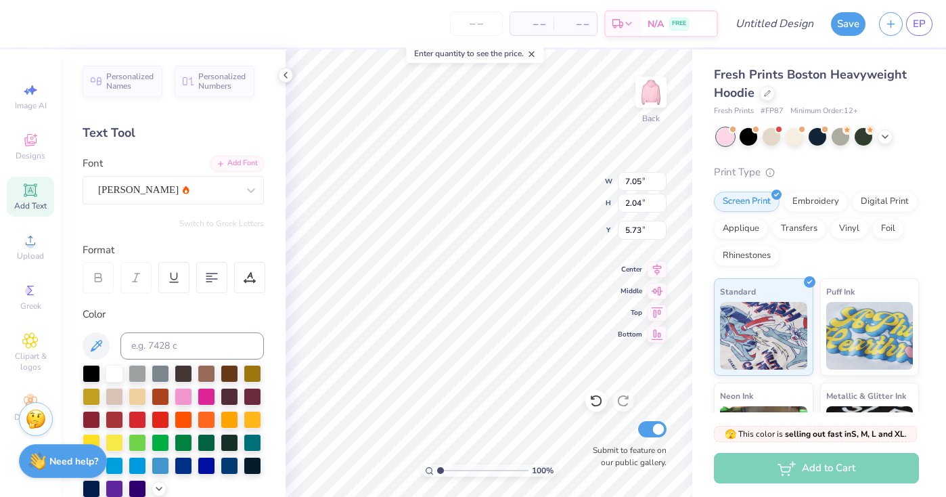
type input "8.89"
type input "2.38"
type input "5.56"
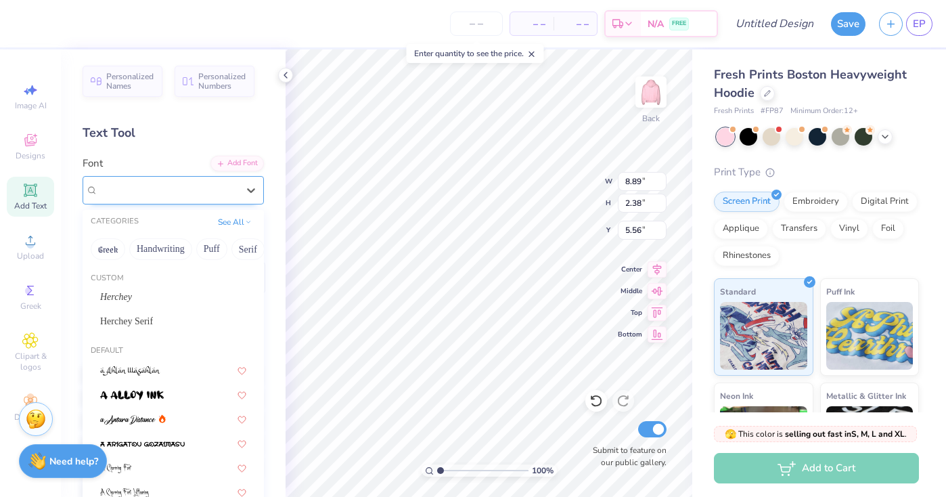
click at [202, 190] on div "[PERSON_NAME]" at bounding box center [168, 189] width 142 height 21
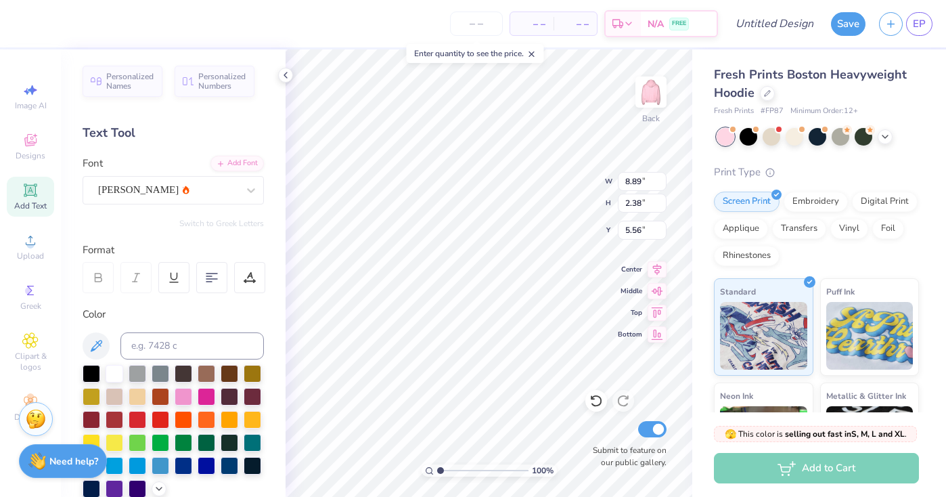
scroll to position [0, 0]
type textarea "T"
type textarea "Pi Beta Phi"
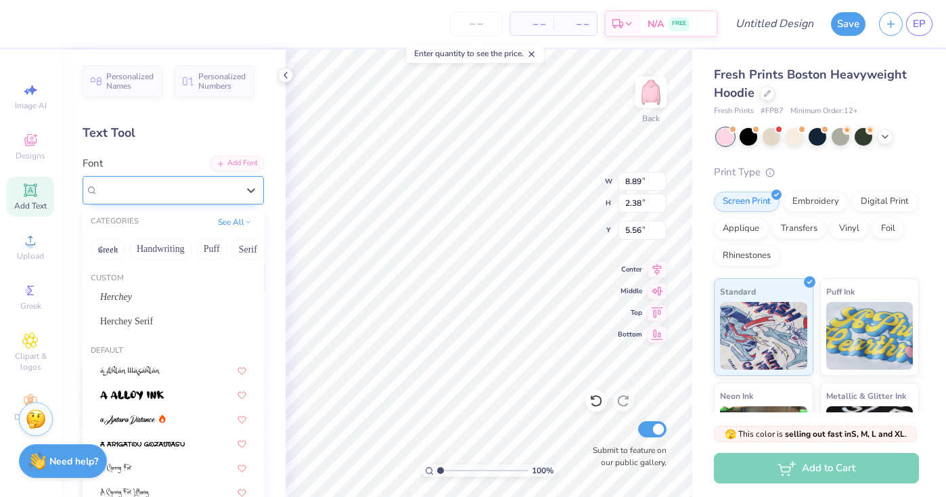
click at [221, 196] on div "[PERSON_NAME]" at bounding box center [168, 189] width 142 height 21
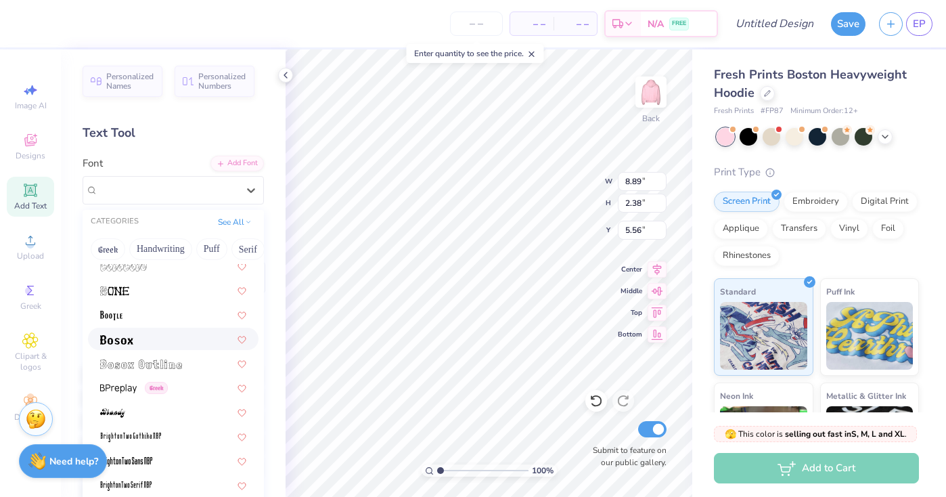
scroll to position [1000, 0]
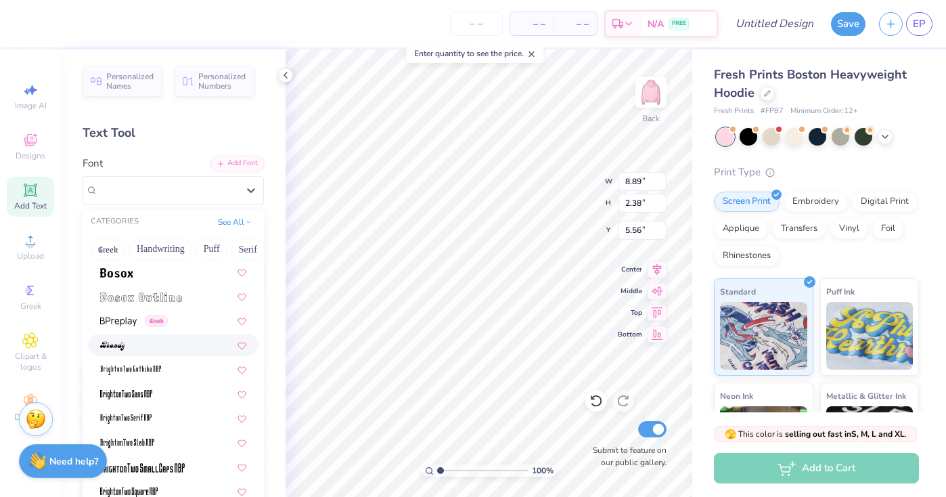
click at [177, 339] on div at bounding box center [173, 345] width 146 height 14
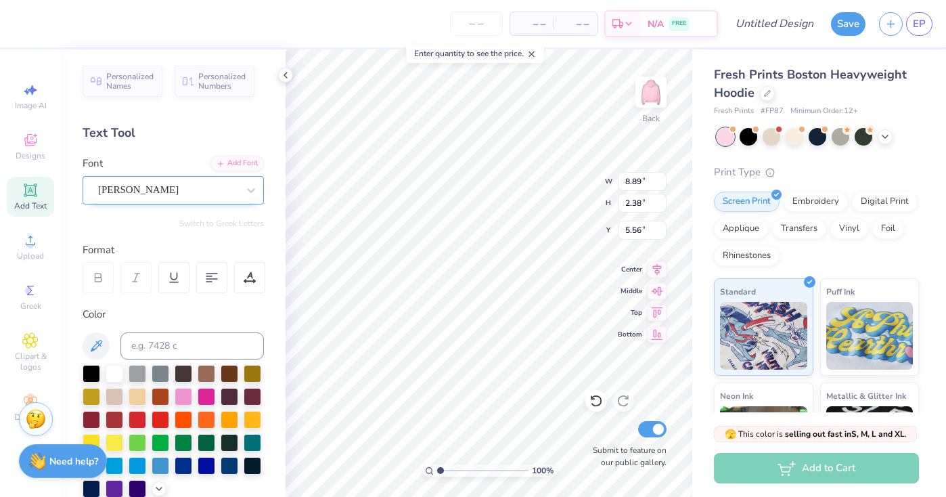
click at [181, 196] on div "[PERSON_NAME]" at bounding box center [168, 189] width 142 height 21
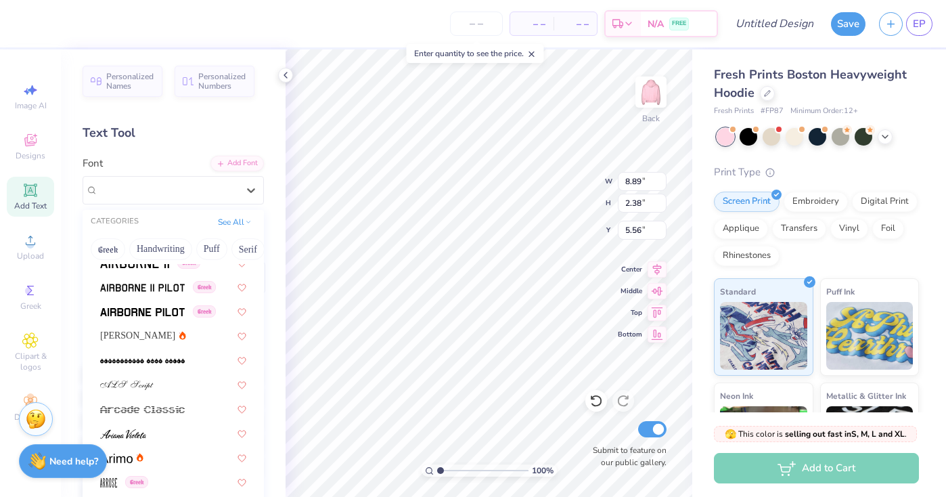
scroll to position [510, 0]
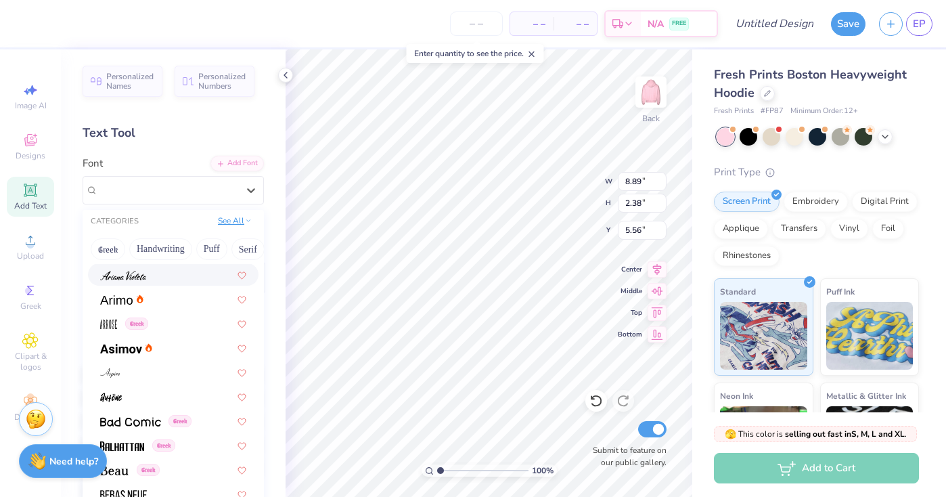
click at [239, 222] on button "See All" at bounding box center [235, 221] width 42 height 14
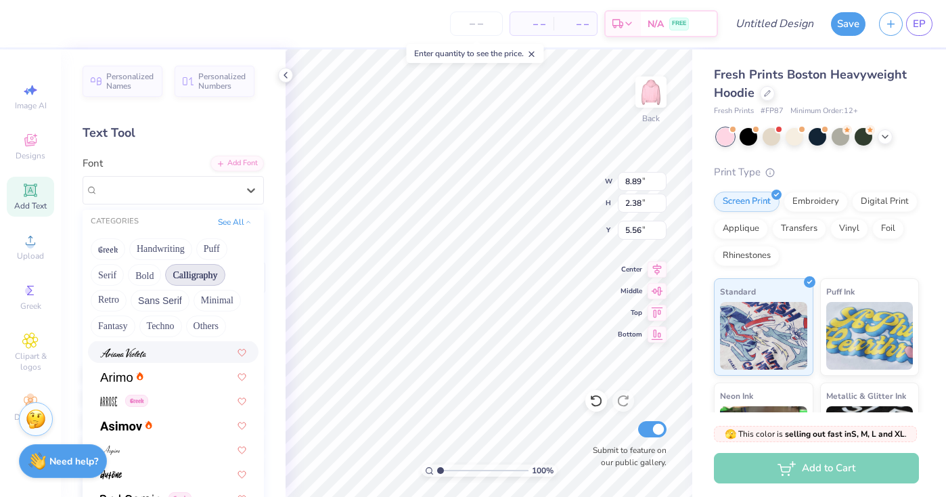
click at [204, 272] on button "Calligraphy" at bounding box center [195, 275] width 60 height 22
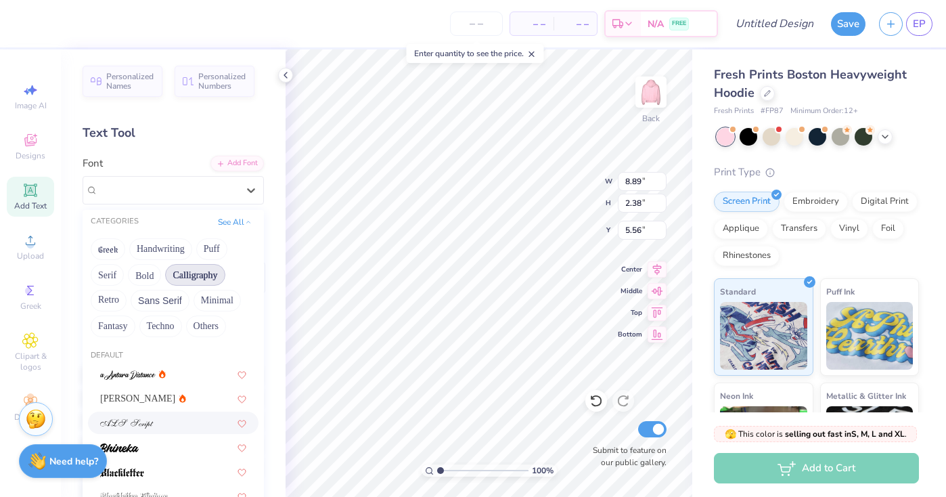
scroll to position [29, 0]
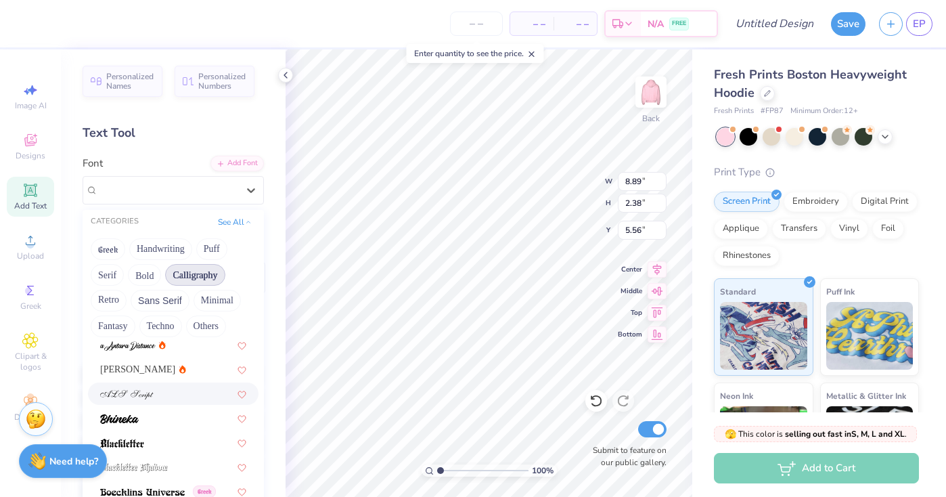
click at [166, 401] on div at bounding box center [173, 394] width 146 height 14
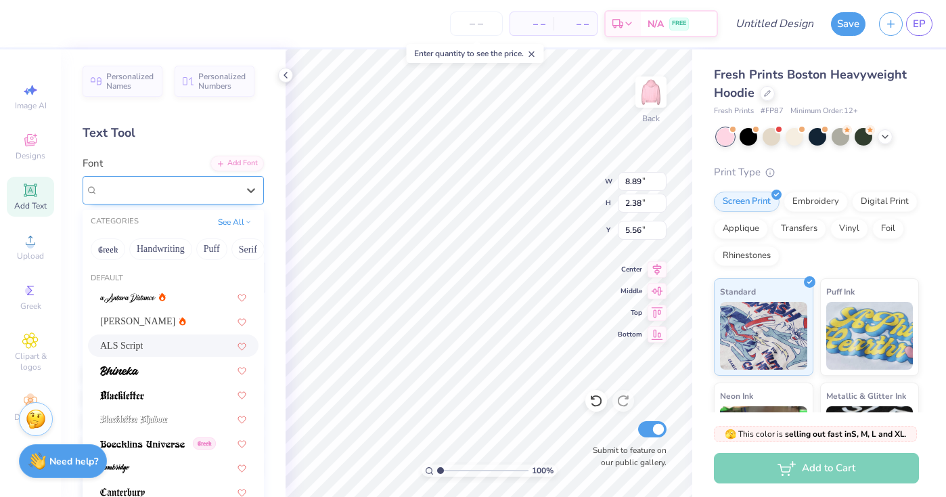
click at [225, 195] on div "ALS Script" at bounding box center [168, 189] width 142 height 21
click at [235, 216] on button "See All" at bounding box center [235, 221] width 42 height 14
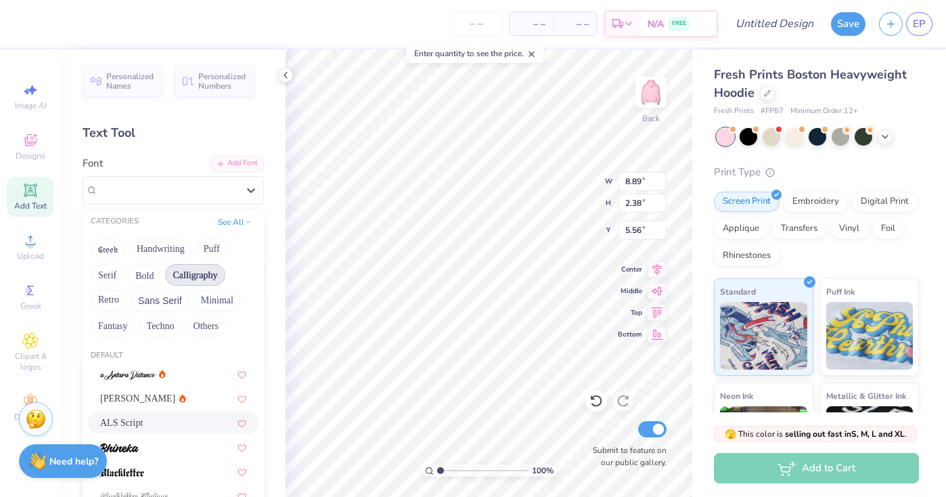
click at [203, 280] on button "Calligraphy" at bounding box center [195, 275] width 60 height 22
click at [192, 274] on button "Calligraphy" at bounding box center [195, 275] width 60 height 22
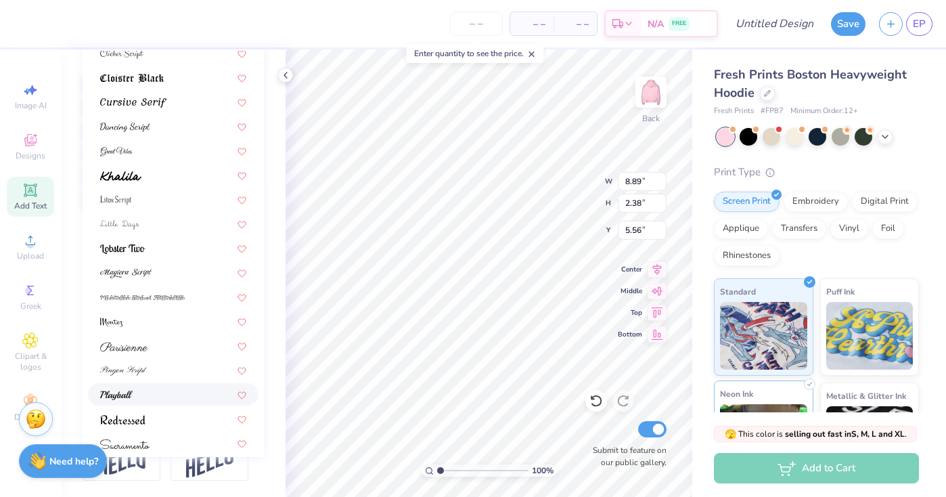
scroll to position [267, 0]
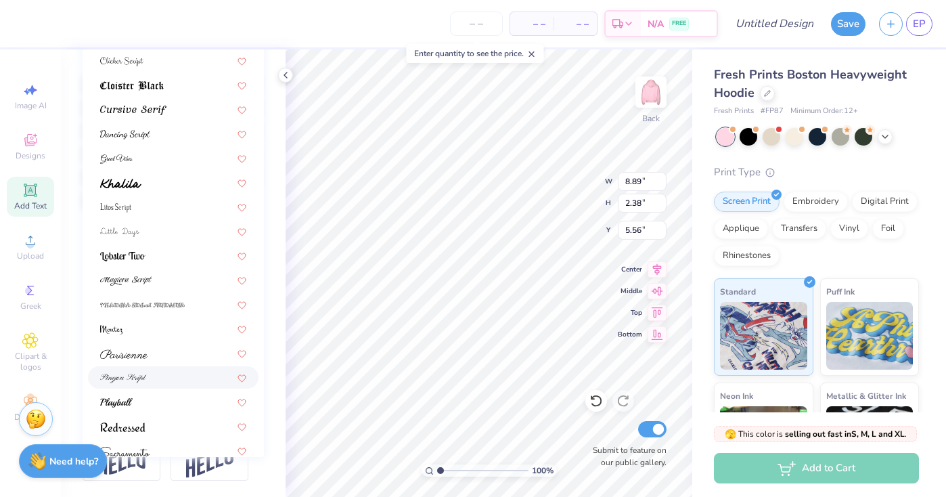
click at [158, 372] on div at bounding box center [173, 377] width 146 height 14
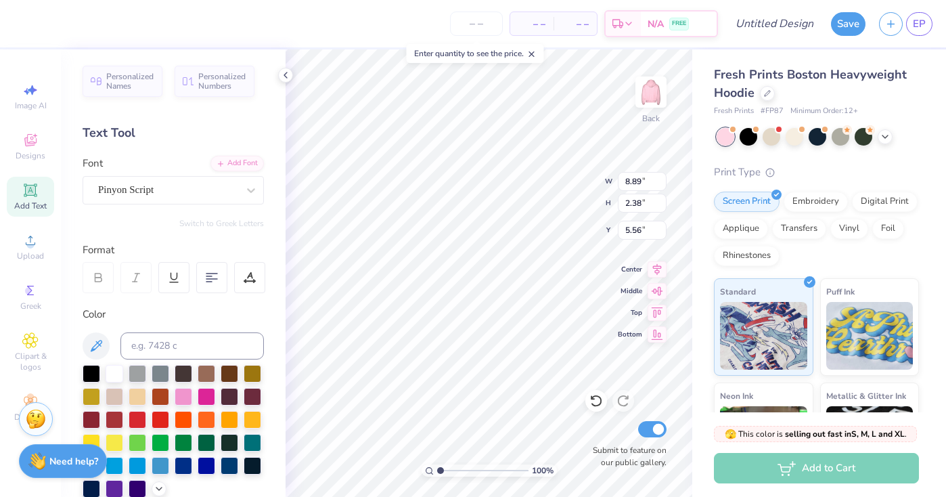
scroll to position [0, 0]
click at [158, 420] on div at bounding box center [161, 419] width 18 height 18
type input "3.00"
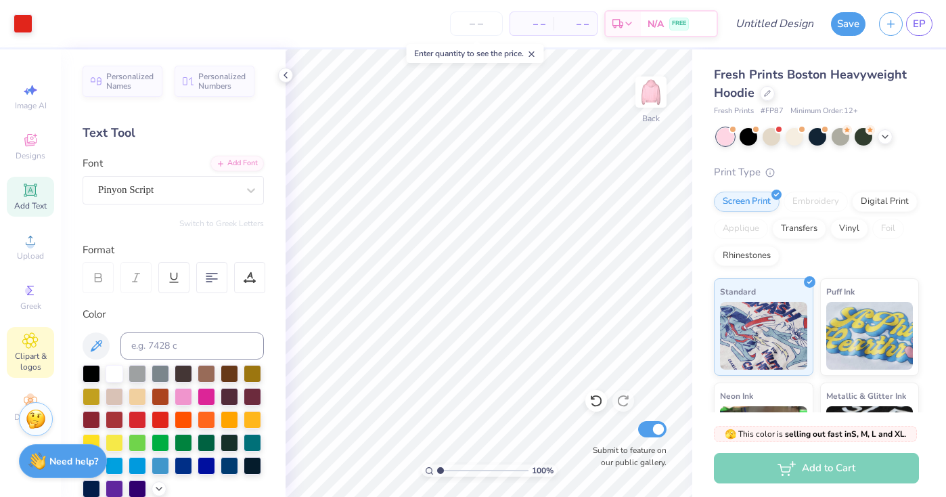
click at [37, 343] on icon at bounding box center [30, 340] width 16 height 16
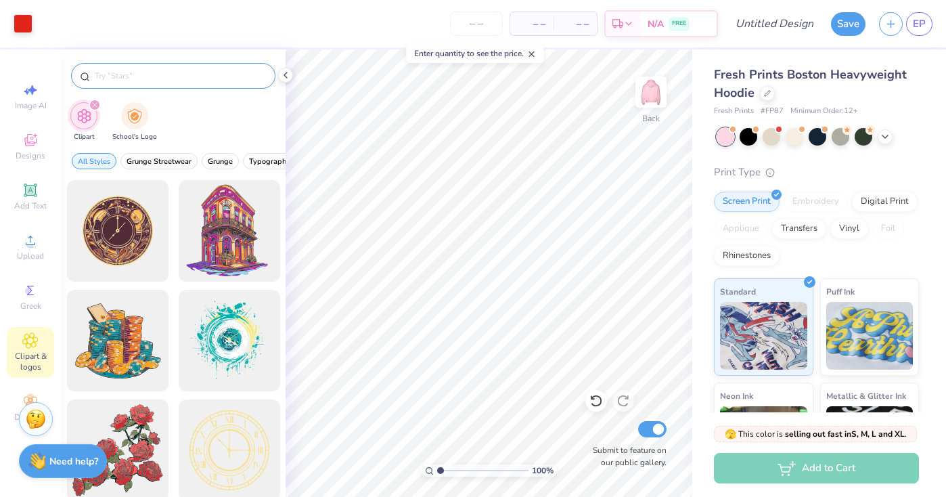
click at [168, 67] on div at bounding box center [173, 76] width 204 height 26
click at [161, 83] on div at bounding box center [173, 76] width 204 height 26
click at [142, 76] on input "text" at bounding box center [179, 76] width 173 height 14
type input "roses"
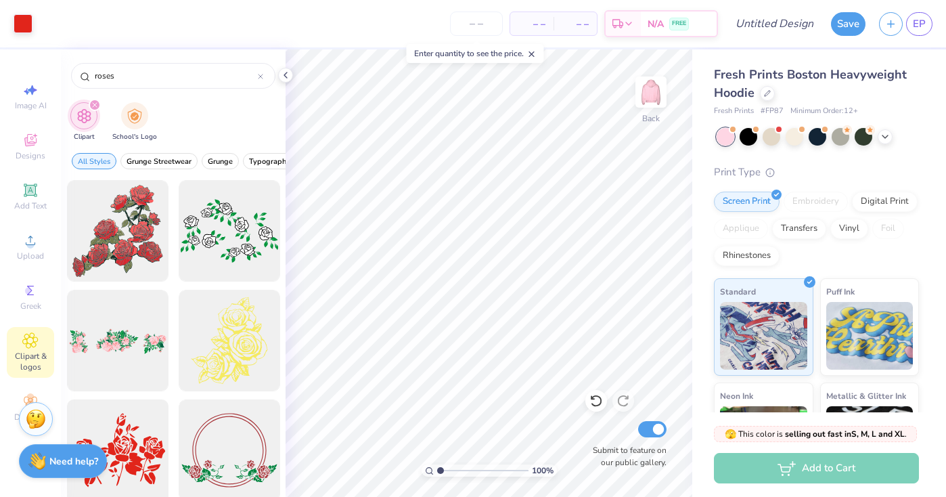
click at [144, 442] on div at bounding box center [118, 451] width 112 height 112
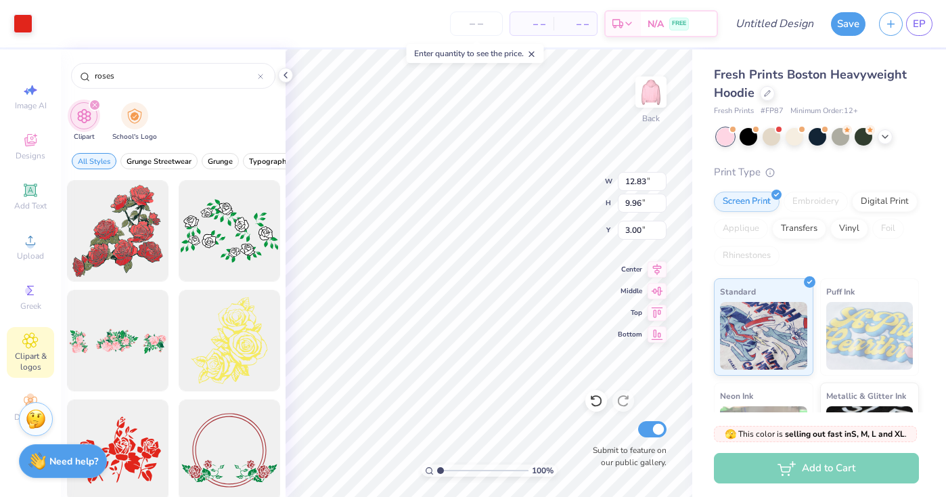
type input "4.88"
type input "3.79"
type input "9.17"
click at [662, 180] on input "4.89" at bounding box center [642, 181] width 49 height 19
click at [662, 180] on input "4.9" at bounding box center [642, 181] width 49 height 19
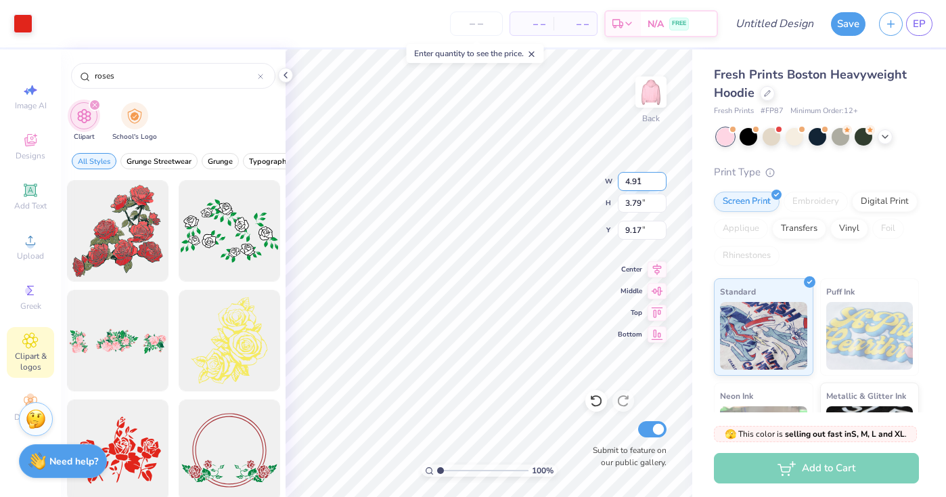
click at [662, 180] on input "4.91" at bounding box center [642, 181] width 49 height 19
click at [662, 180] on input "4.92" at bounding box center [642, 181] width 49 height 19
click at [662, 180] on input "4.93" at bounding box center [642, 181] width 49 height 19
click at [662, 180] on input "4.94" at bounding box center [642, 181] width 49 height 19
click at [662, 180] on input "4.96" at bounding box center [642, 181] width 49 height 19
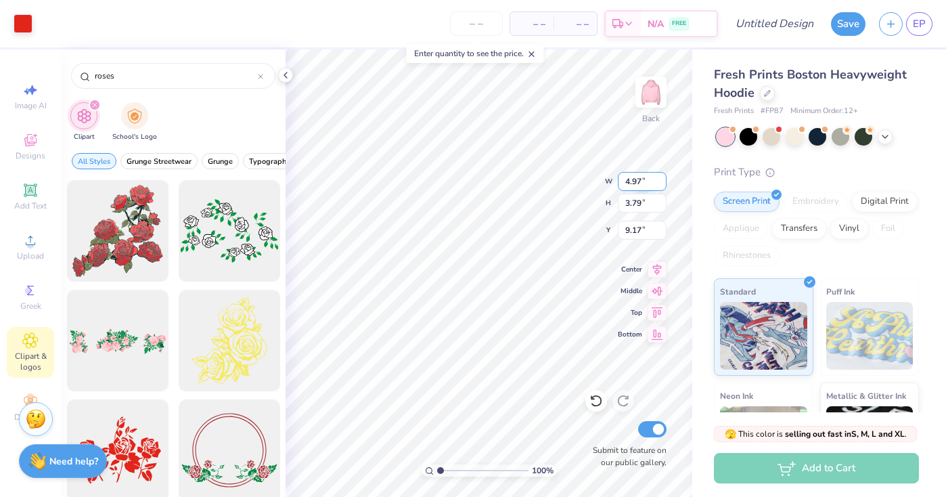
click at [662, 180] on input "4.97" at bounding box center [642, 181] width 49 height 19
click at [662, 180] on input "4.98" at bounding box center [642, 181] width 49 height 19
type input "4.99"
click at [662, 180] on input "4.99" at bounding box center [642, 181] width 49 height 19
type input "3.78"
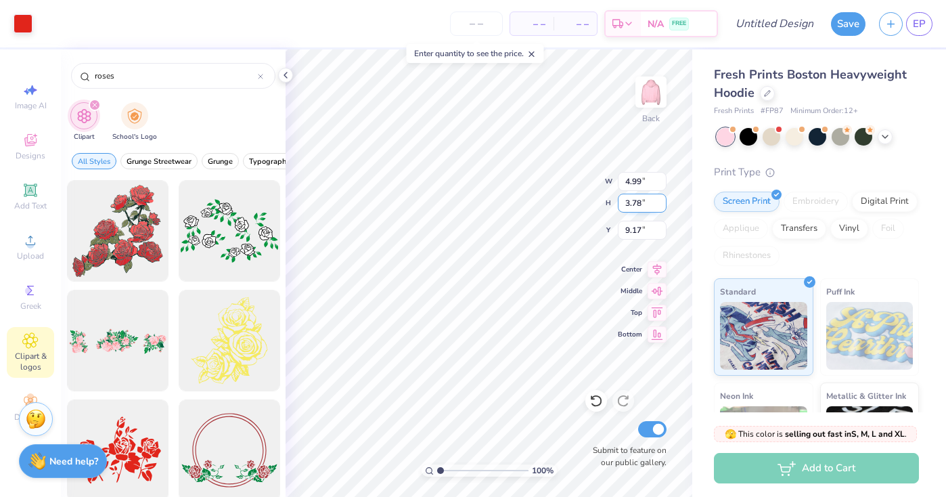
type input "9.12"
click at [661, 206] on input "3.78" at bounding box center [642, 203] width 49 height 19
click at [661, 206] on input "3.77" at bounding box center [642, 203] width 49 height 19
click at [661, 206] on input "3.76" at bounding box center [642, 203] width 49 height 19
click at [661, 206] on input "3.75" at bounding box center [642, 203] width 49 height 19
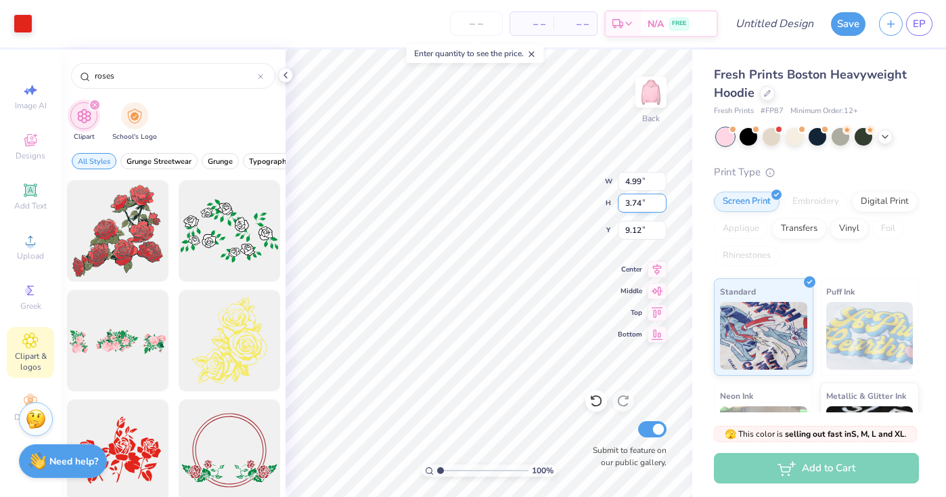
click at [661, 206] on input "3.74" at bounding box center [642, 203] width 49 height 19
click at [661, 206] on input "3.73" at bounding box center [642, 203] width 49 height 19
type input "3.72"
click at [661, 206] on input "3.72" at bounding box center [642, 203] width 49 height 19
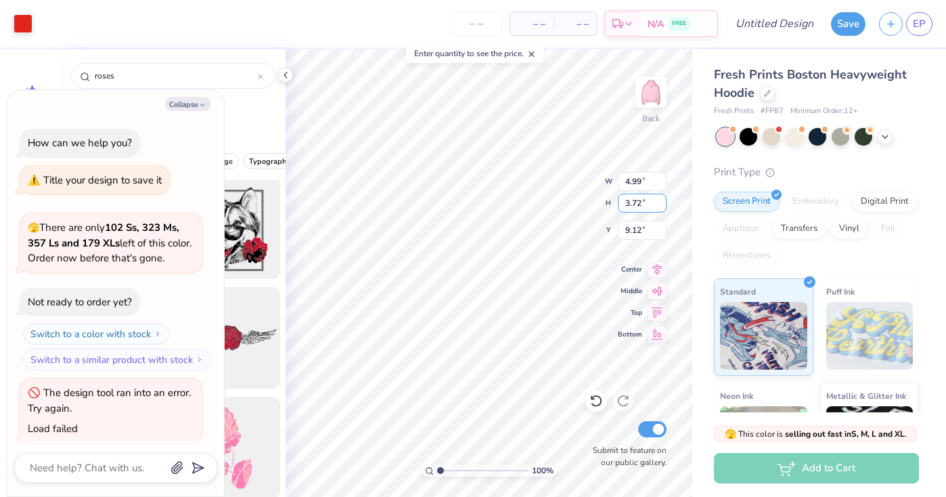
scroll to position [5, 0]
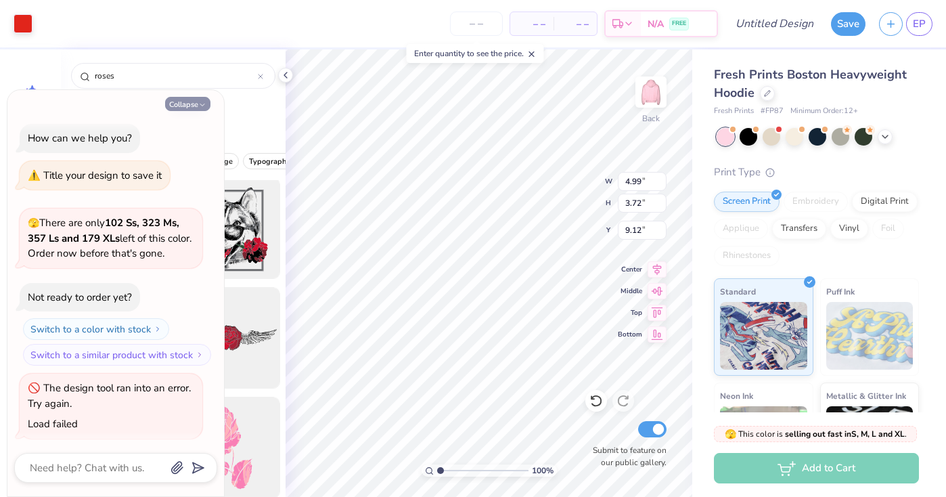
click at [202, 103] on icon "button" at bounding box center [202, 105] width 8 height 8
type textarea "x"
type input "4.79"
type input "9.20"
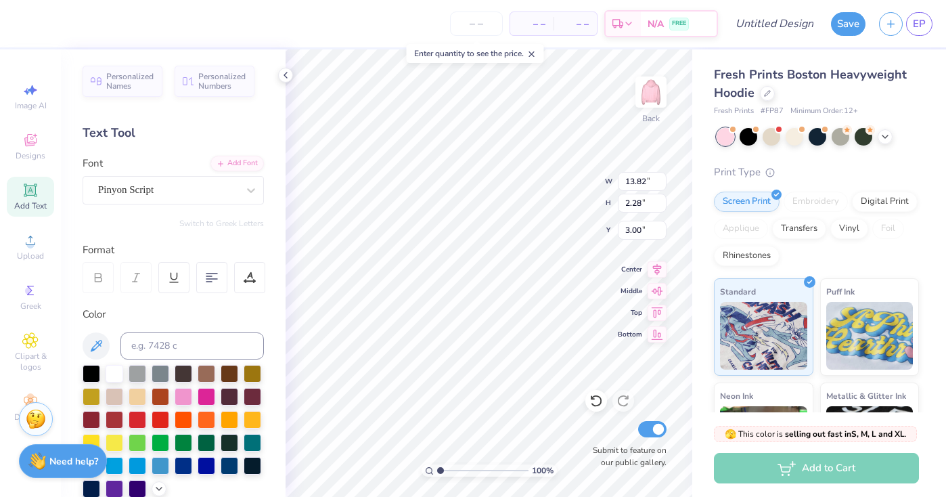
scroll to position [0, 0]
click at [819, 198] on div "Embroidery" at bounding box center [816, 202] width 64 height 20
type input "10.70"
type input "1.76"
type input "3.75"
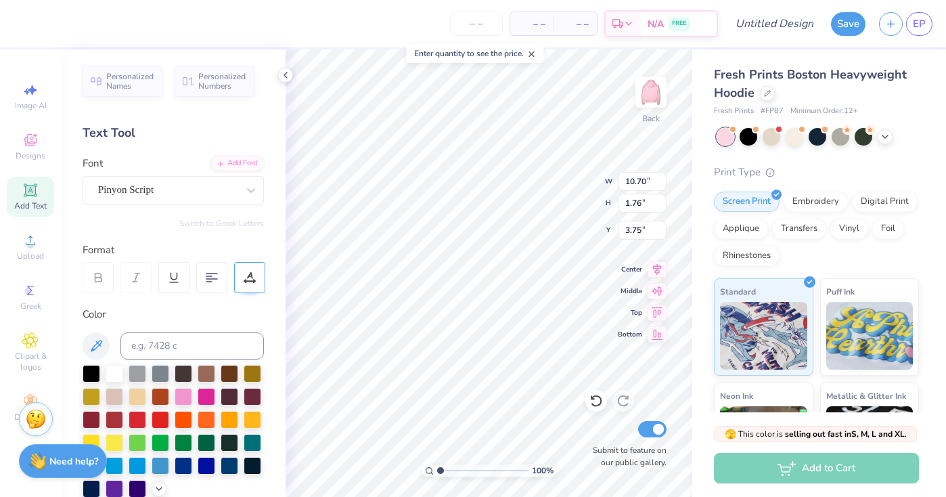
click at [253, 278] on icon at bounding box center [250, 277] width 12 height 12
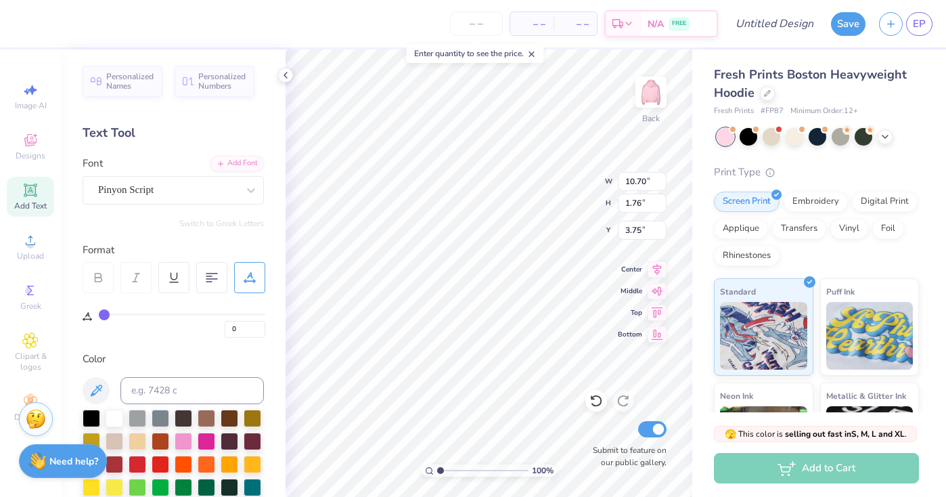
type input "1"
type input "2"
type input "3"
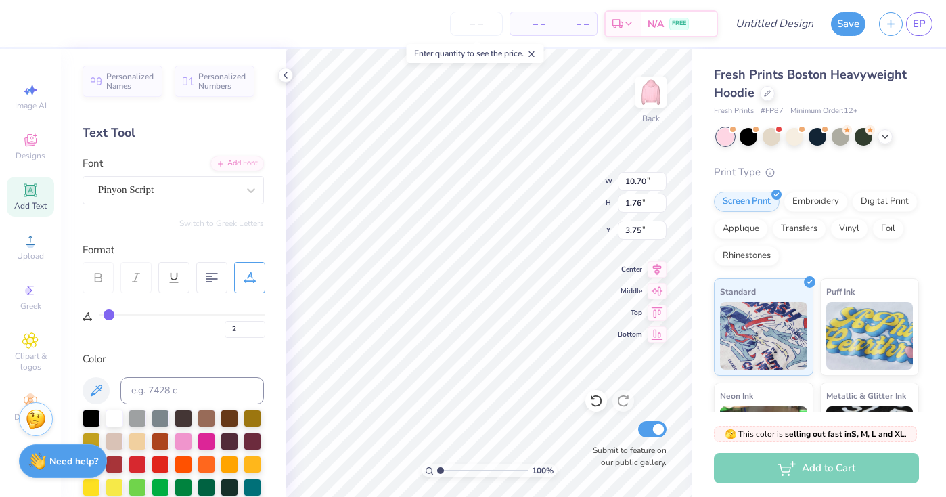
type input "3"
type input "4"
type input "5"
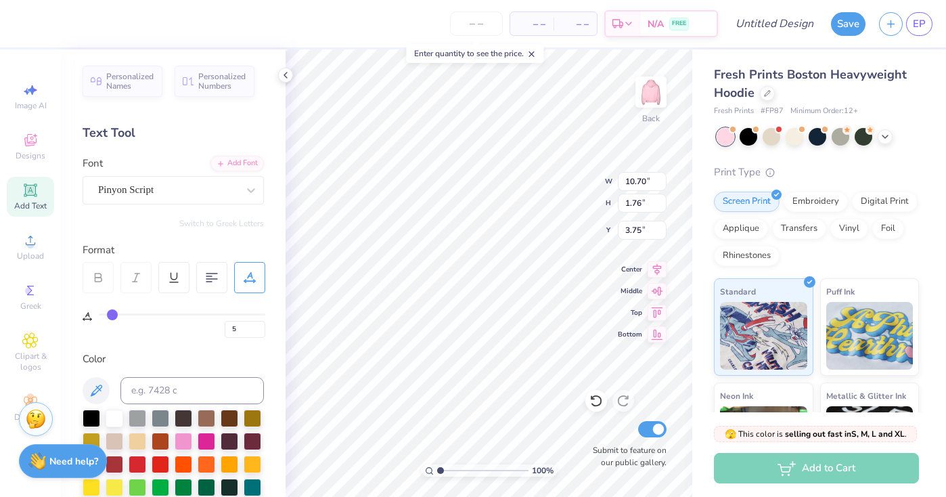
type input "6"
type input "7"
type input "8"
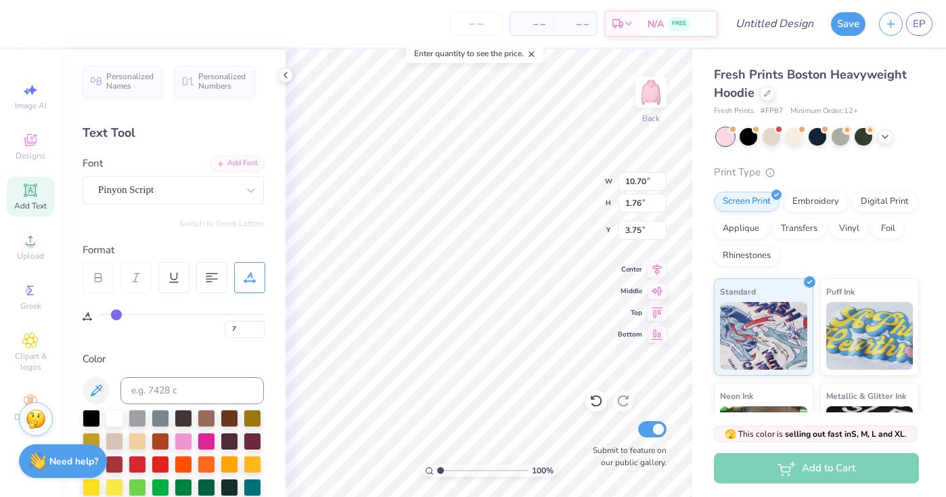
type input "8"
type input "9"
type input "10"
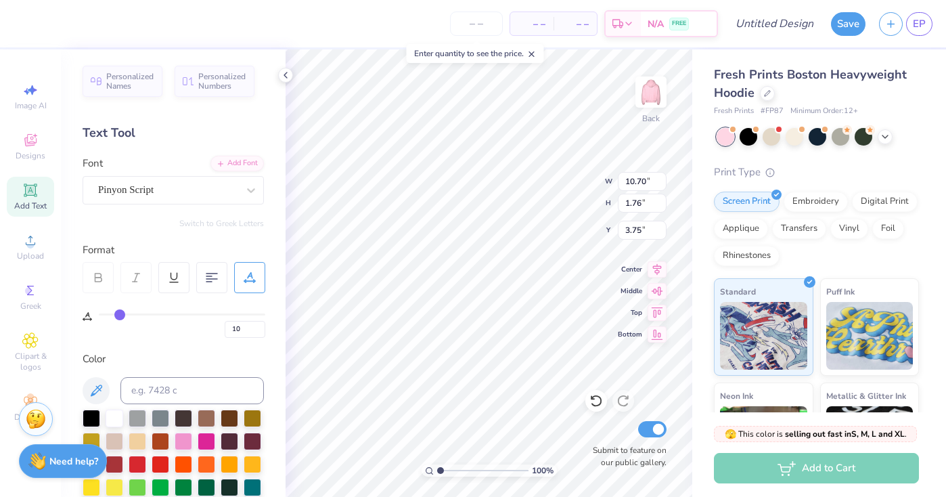
type input "11"
type input "12"
type input "13"
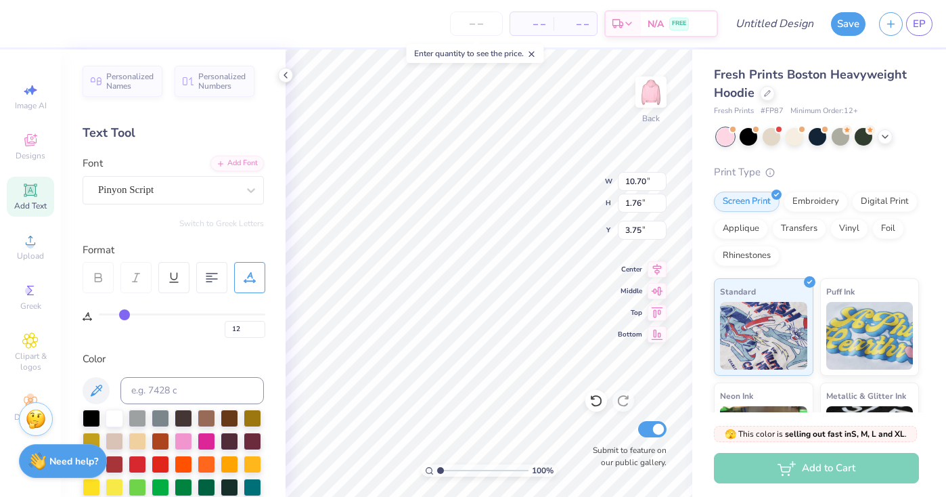
type input "13"
type input "14"
type input "15"
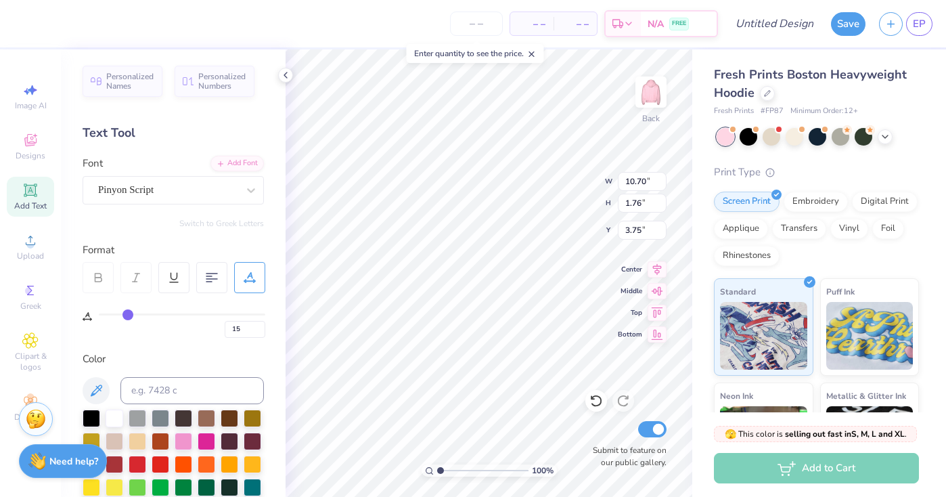
type input "16"
type input "17"
type input "18"
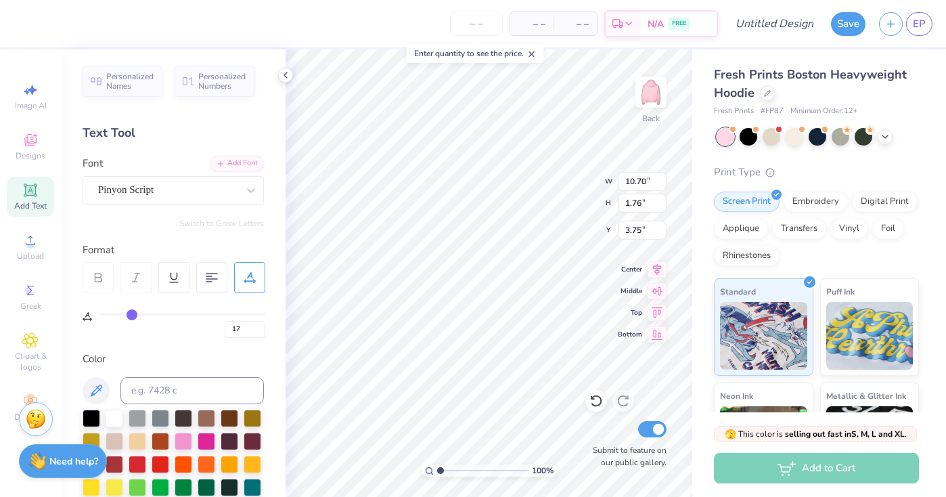
type input "18"
type input "19"
type input "20"
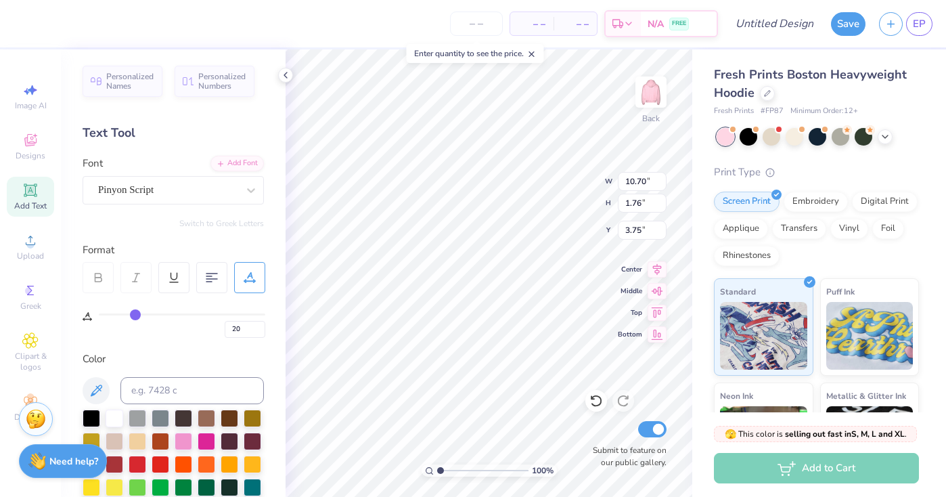
type input "21"
type input "22"
type input "23"
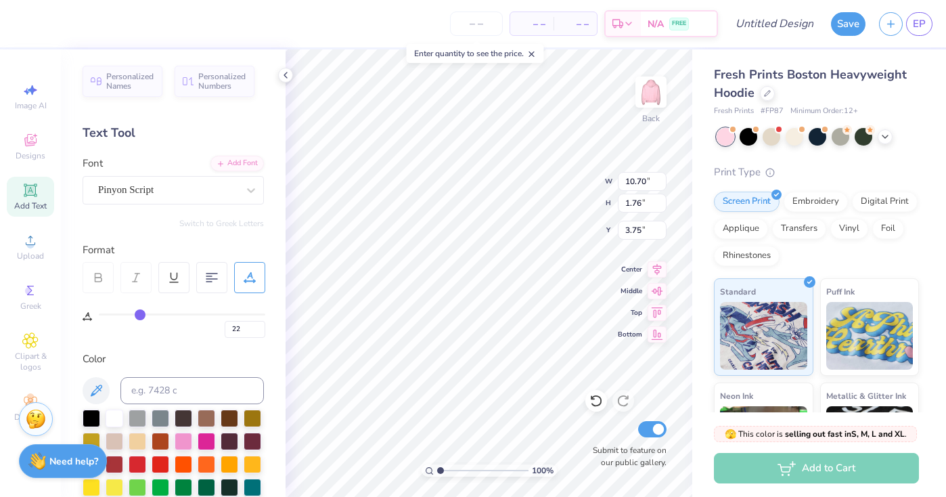
type input "23"
type input "24"
type input "25"
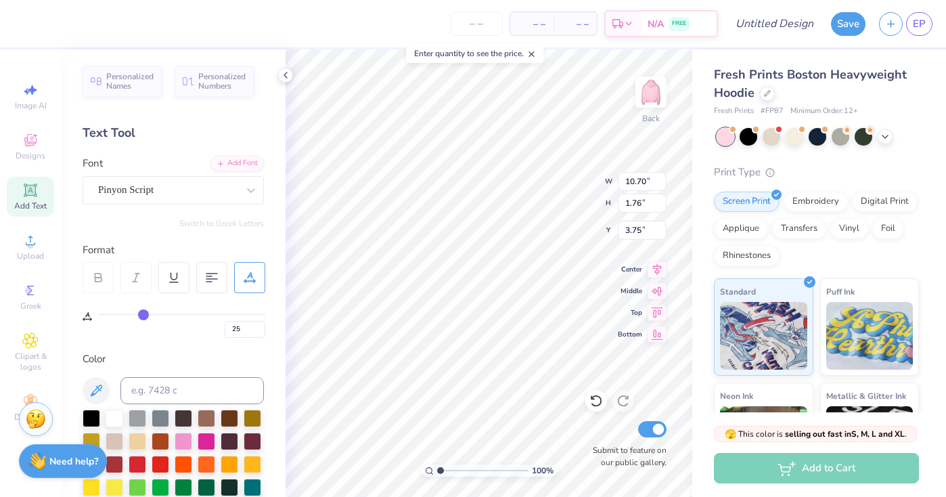
type input "26"
type input "27"
type input "28"
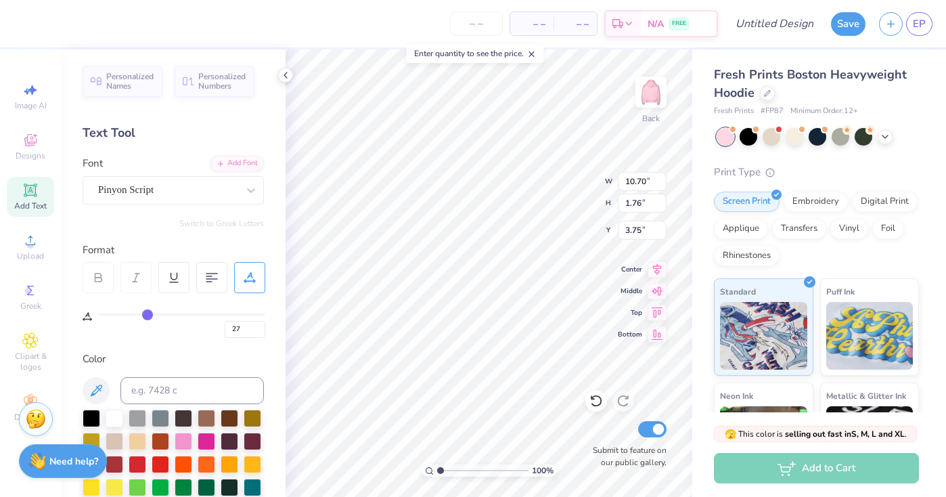
type input "28"
type input "29"
type input "30"
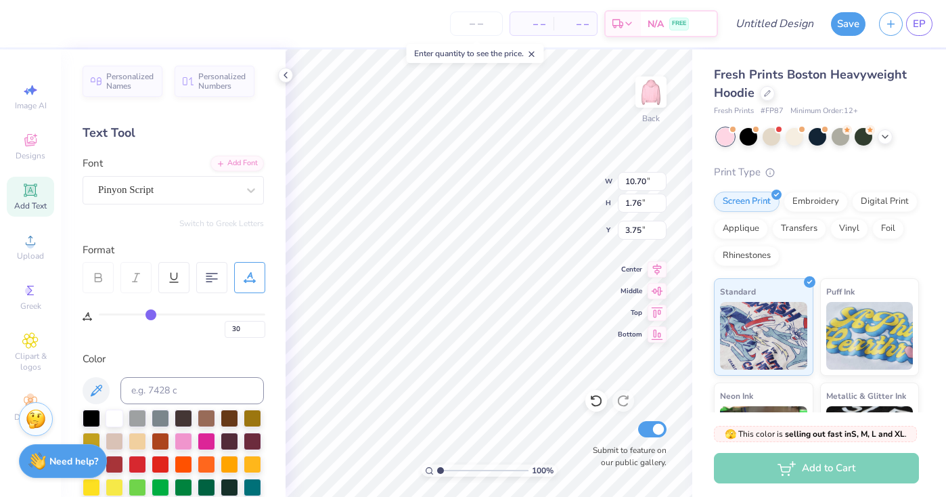
type input "31"
type input "32"
type input "33"
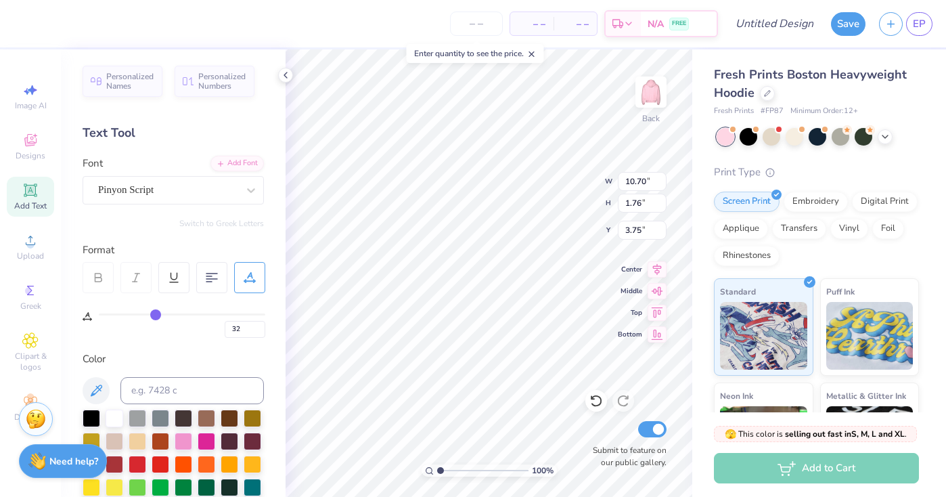
type input "33"
type input "34"
type input "35"
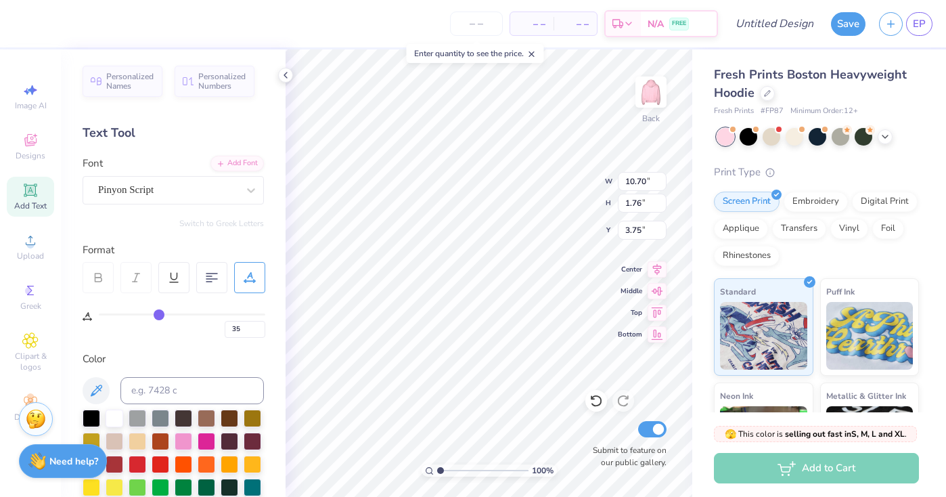
type input "36"
type input "37"
type input "38"
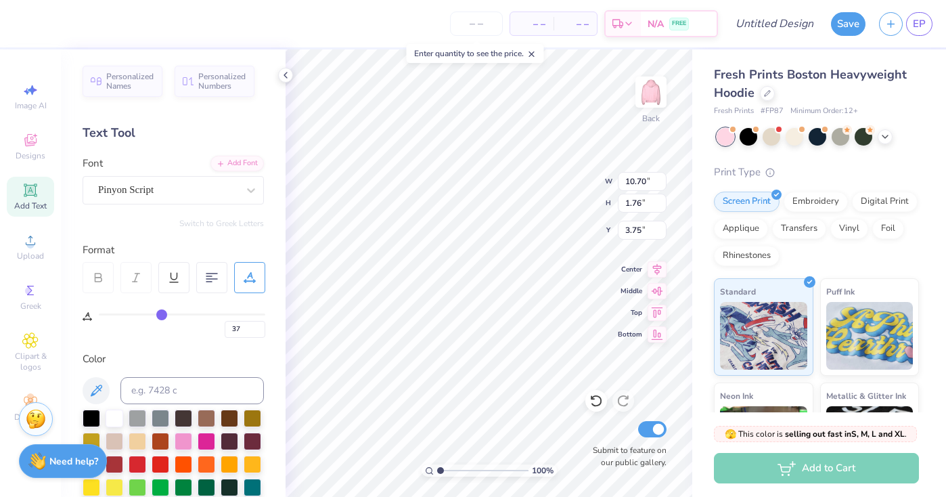
type input "38"
type input "39"
type input "40"
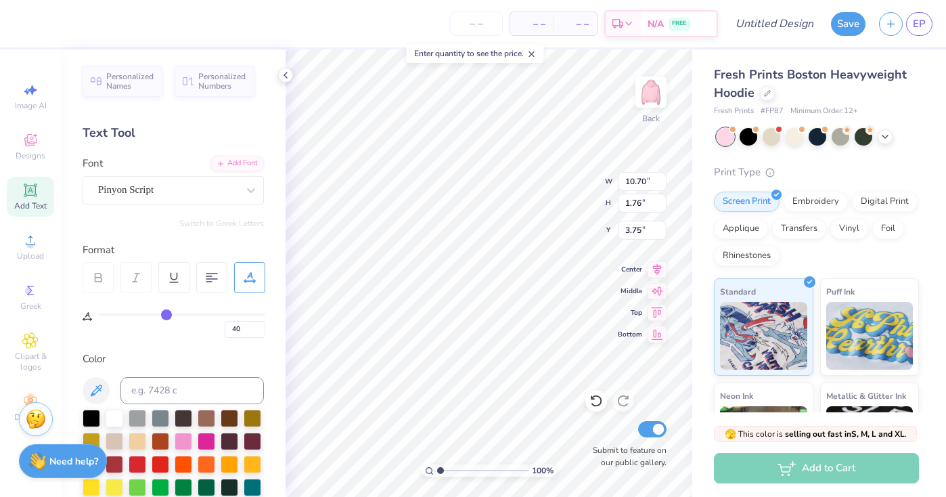
type input "41"
type input "42"
type input "43"
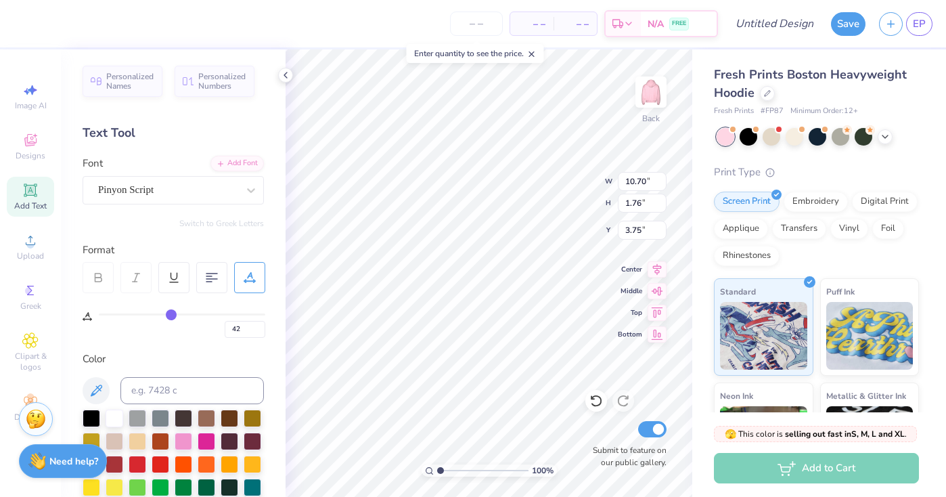
type input "43"
type input "44"
type input "45"
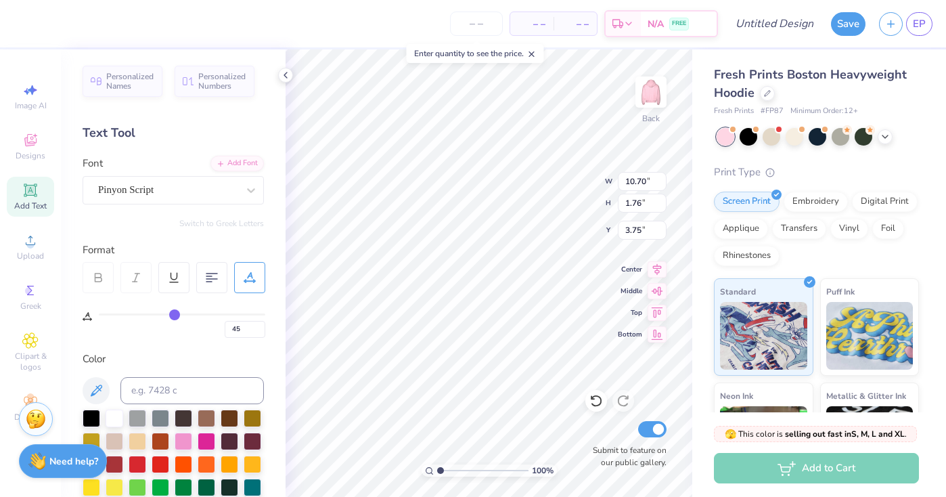
type input "46"
type input "47"
type input "48"
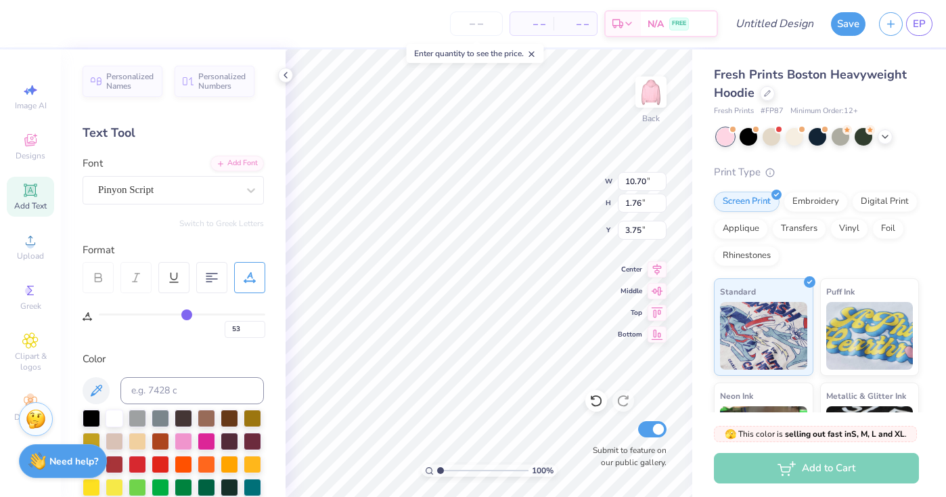
drag, startPoint x: 103, startPoint y: 313, endPoint x: 187, endPoint y: 325, distance: 84.7
click at [187, 325] on div "53" at bounding box center [182, 325] width 167 height 24
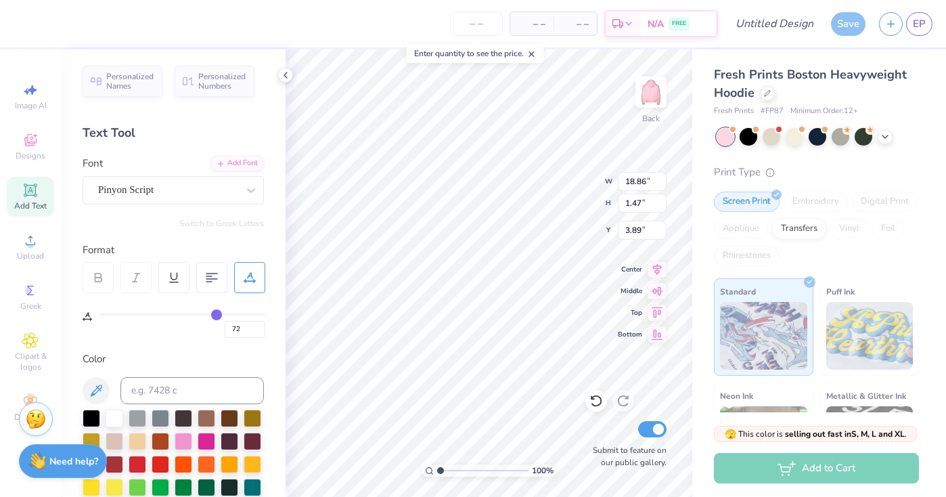
drag, startPoint x: 187, startPoint y: 313, endPoint x: 217, endPoint y: 314, distance: 29.8
click at [217, 314] on input "range" at bounding box center [182, 314] width 167 height 2
drag, startPoint x: 215, startPoint y: 314, endPoint x: 183, endPoint y: 311, distance: 31.3
click at [183, 313] on input "range" at bounding box center [182, 314] width 167 height 2
drag, startPoint x: 183, startPoint y: 311, endPoint x: 160, endPoint y: 309, distance: 23.1
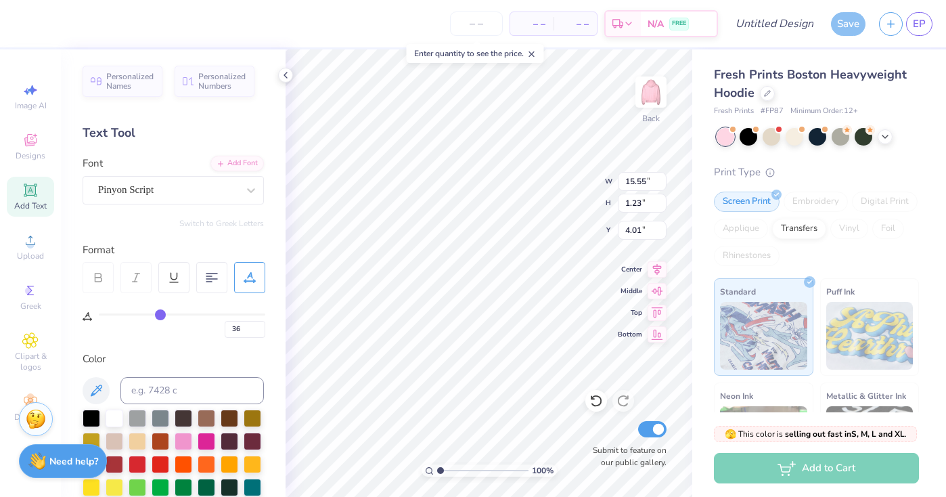
click at [160, 313] on input "range" at bounding box center [182, 314] width 167 height 2
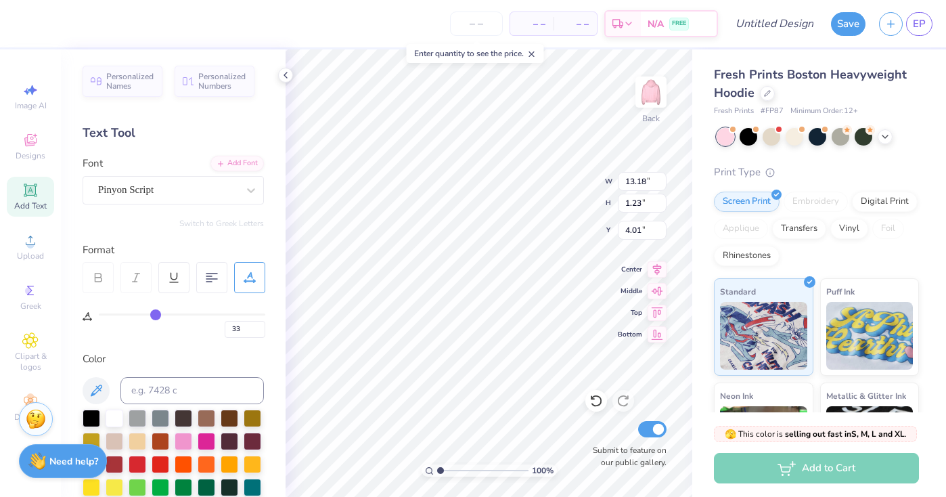
click at [155, 314] on input "range" at bounding box center [182, 314] width 167 height 2
click at [207, 275] on icon at bounding box center [212, 277] width 12 height 12
click at [213, 273] on 376 at bounding box center [211, 273] width 11 height 0
drag, startPoint x: 154, startPoint y: 313, endPoint x: 139, endPoint y: 313, distance: 14.9
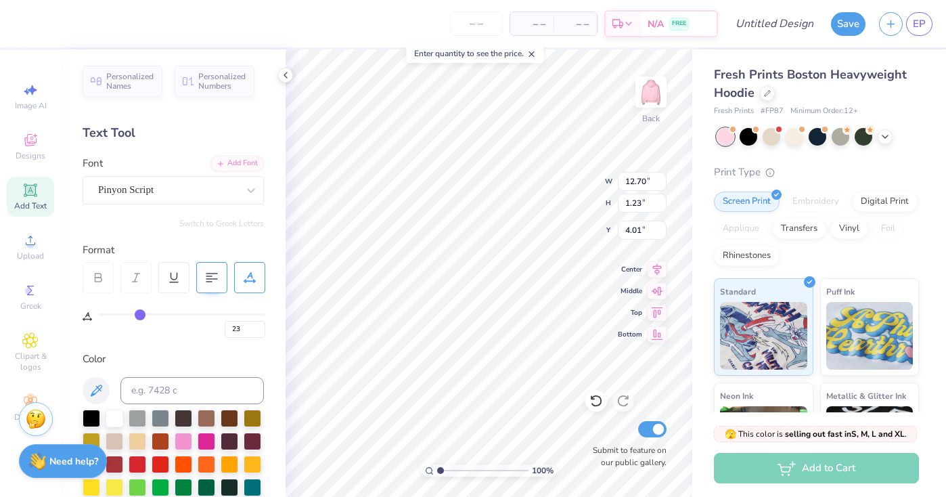
click at [139, 313] on input "range" at bounding box center [182, 314] width 167 height 2
click at [140, 313] on input "range" at bounding box center [182, 314] width 167 height 2
click at [261, 327] on input "24" at bounding box center [245, 329] width 41 height 17
click at [261, 327] on input "25" at bounding box center [245, 329] width 41 height 17
click at [261, 327] on input "26" at bounding box center [245, 329] width 41 height 17
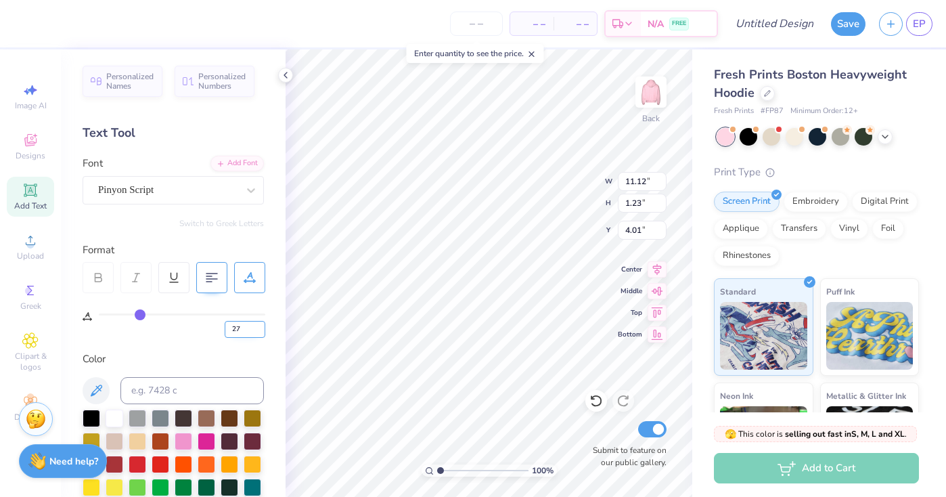
click at [261, 327] on input "27" at bounding box center [245, 329] width 41 height 17
click at [261, 327] on input "28" at bounding box center [245, 329] width 41 height 17
click at [261, 327] on input "29" at bounding box center [245, 329] width 41 height 17
click at [261, 327] on input "30" at bounding box center [245, 329] width 41 height 17
click at [261, 327] on input "31" at bounding box center [245, 329] width 41 height 17
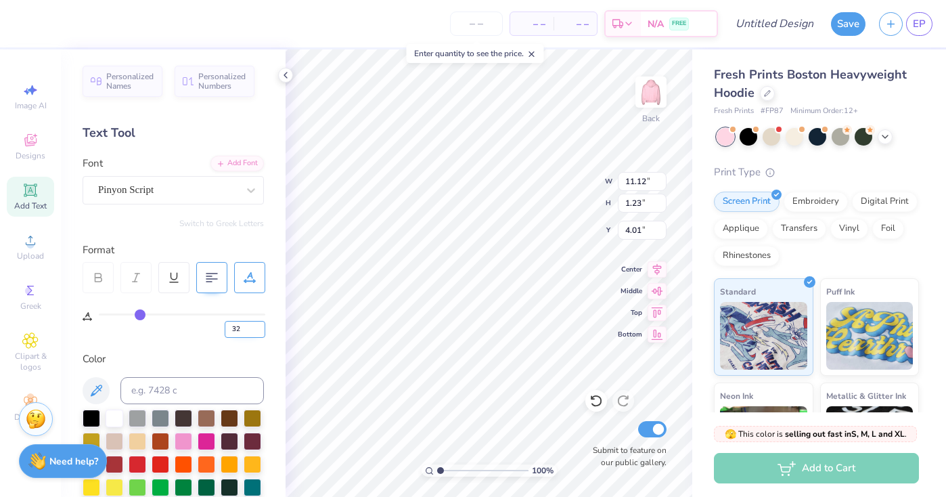
click at [261, 327] on input "32" at bounding box center [245, 329] width 41 height 17
click at [261, 327] on input "33" at bounding box center [245, 329] width 41 height 17
click at [261, 327] on input "34" at bounding box center [245, 329] width 41 height 17
click at [261, 328] on input "35" at bounding box center [245, 329] width 41 height 17
click at [261, 328] on input "36" at bounding box center [245, 329] width 41 height 17
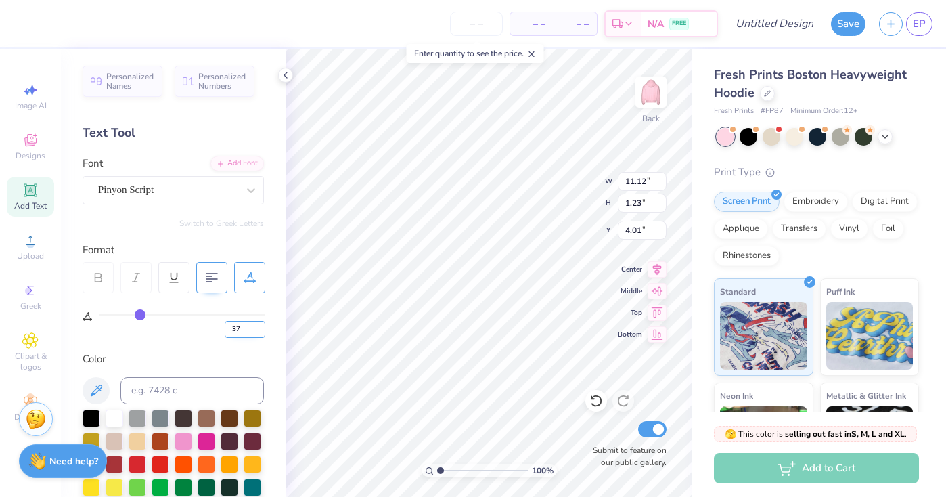
click at [261, 328] on input "37" at bounding box center [245, 329] width 41 height 17
click at [261, 328] on input "38" at bounding box center [245, 329] width 41 height 17
click at [259, 328] on input "39" at bounding box center [245, 329] width 41 height 17
click at [259, 328] on input "40" at bounding box center [245, 329] width 41 height 17
click at [259, 328] on input "41" at bounding box center [245, 329] width 41 height 17
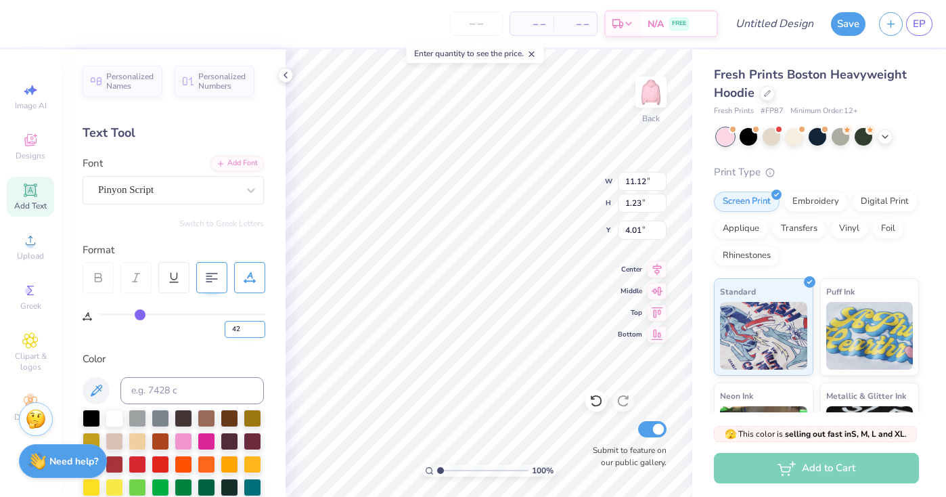
click at [259, 328] on input "42" at bounding box center [245, 329] width 41 height 17
click at [259, 328] on input "43" at bounding box center [245, 329] width 41 height 17
click at [259, 328] on input "44" at bounding box center [245, 329] width 41 height 17
click at [259, 327] on input "45" at bounding box center [245, 329] width 41 height 17
click at [259, 327] on input "46" at bounding box center [245, 329] width 41 height 17
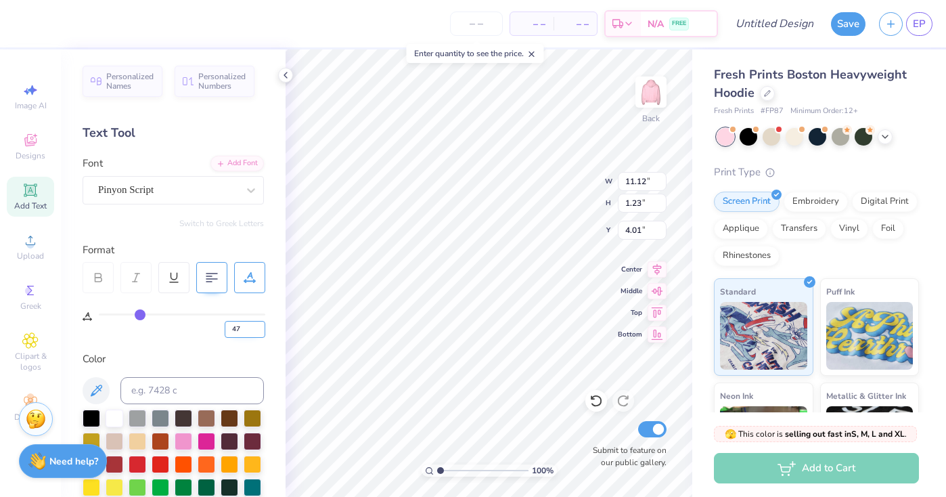
click at [259, 327] on input "47" at bounding box center [245, 329] width 41 height 17
click at [259, 327] on input "48" at bounding box center [245, 329] width 41 height 17
click at [259, 327] on input "49" at bounding box center [245, 329] width 41 height 17
click at [259, 327] on input "50" at bounding box center [245, 329] width 41 height 17
click at [259, 327] on input "51" at bounding box center [245, 329] width 41 height 17
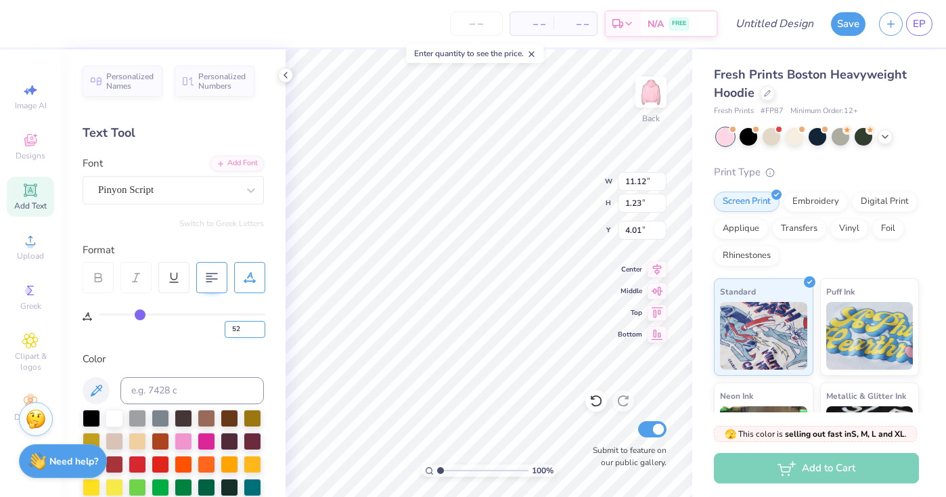
click at [259, 327] on input "52" at bounding box center [245, 329] width 41 height 17
click at [259, 327] on input "53" at bounding box center [245, 329] width 41 height 17
click at [259, 327] on input "54" at bounding box center [245, 329] width 41 height 17
click at [259, 327] on input "55" at bounding box center [245, 329] width 41 height 17
click at [259, 327] on input "56" at bounding box center [245, 329] width 41 height 17
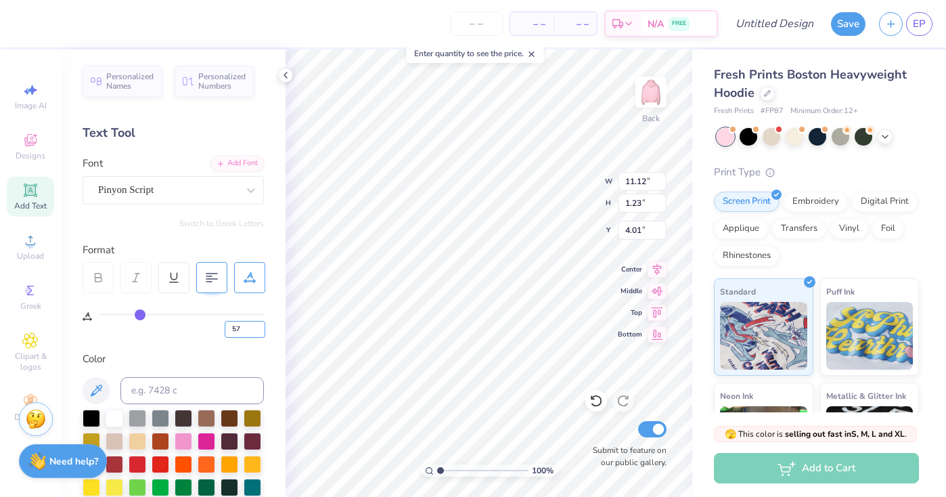
click at [259, 327] on input "57" at bounding box center [245, 329] width 41 height 17
click at [259, 327] on input "58" at bounding box center [245, 329] width 41 height 17
click at [259, 327] on input "59" at bounding box center [245, 329] width 41 height 17
click at [259, 327] on input "60" at bounding box center [245, 329] width 41 height 17
click at [259, 327] on input "61" at bounding box center [245, 329] width 41 height 17
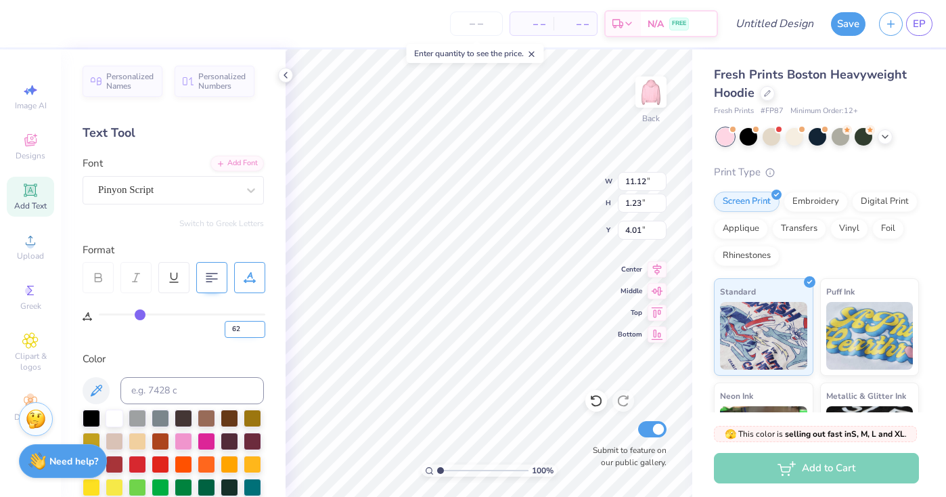
click at [259, 327] on input "62" at bounding box center [245, 329] width 41 height 17
click at [259, 327] on input "63" at bounding box center [245, 329] width 41 height 17
click at [259, 327] on input "64" at bounding box center [245, 329] width 41 height 17
click at [259, 327] on input "65" at bounding box center [245, 329] width 41 height 17
click at [259, 327] on input "66" at bounding box center [245, 329] width 41 height 17
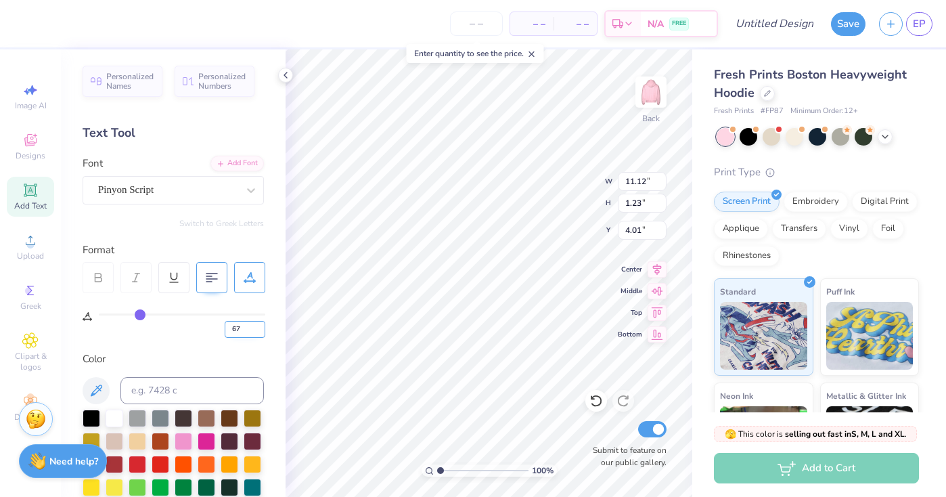
click at [260, 327] on input "67" at bounding box center [245, 329] width 41 height 17
click at [260, 327] on input "68" at bounding box center [245, 329] width 41 height 17
click at [260, 327] on input "69" at bounding box center [245, 329] width 41 height 17
click at [260, 327] on input "70" at bounding box center [245, 329] width 41 height 17
click at [260, 327] on input "71" at bounding box center [245, 329] width 41 height 17
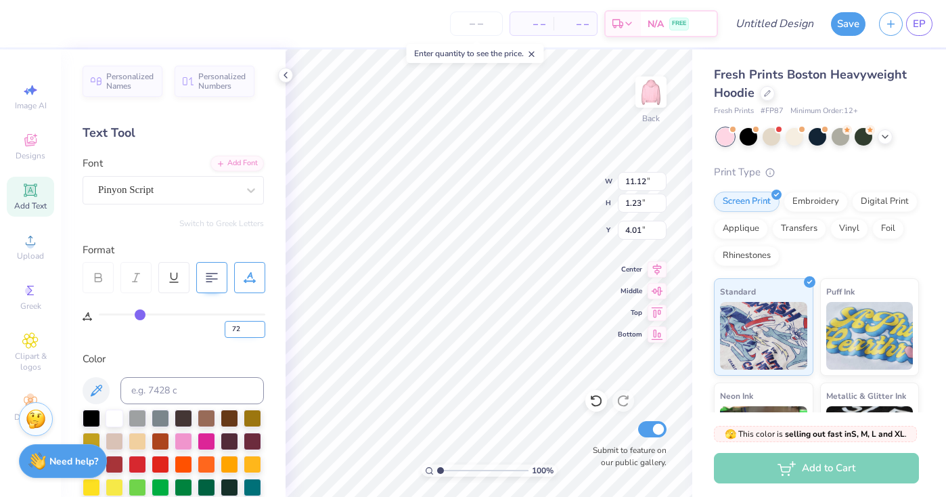
click at [260, 327] on input "72" at bounding box center [245, 329] width 41 height 17
click at [260, 327] on input "73" at bounding box center [245, 329] width 41 height 17
click at [260, 327] on input "74" at bounding box center [245, 329] width 41 height 17
click at [260, 327] on input "75" at bounding box center [245, 329] width 41 height 17
click at [260, 327] on input "76" at bounding box center [245, 329] width 41 height 17
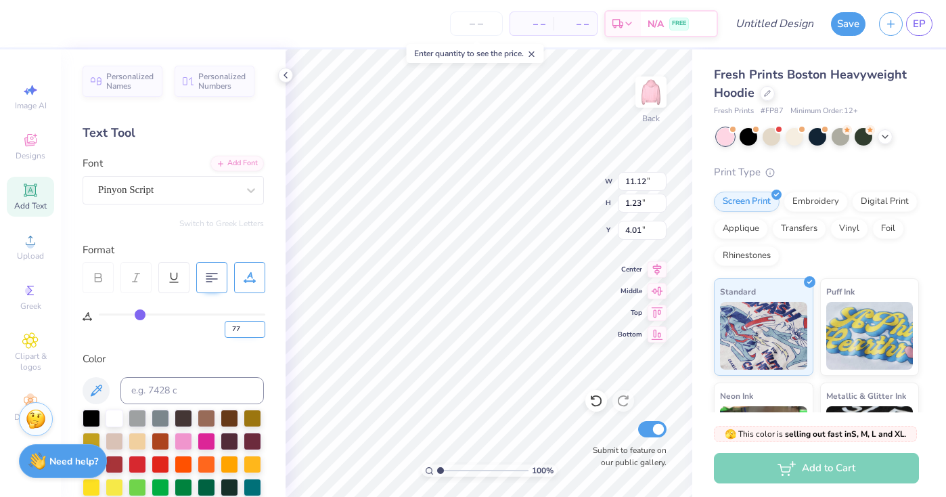
click at [260, 327] on input "77" at bounding box center [245, 329] width 41 height 17
click at [149, 315] on input "range" at bounding box center [182, 314] width 167 height 2
click at [261, 331] on input "28" at bounding box center [245, 329] width 41 height 17
click at [261, 331] on input "27" at bounding box center [245, 329] width 41 height 17
click at [261, 331] on input "26" at bounding box center [245, 329] width 41 height 17
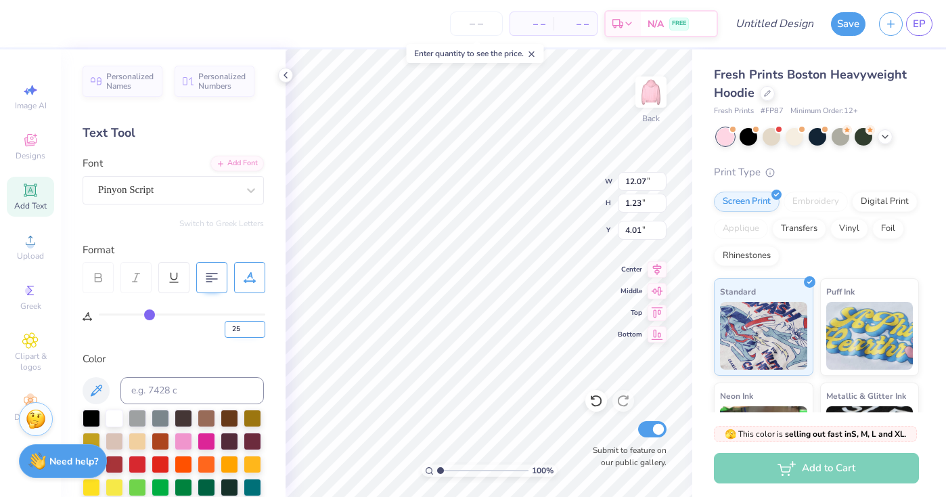
click at [261, 331] on input "25" at bounding box center [245, 329] width 41 height 17
click at [140, 328] on div "25" at bounding box center [182, 325] width 167 height 24
click at [139, 314] on input "range" at bounding box center [182, 314] width 167 height 2
click at [133, 313] on input "range" at bounding box center [182, 314] width 167 height 2
click at [135, 313] on input "range" at bounding box center [182, 314] width 167 height 2
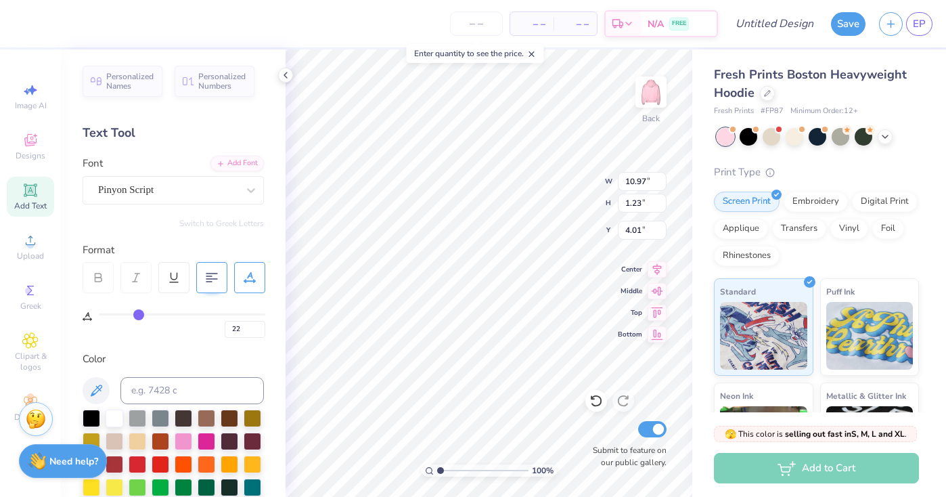
click at [138, 315] on input "range" at bounding box center [182, 314] width 167 height 2
click at [139, 315] on input "range" at bounding box center [182, 314] width 167 height 2
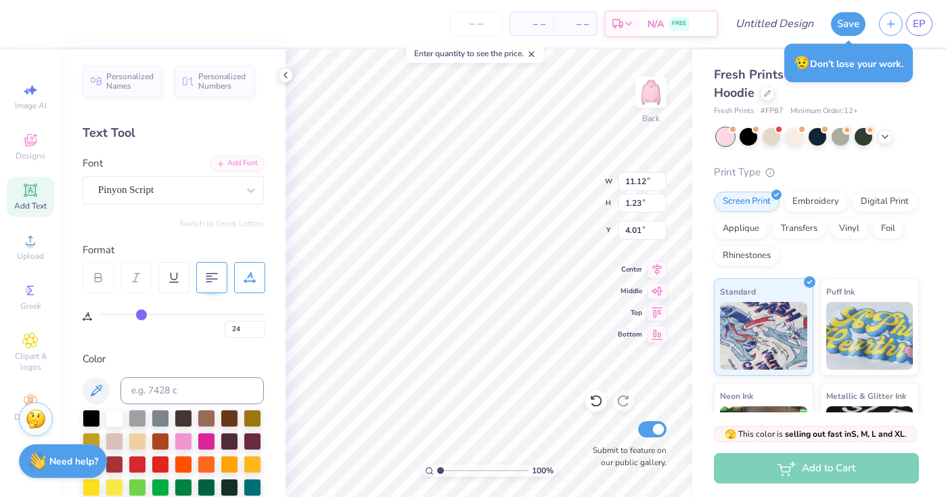
click at [141, 315] on input "range" at bounding box center [182, 314] width 167 height 2
click at [144, 315] on input "range" at bounding box center [182, 314] width 167 height 2
click at [146, 315] on input "range" at bounding box center [182, 314] width 167 height 2
click at [148, 315] on input "range" at bounding box center [182, 314] width 167 height 2
click at [150, 315] on input "range" at bounding box center [182, 314] width 167 height 2
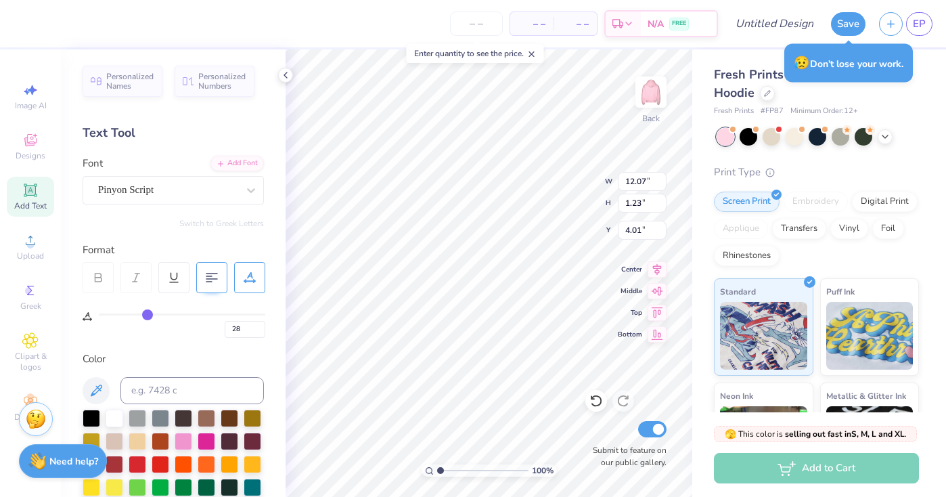
click at [148, 313] on input "range" at bounding box center [182, 314] width 167 height 2
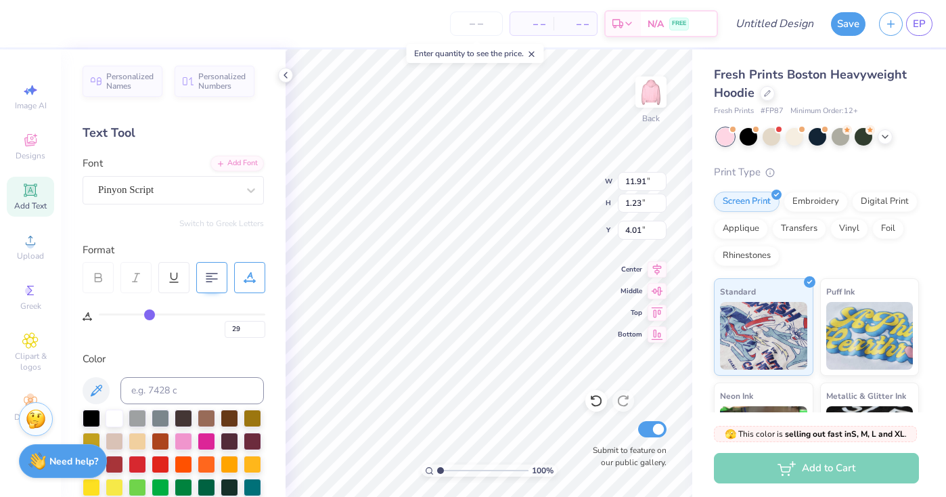
click at [150, 315] on input "range" at bounding box center [182, 314] width 167 height 2
click at [148, 314] on input "range" at bounding box center [182, 314] width 167 height 2
click at [822, 198] on div "Embroidery" at bounding box center [816, 200] width 64 height 20
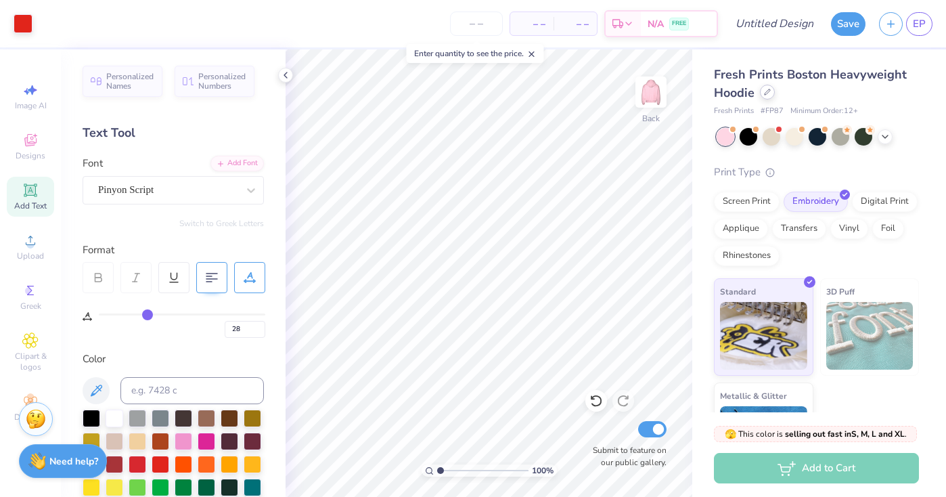
click at [768, 94] on icon at bounding box center [767, 92] width 7 height 7
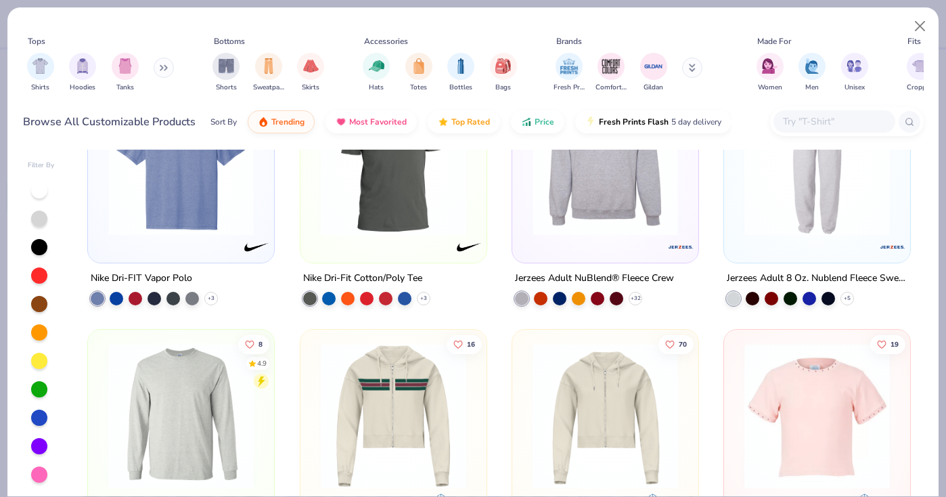
scroll to position [6679, 0]
